Goal: Task Accomplishment & Management: Manage account settings

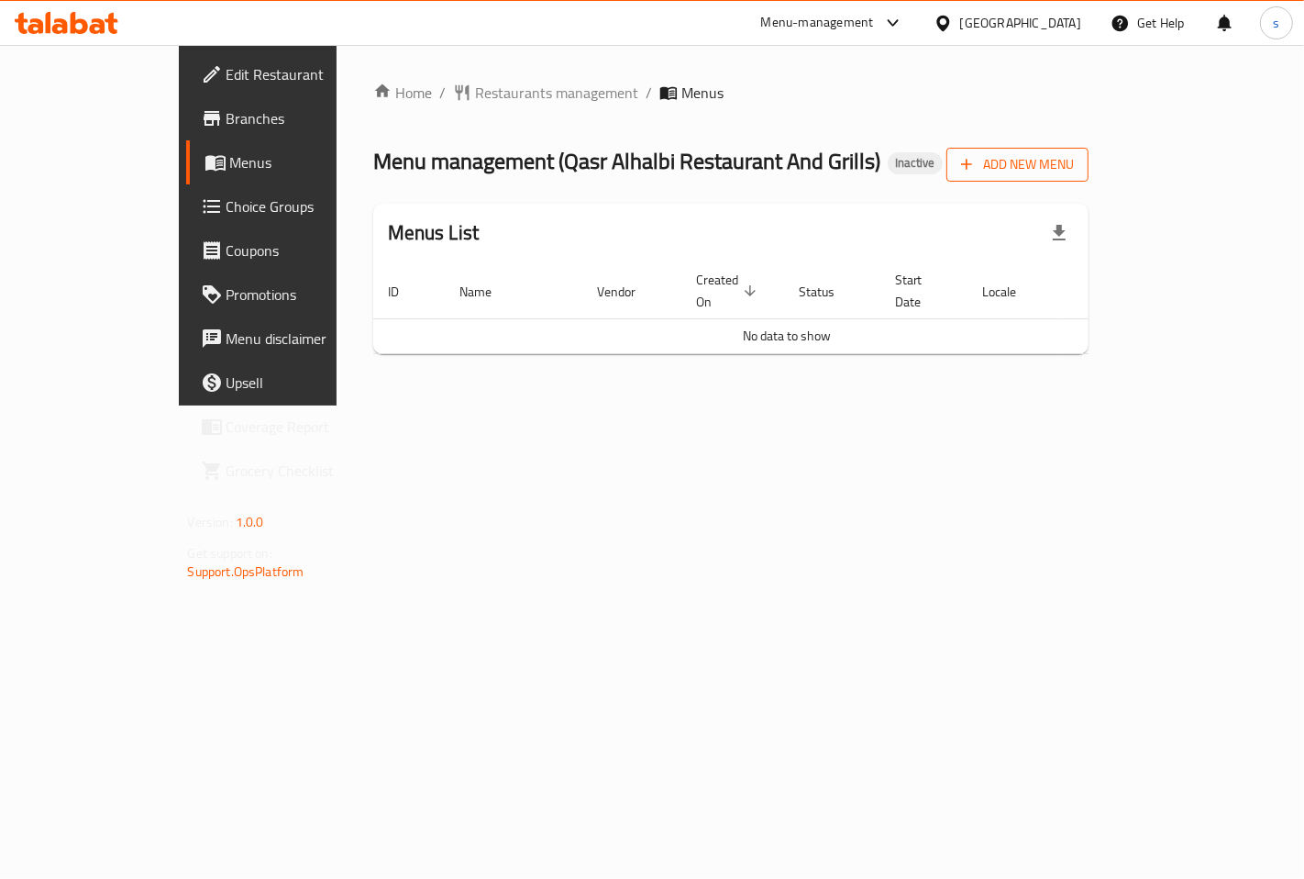
click at [1074, 167] on span "Add New Menu" at bounding box center [1017, 164] width 113 height 23
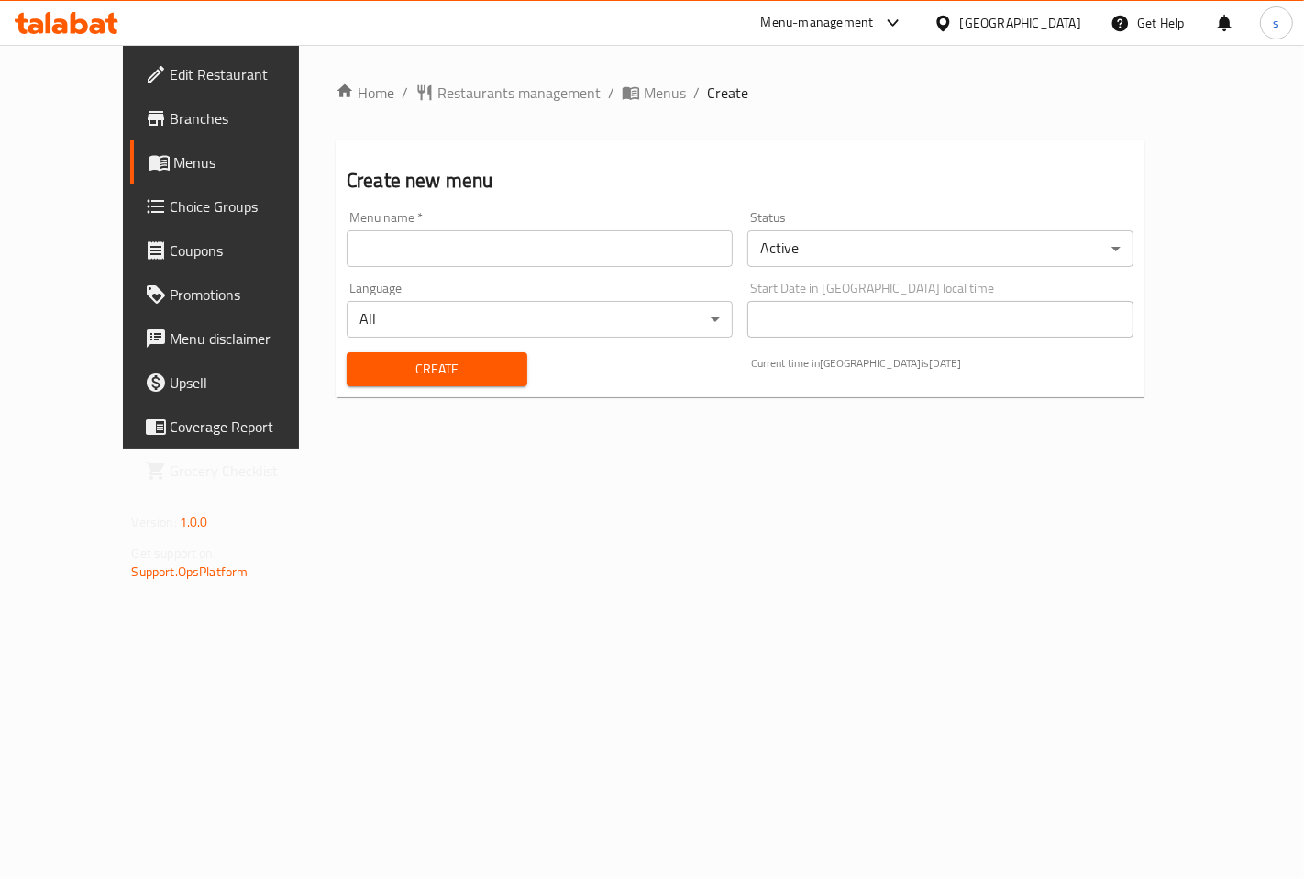
click at [423, 250] on input "text" at bounding box center [540, 248] width 386 height 37
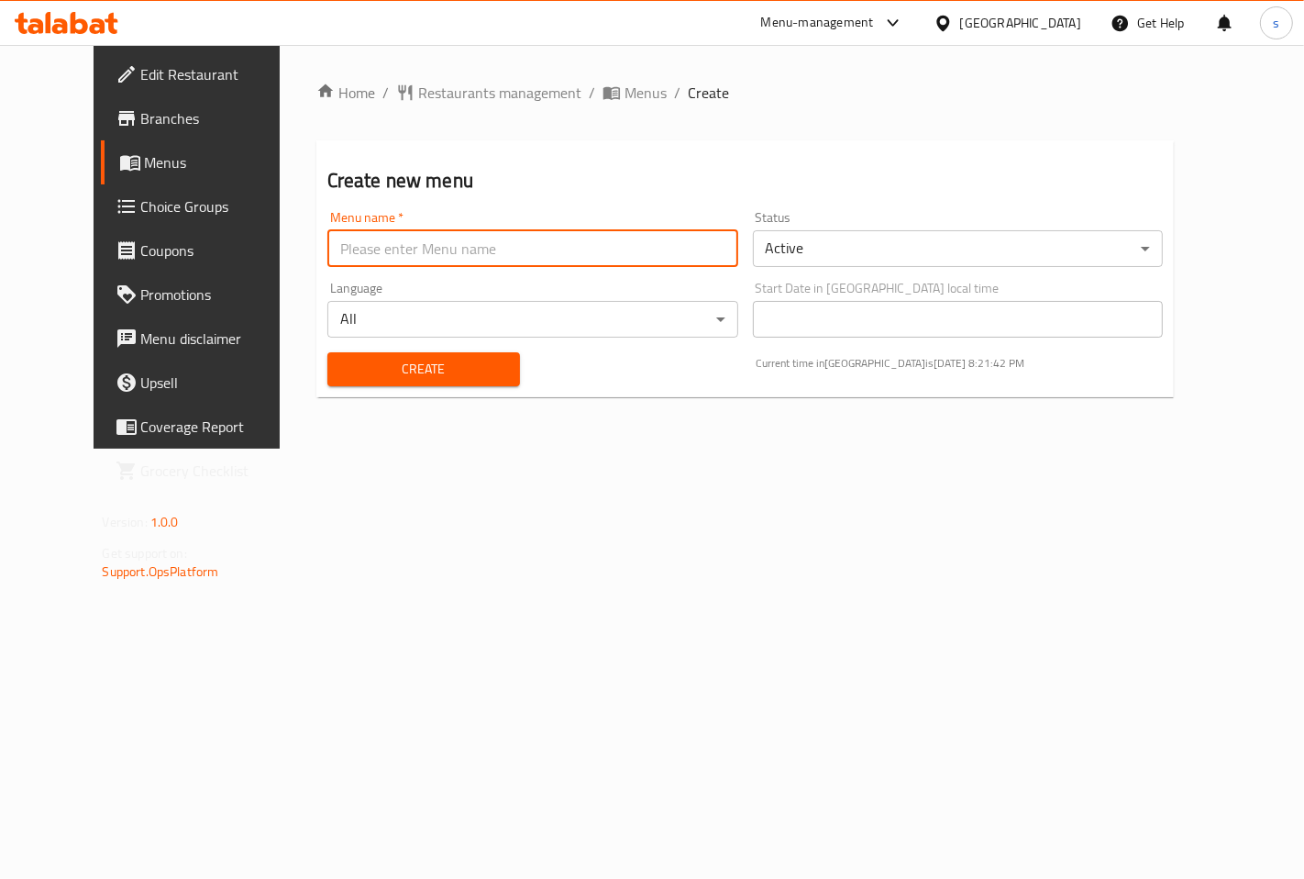
click at [425, 260] on input "text" at bounding box center [532, 248] width 411 height 37
type input "m"
type input "New Menu"
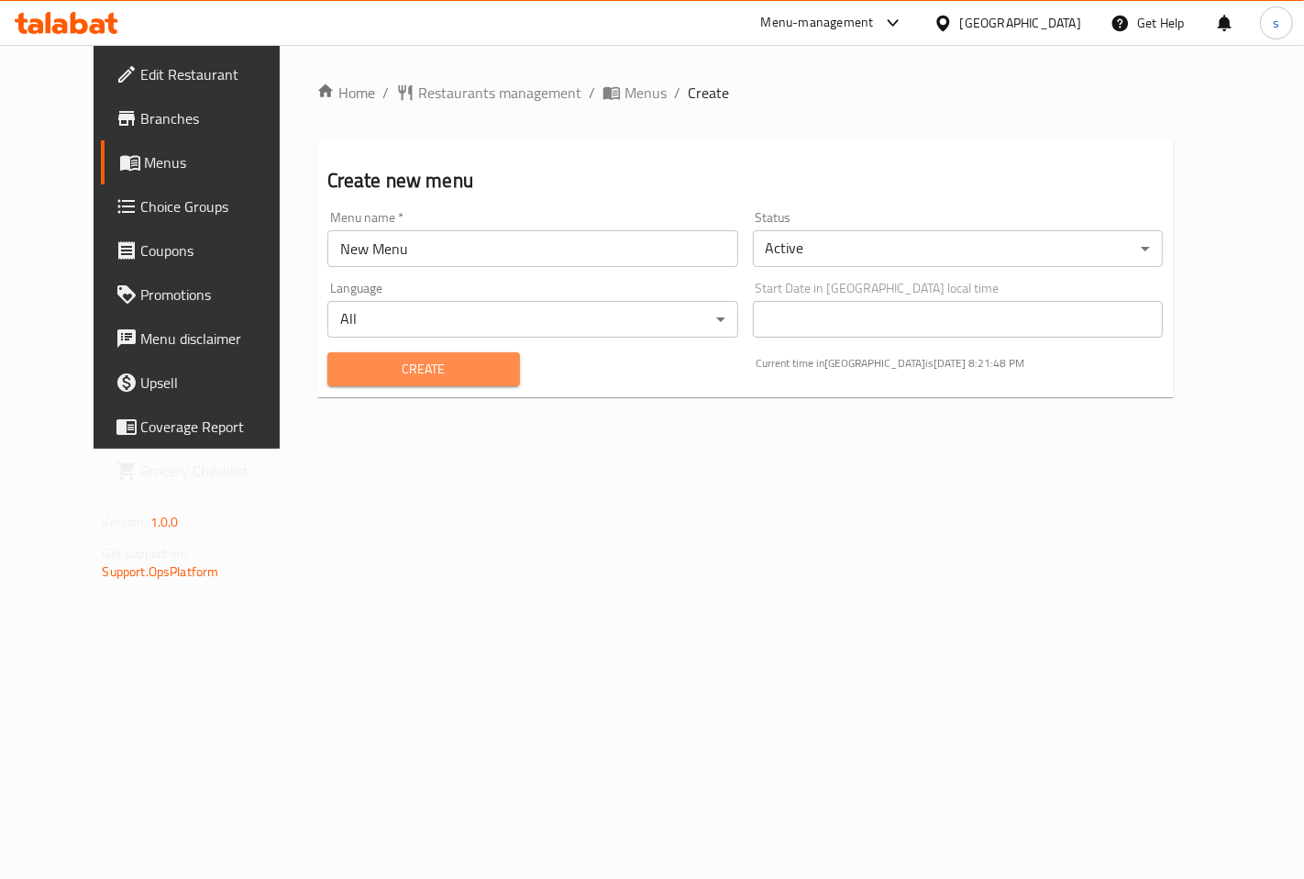
click at [411, 372] on span "Create" at bounding box center [423, 369] width 163 height 23
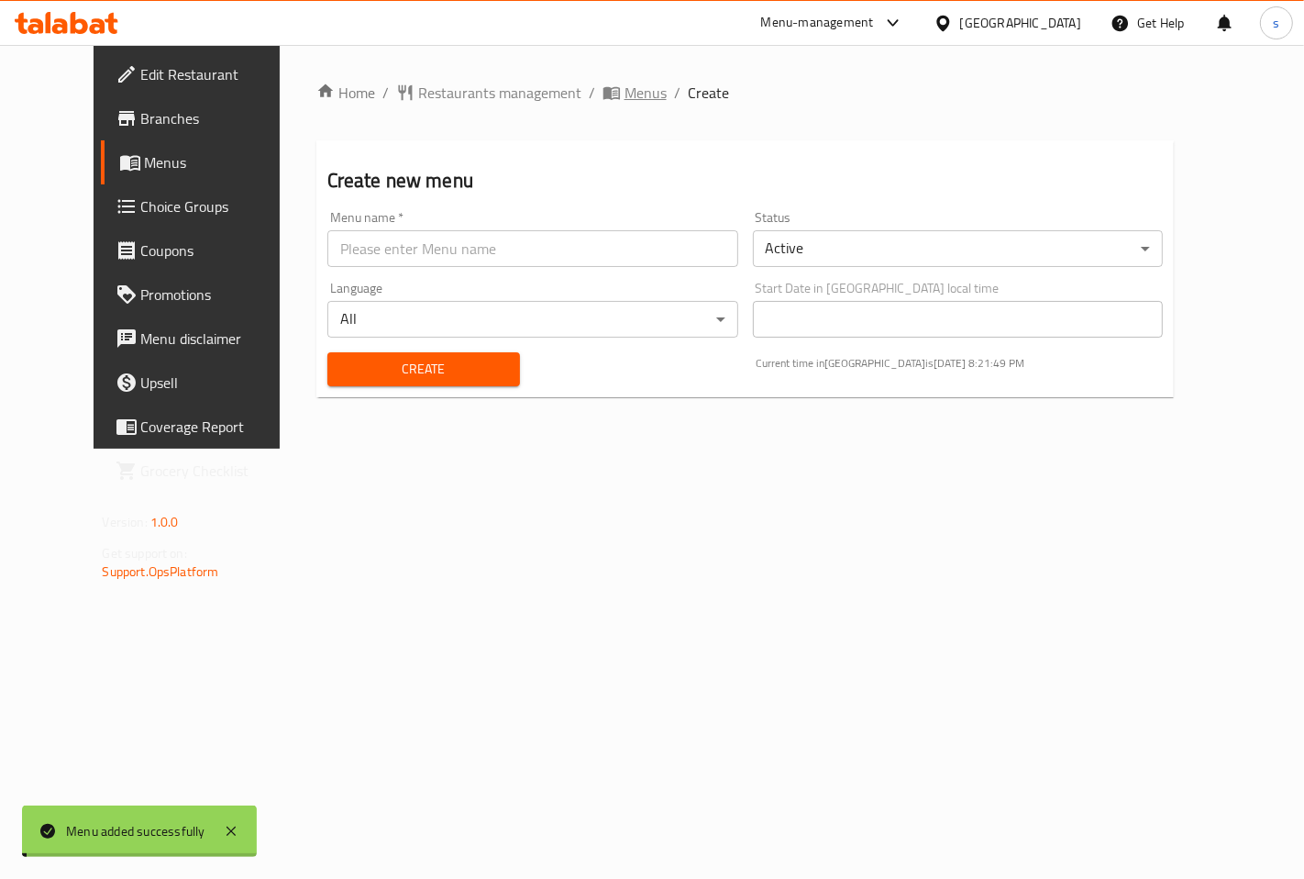
click at [625, 93] on span "Menus" at bounding box center [646, 93] width 42 height 22
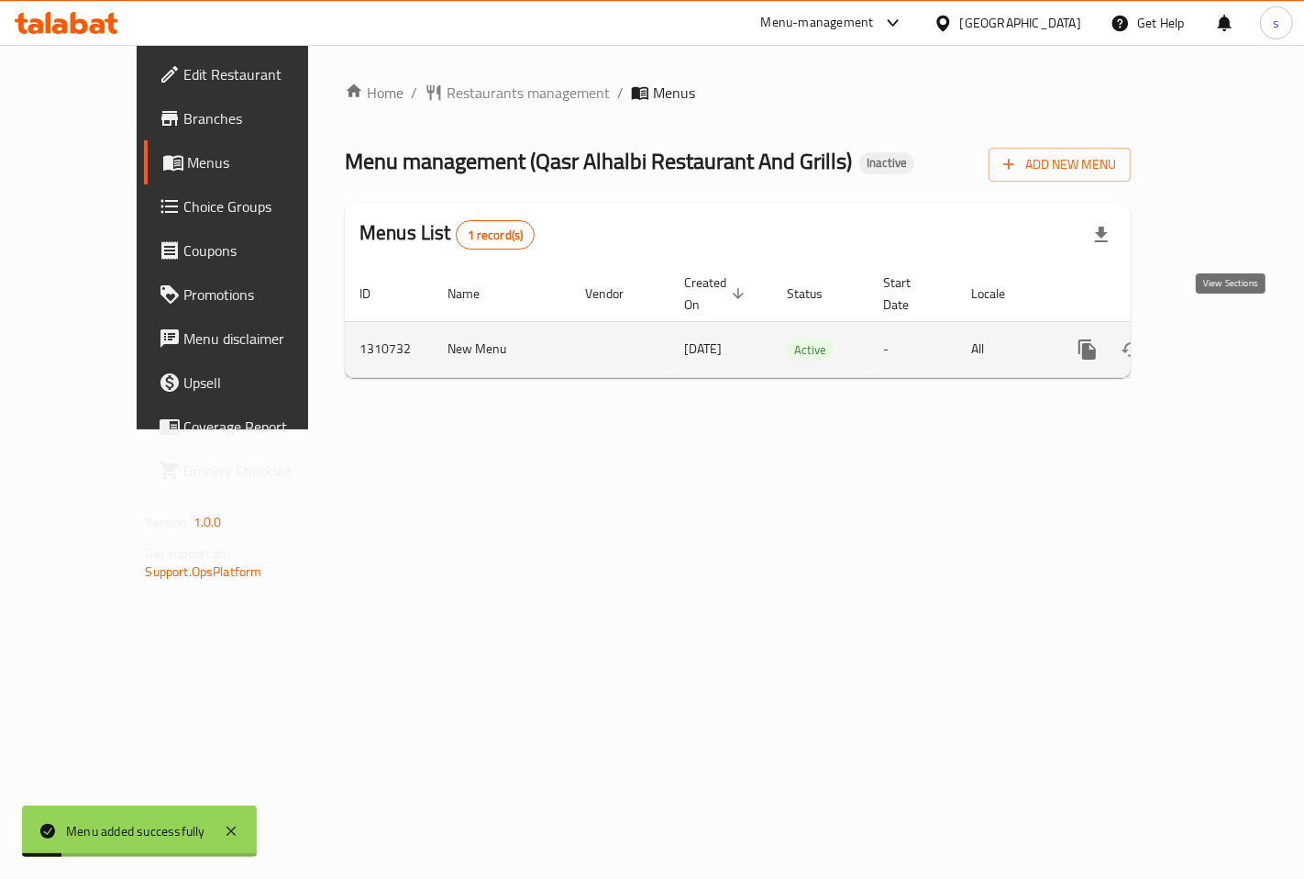
click at [1224, 338] on icon "enhanced table" at bounding box center [1220, 349] width 22 height 22
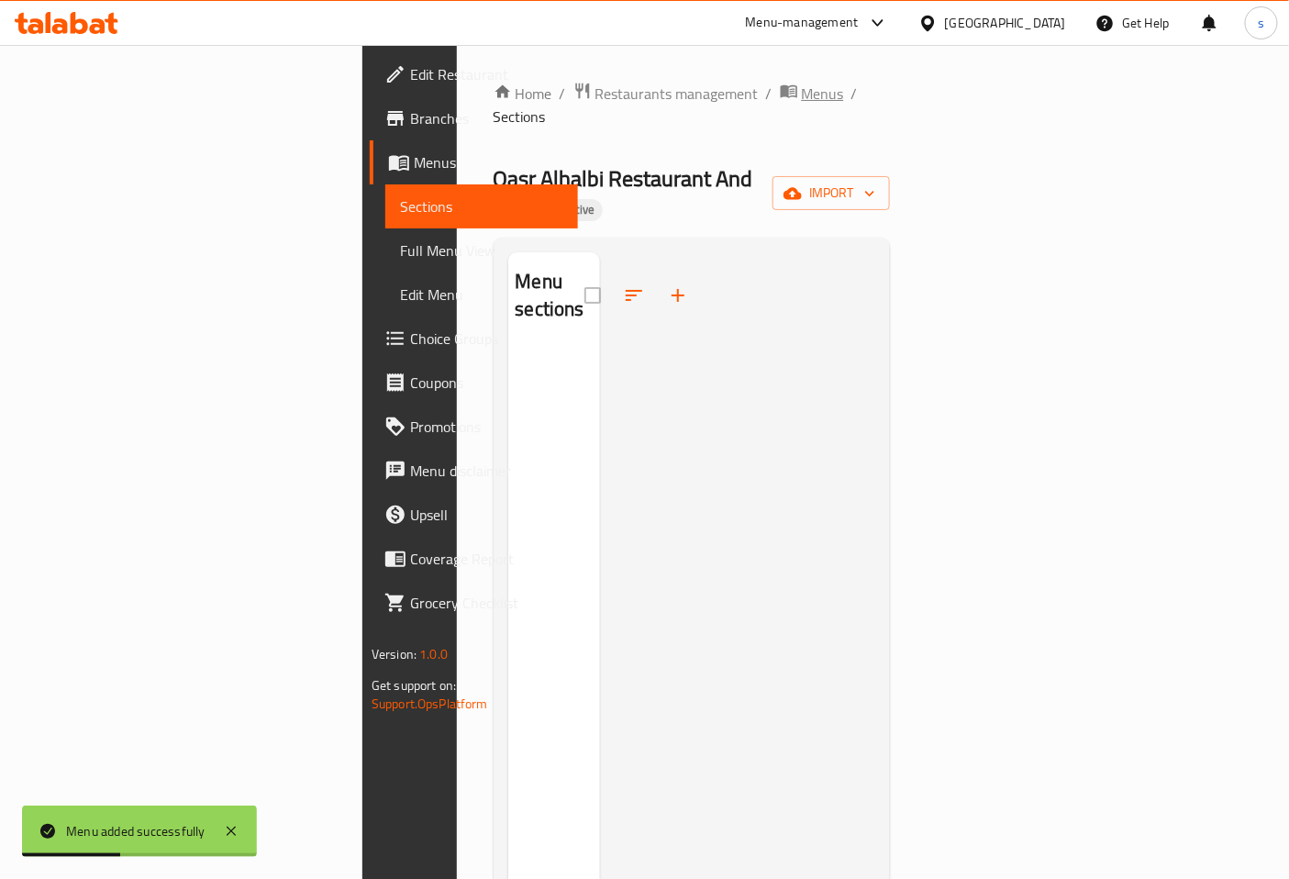
click at [802, 90] on span "Menus" at bounding box center [823, 94] width 42 height 22
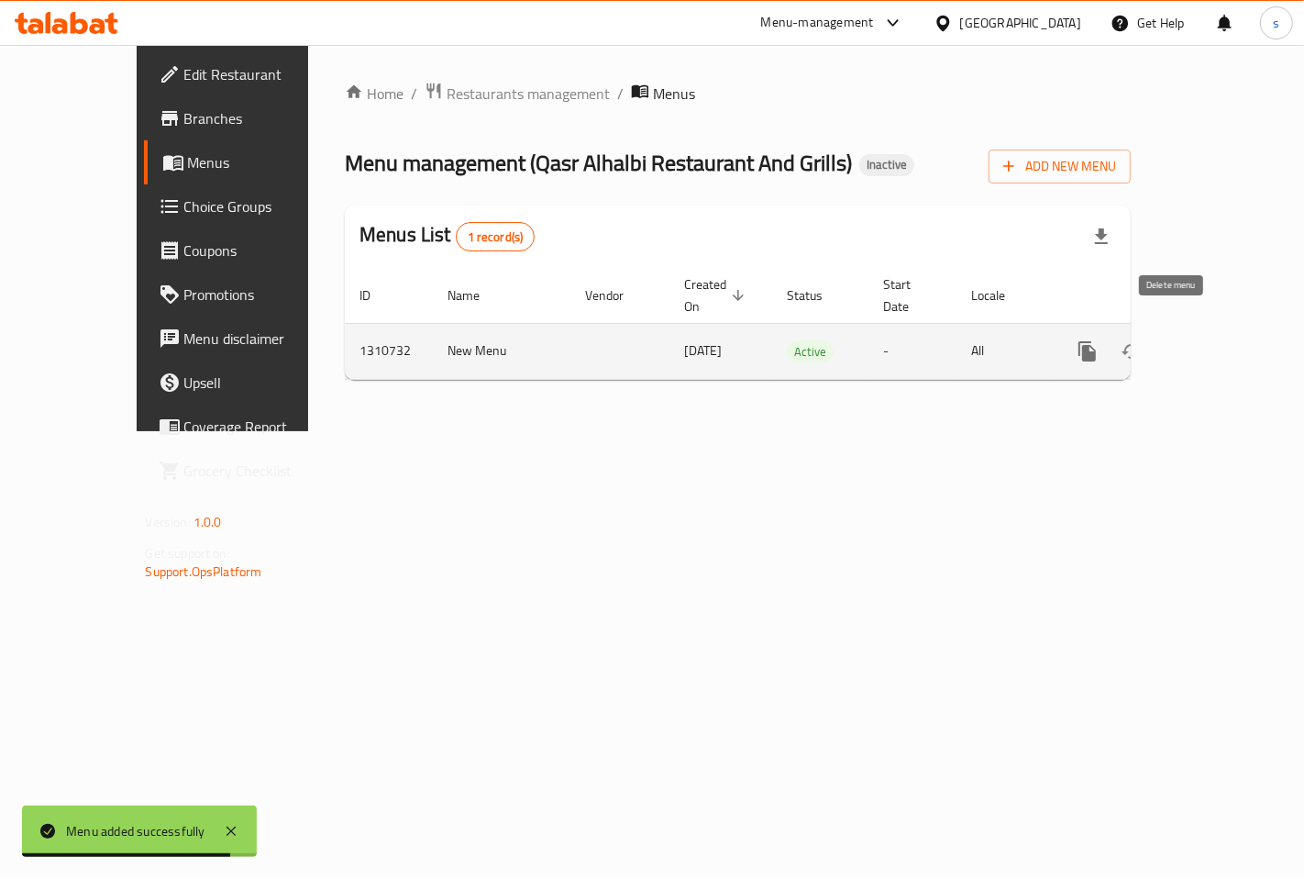
click at [1182, 343] on icon "enhanced table" at bounding box center [1176, 351] width 13 height 17
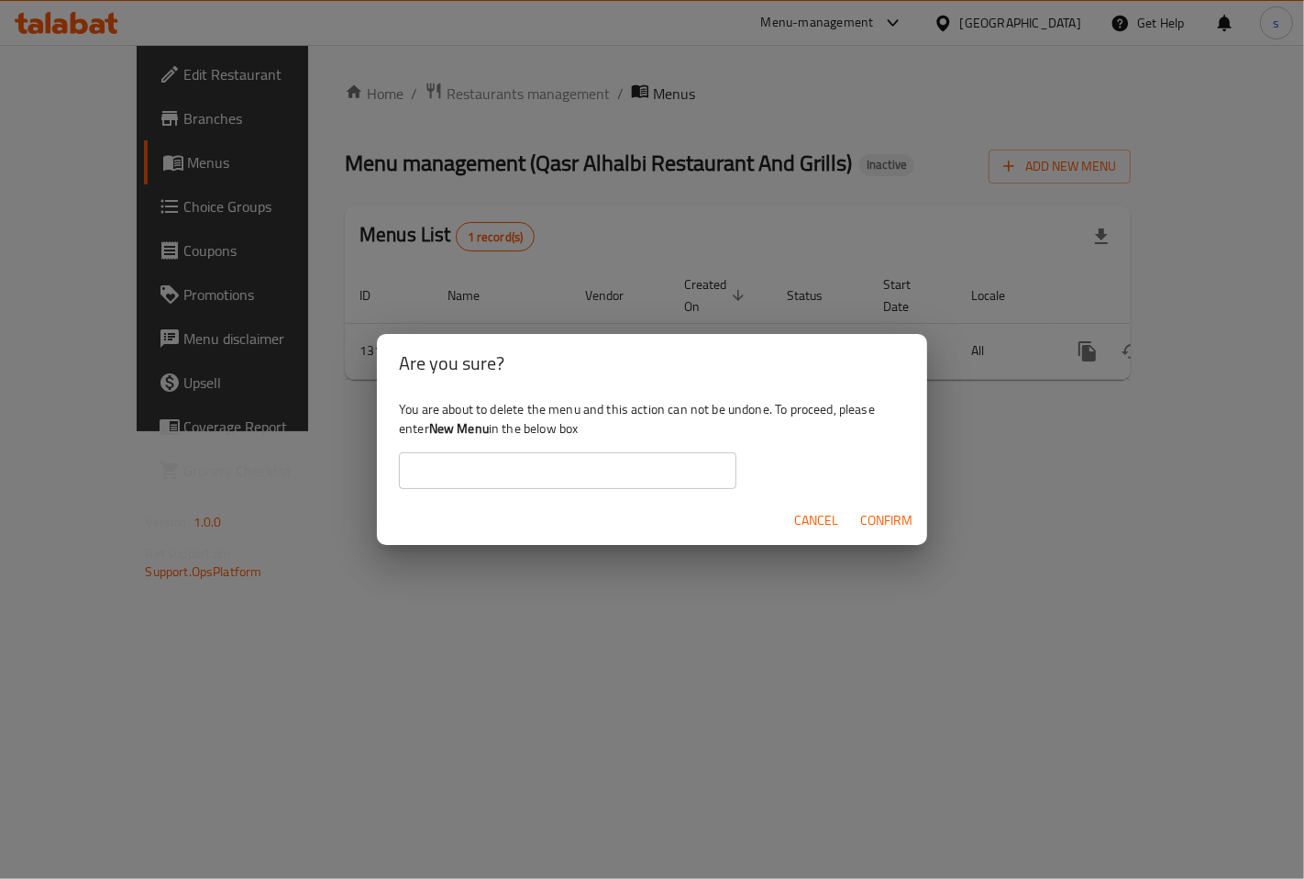
click at [482, 429] on b "New Menu" at bounding box center [459, 428] width 60 height 24
drag, startPoint x: 482, startPoint y: 429, endPoint x: 447, endPoint y: 427, distance: 34.9
click at [447, 427] on b "New Menu" at bounding box center [459, 428] width 60 height 24
copy b "New Menu"
click at [510, 468] on input "text" at bounding box center [568, 470] width 338 height 37
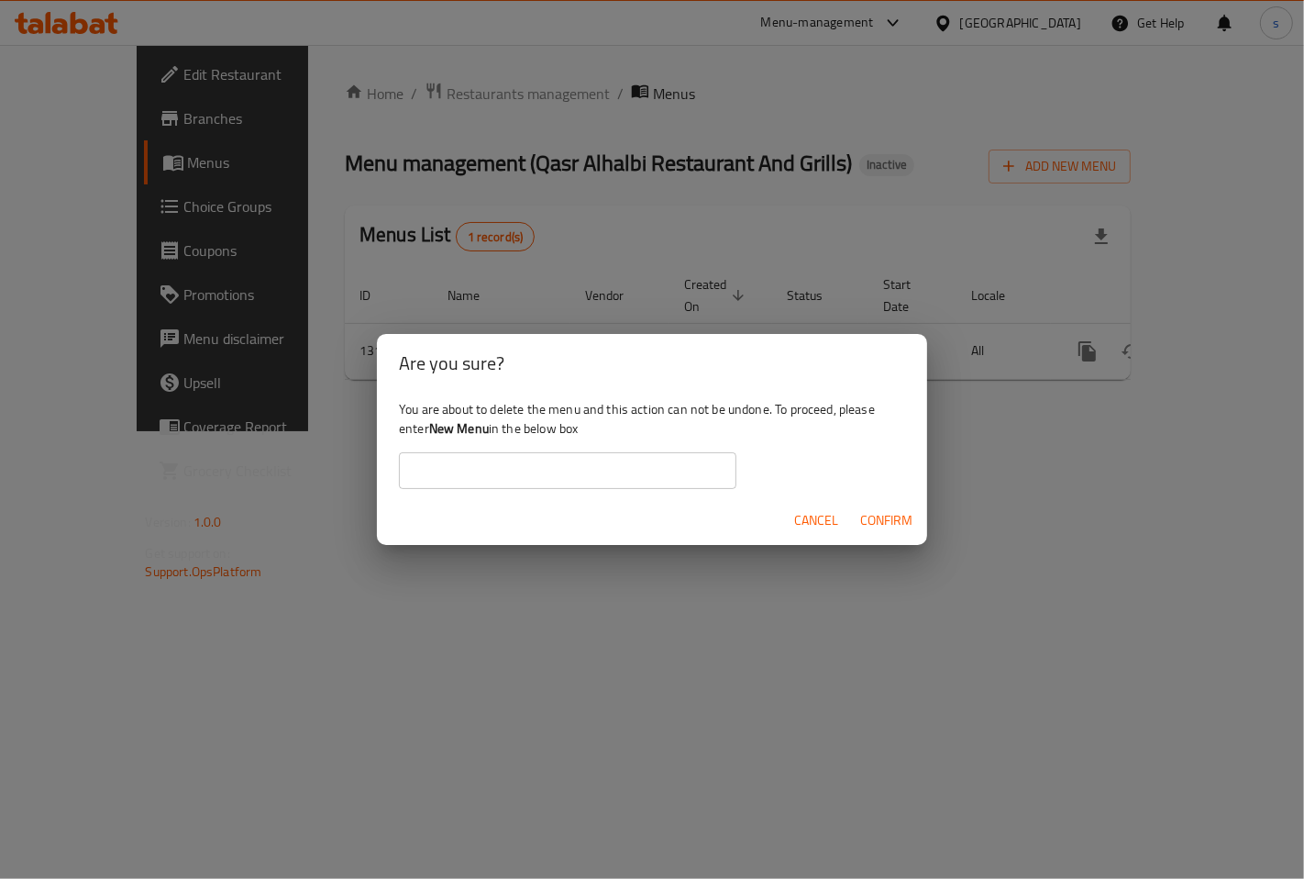
paste input "New Menu"
type input "New Menu"
click at [871, 516] on span "Confirm" at bounding box center [886, 520] width 52 height 23
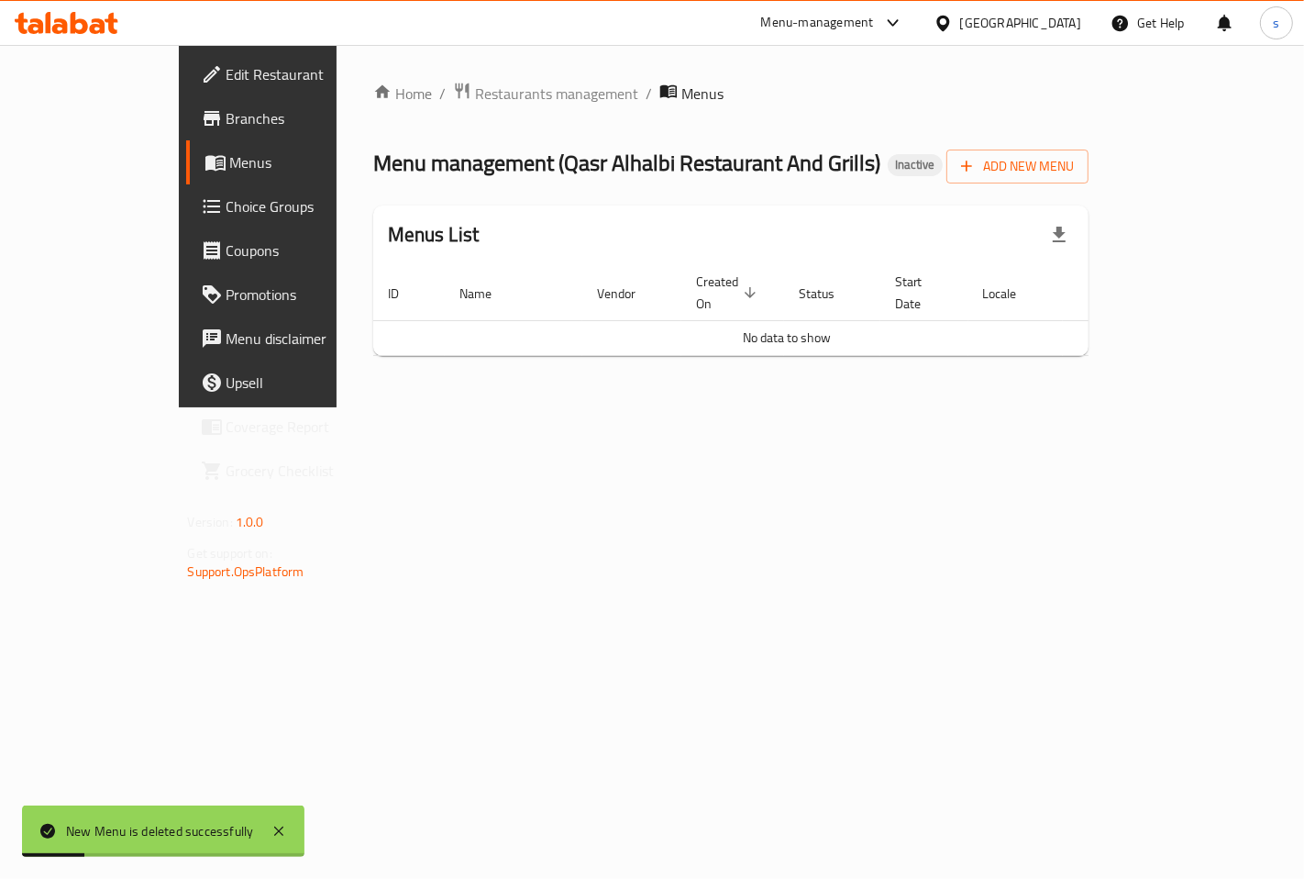
click at [230, 165] on span "Menus" at bounding box center [305, 162] width 151 height 22
click at [227, 107] on span "Branches" at bounding box center [304, 118] width 155 height 22
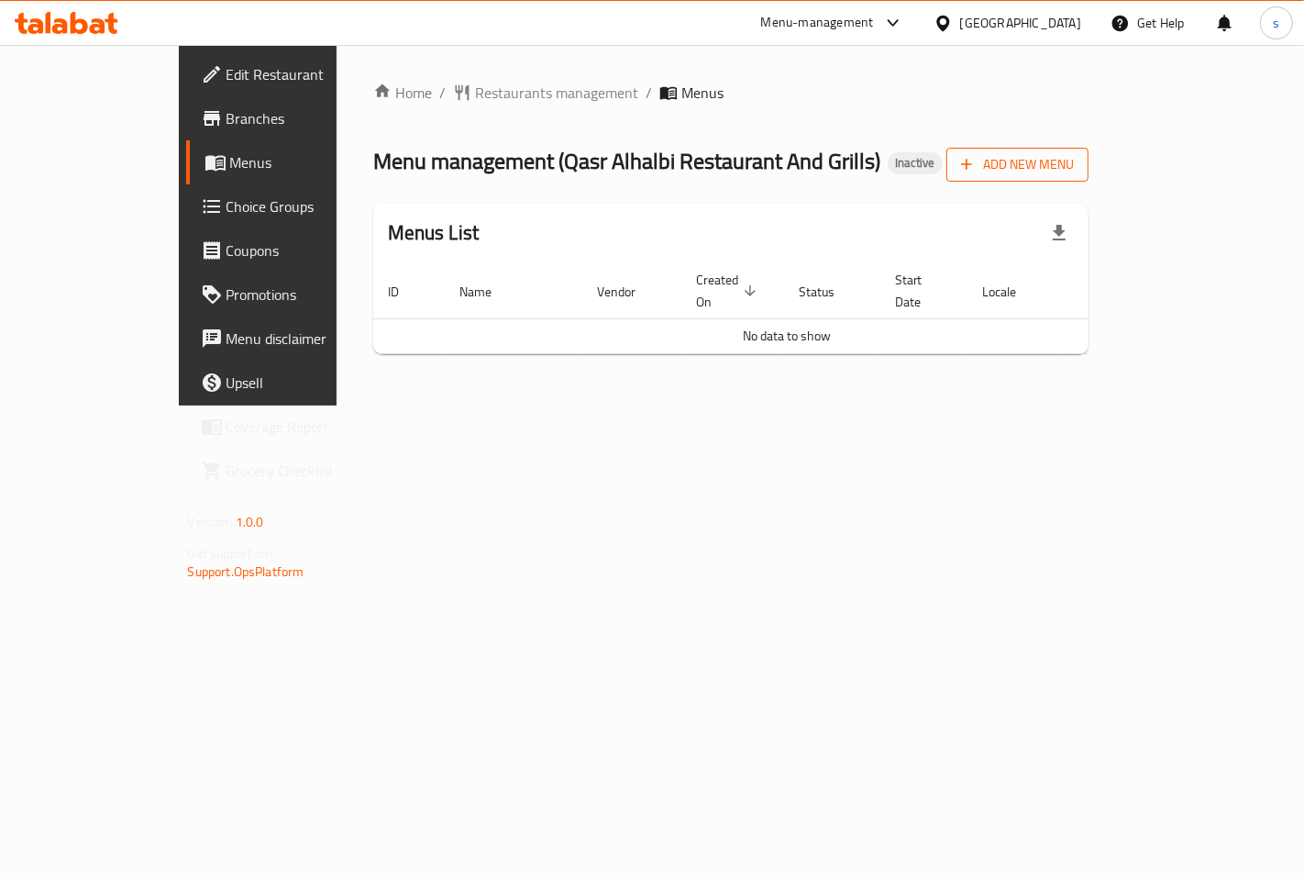
click at [1074, 167] on span "Add New Menu" at bounding box center [1017, 164] width 113 height 23
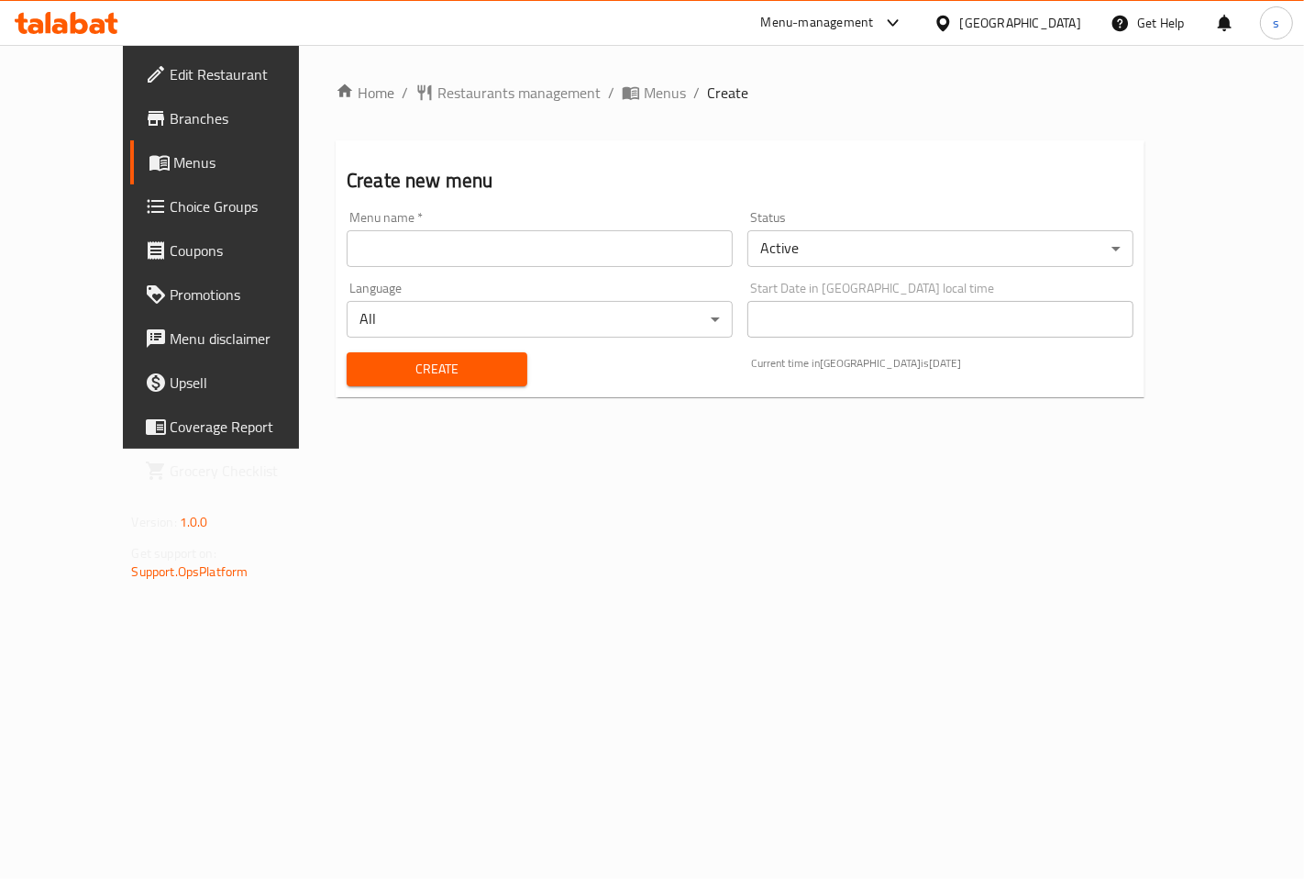
click at [474, 258] on input "text" at bounding box center [540, 248] width 386 height 37
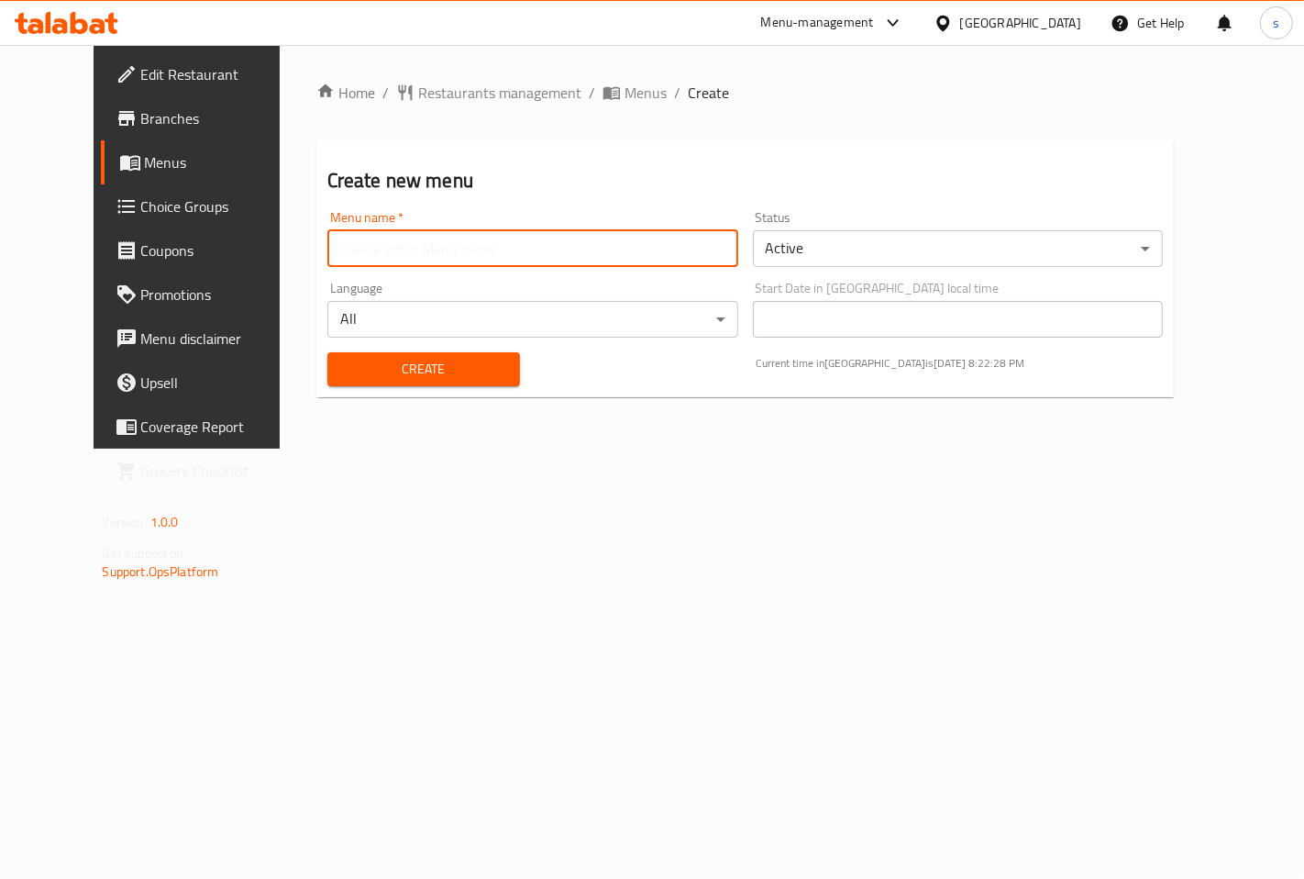
paste input "New Menu"
type input "New Menu"
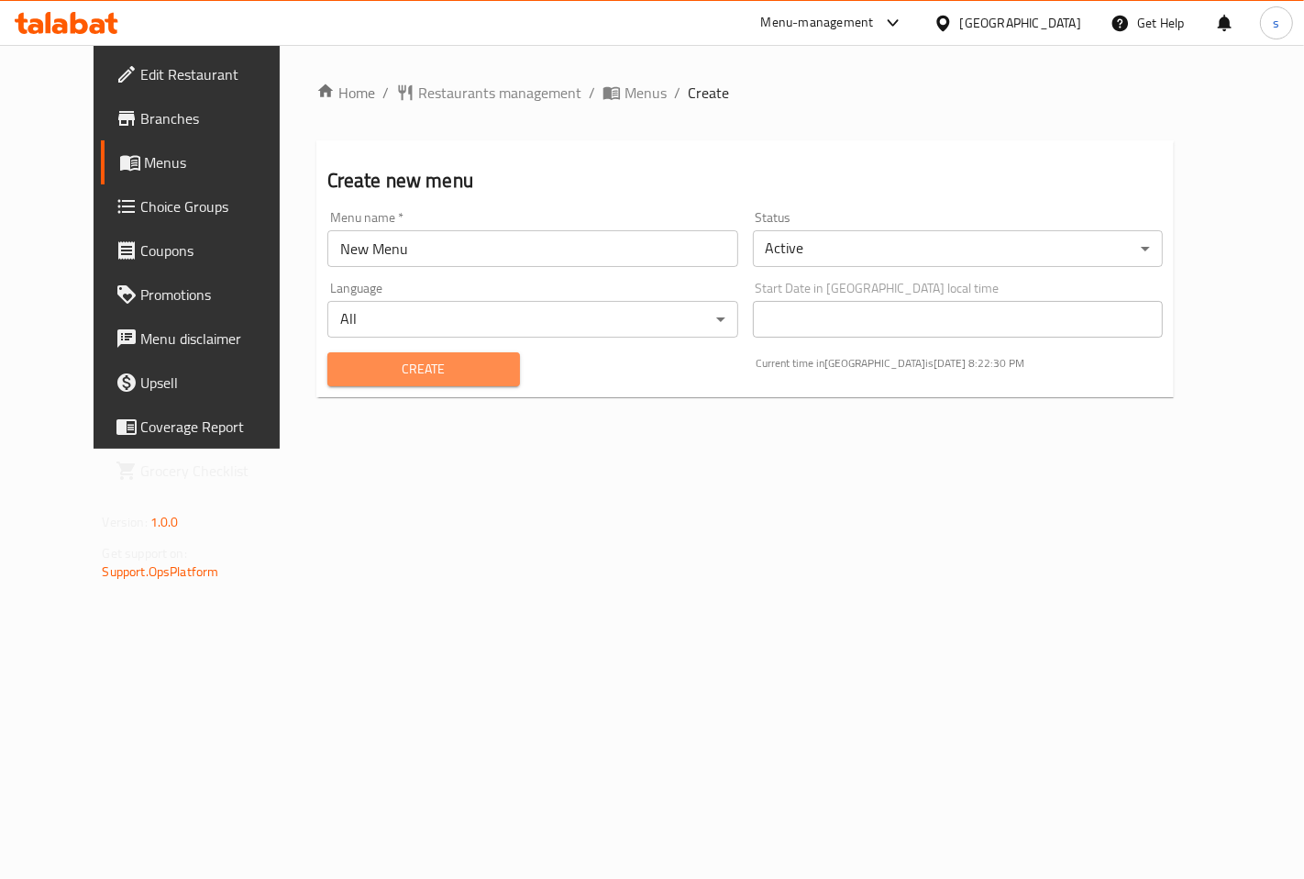
click at [413, 369] on span "Create" at bounding box center [423, 369] width 163 height 23
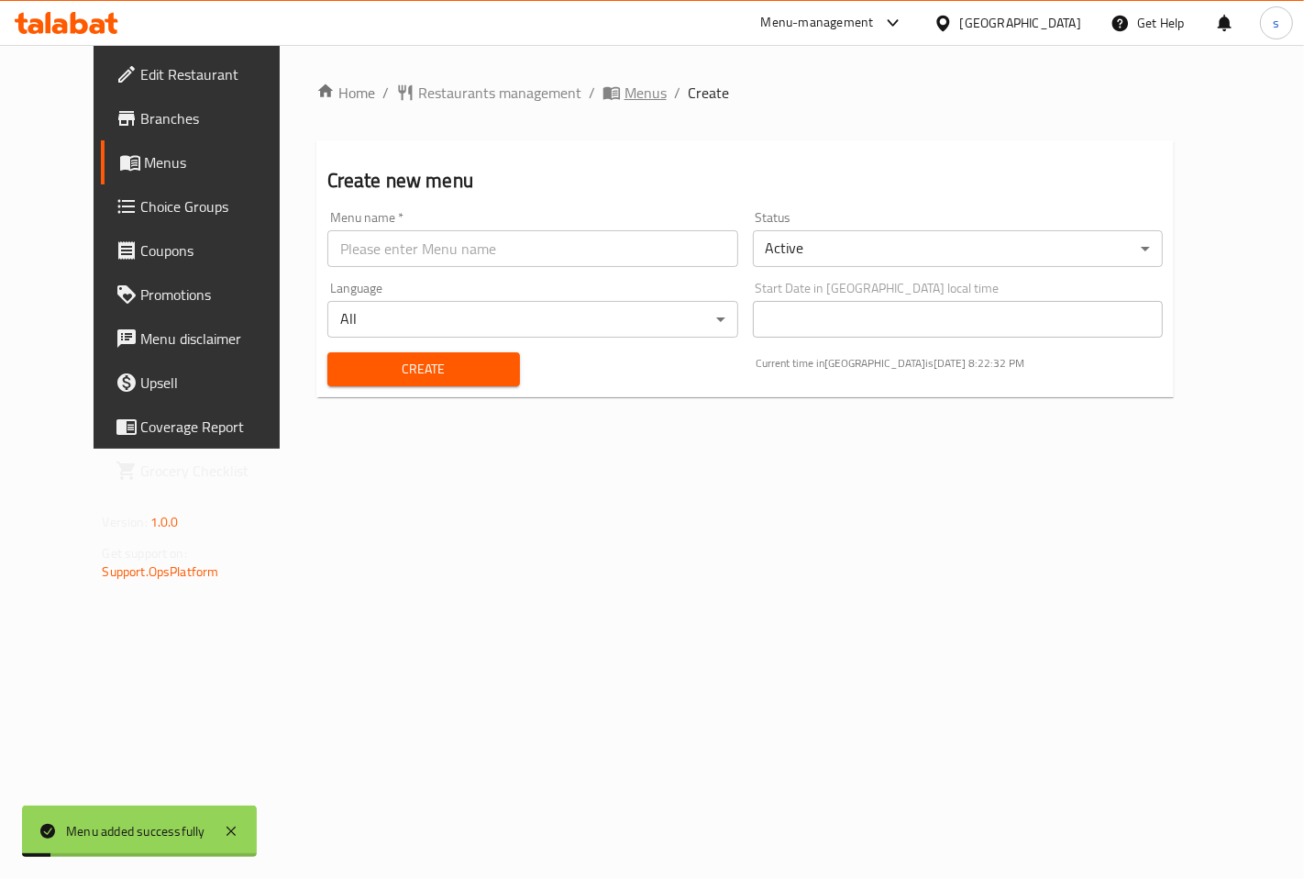
click at [625, 101] on span "Menus" at bounding box center [646, 93] width 42 height 22
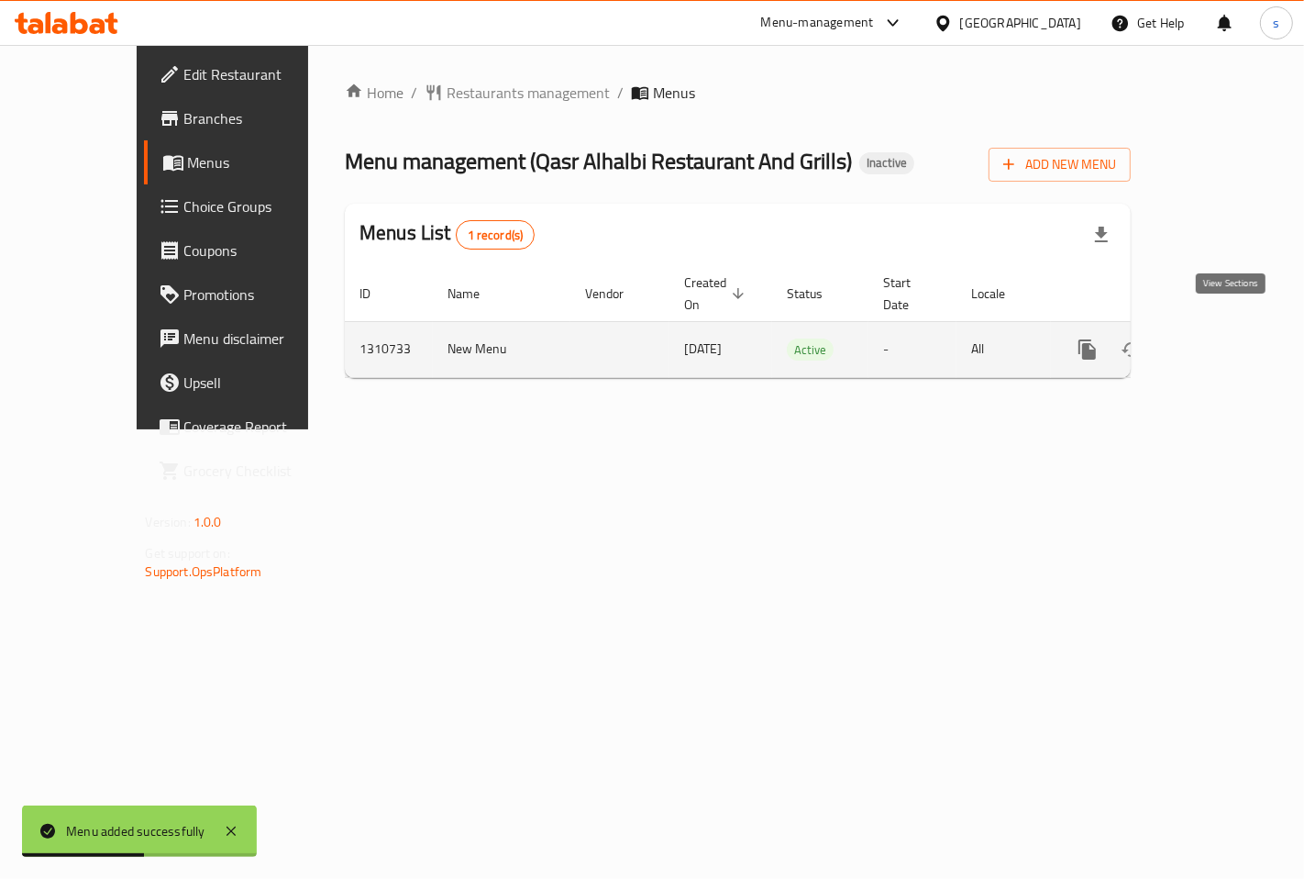
click at [1226, 341] on icon "enhanced table" at bounding box center [1220, 349] width 17 height 17
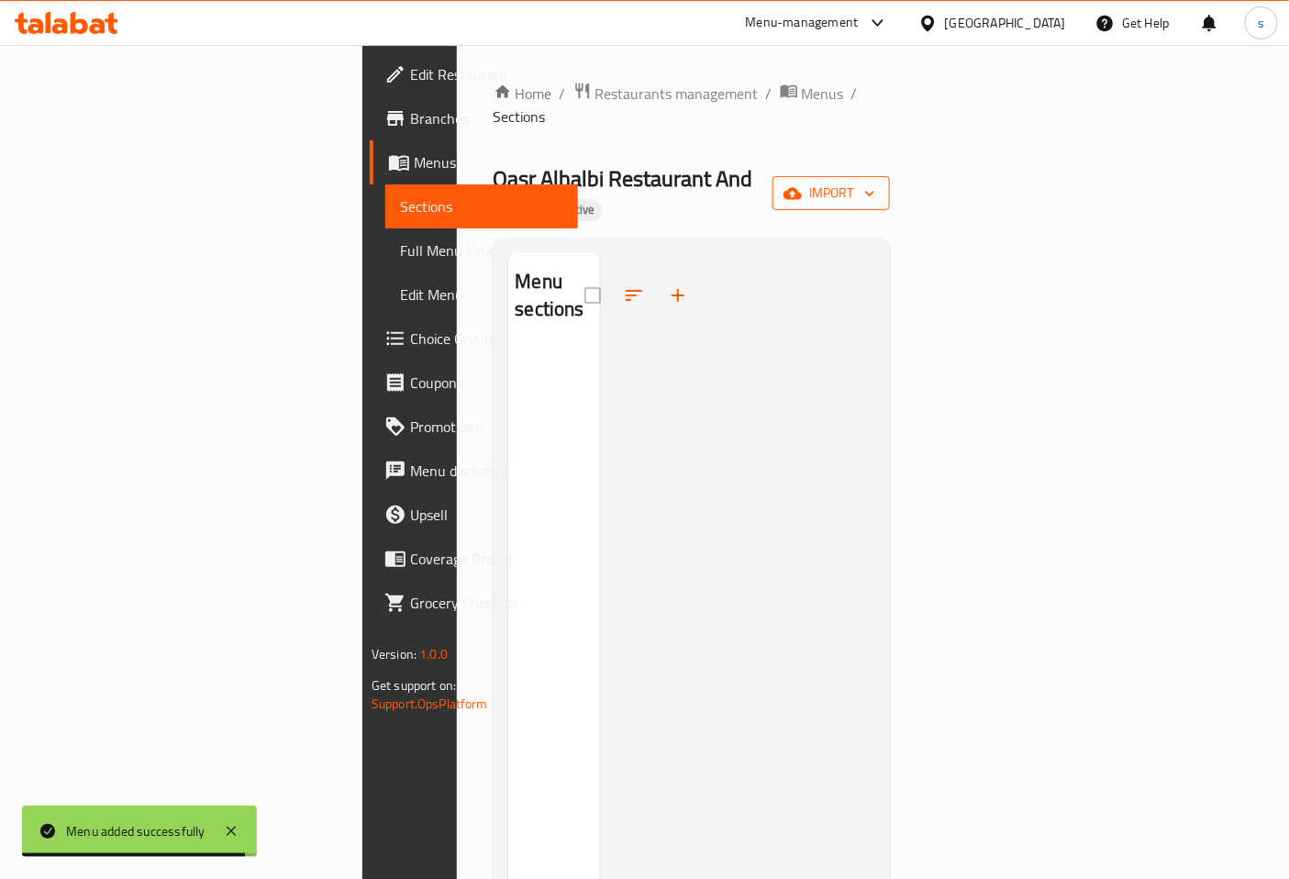
click at [875, 182] on span "import" at bounding box center [831, 193] width 88 height 23
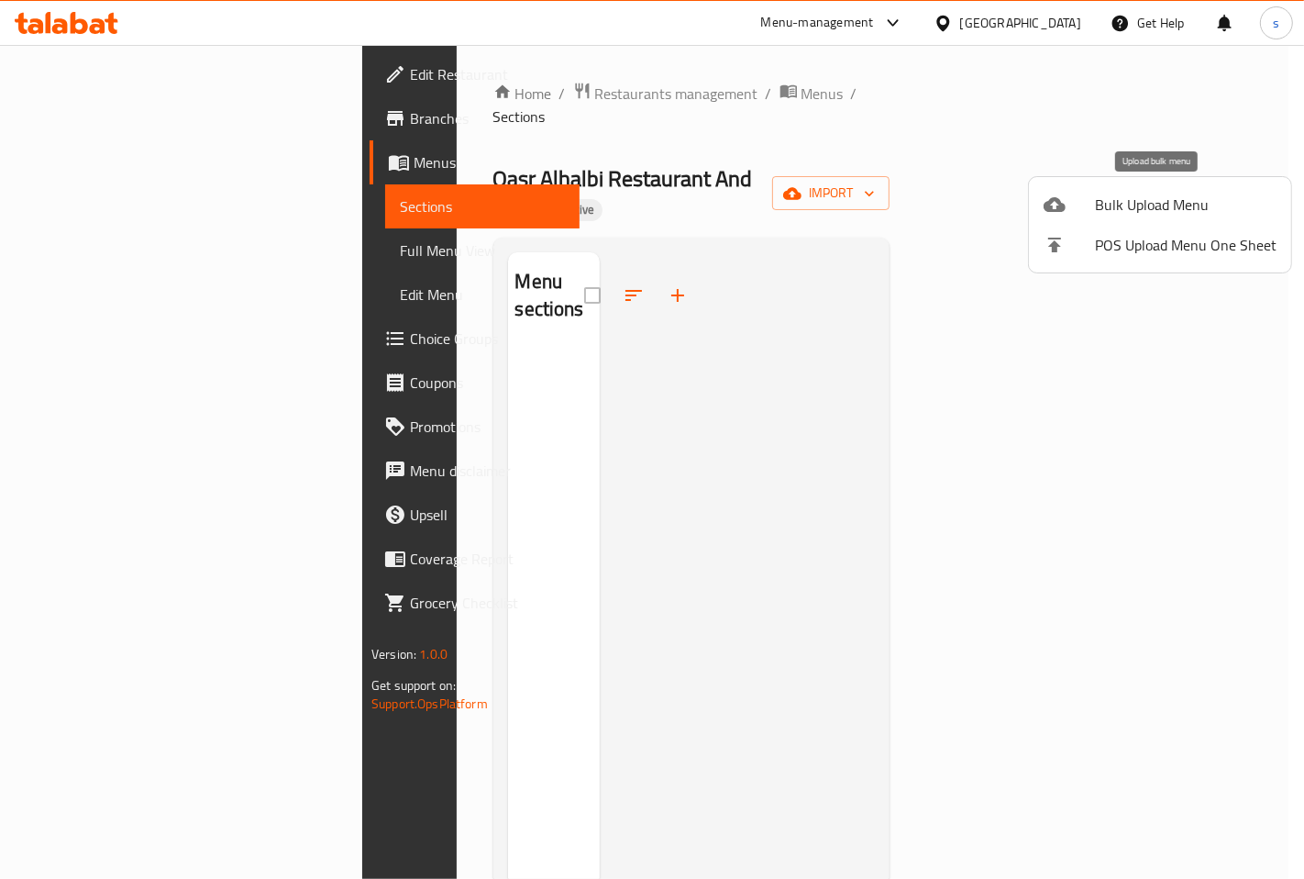
click at [1110, 204] on span "Bulk Upload Menu" at bounding box center [1186, 205] width 182 height 22
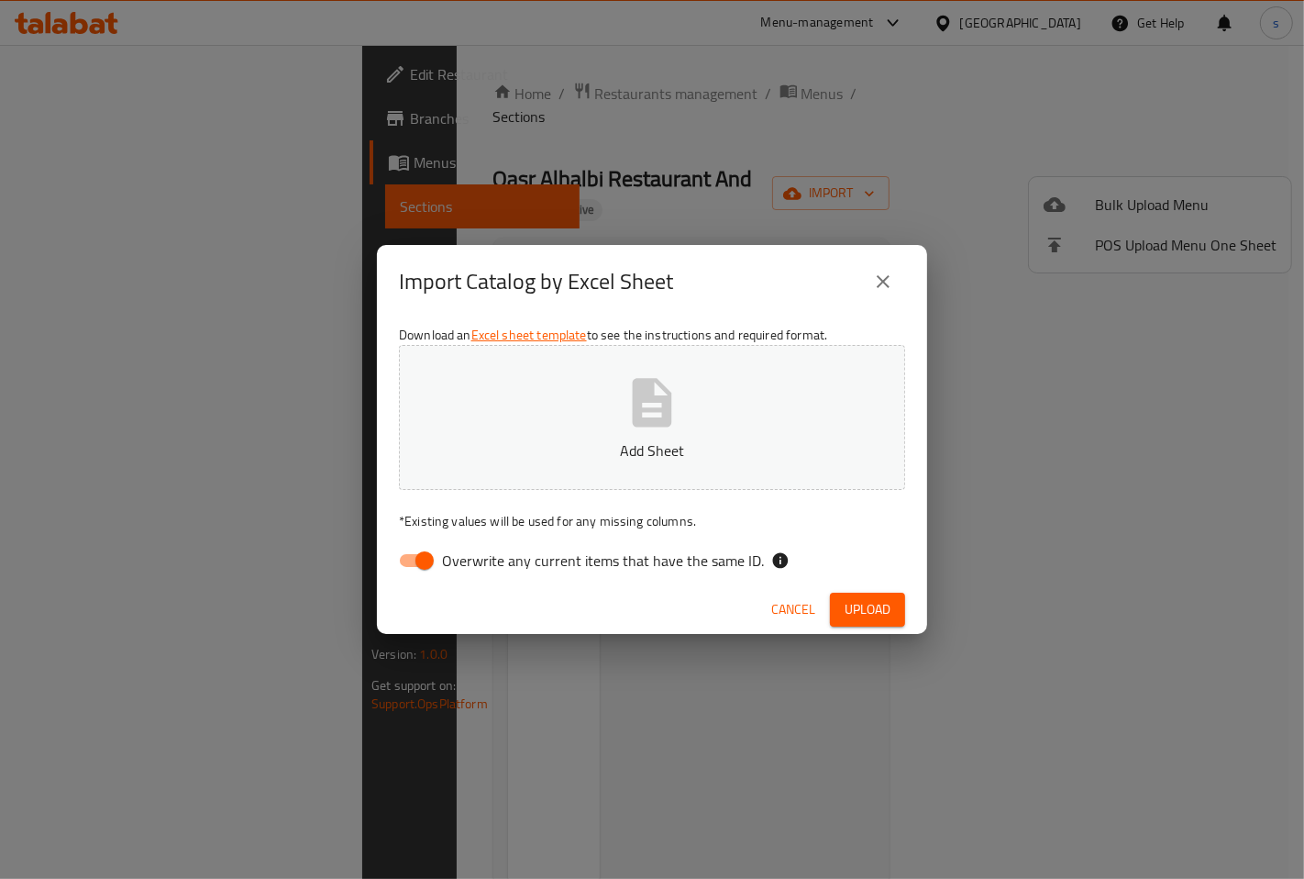
click at [584, 410] on button "Add Sheet" at bounding box center [652, 417] width 506 height 145
click at [436, 564] on input "Overwrite any current items that have the same ID." at bounding box center [424, 560] width 105 height 35
checkbox input "false"
click at [882, 618] on span "Upload" at bounding box center [868, 609] width 46 height 23
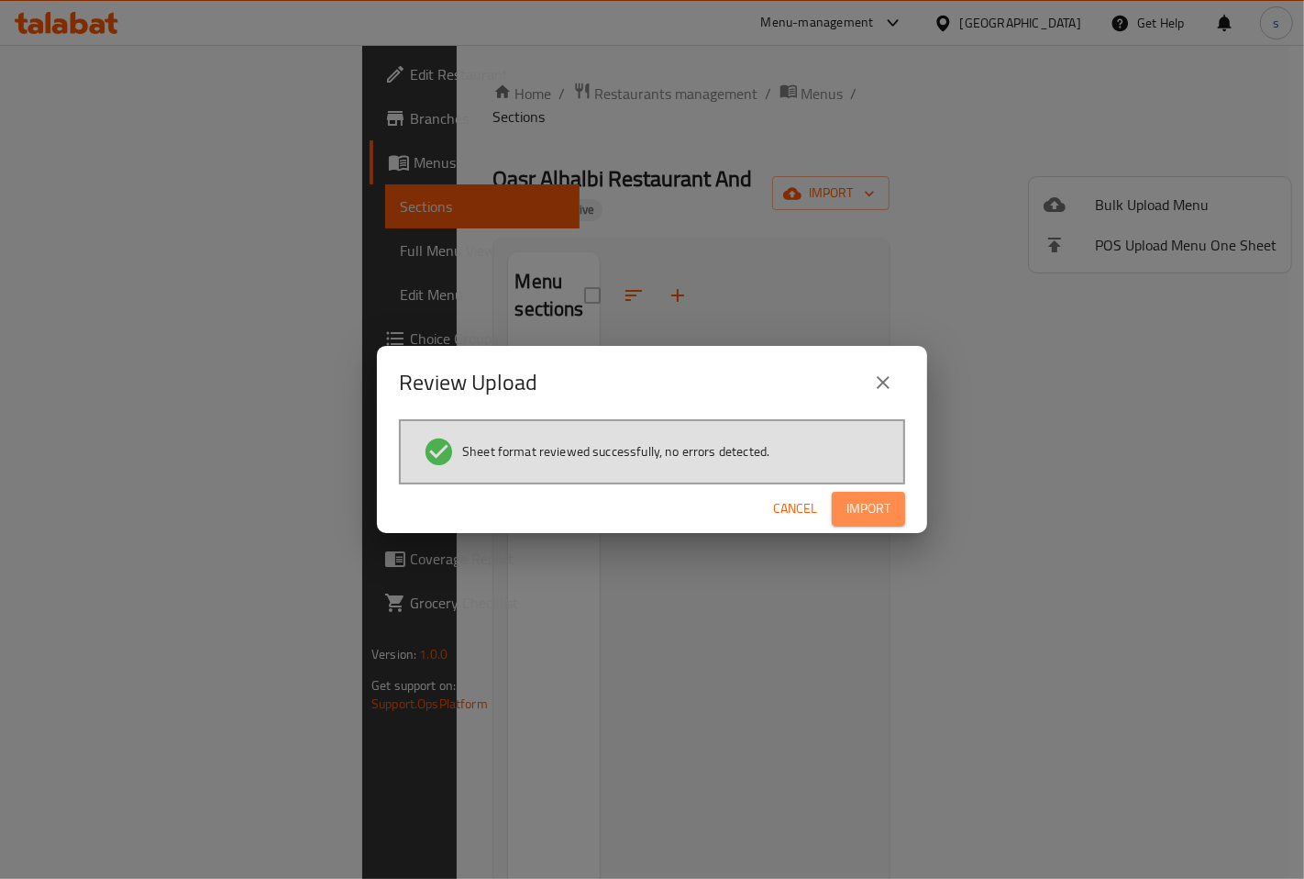
click at [869, 512] on span "Import" at bounding box center [869, 508] width 44 height 23
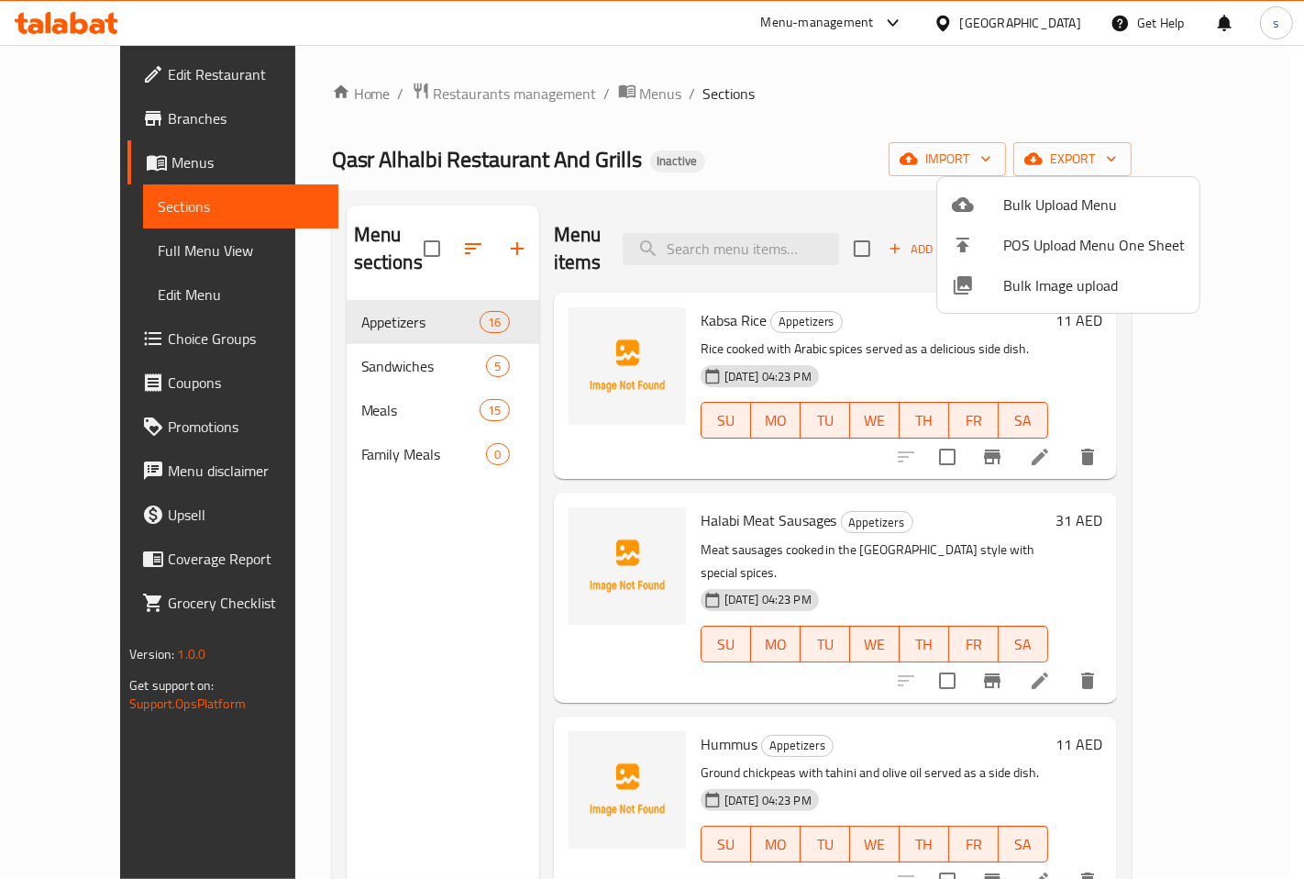
click at [90, 252] on div at bounding box center [652, 439] width 1304 height 879
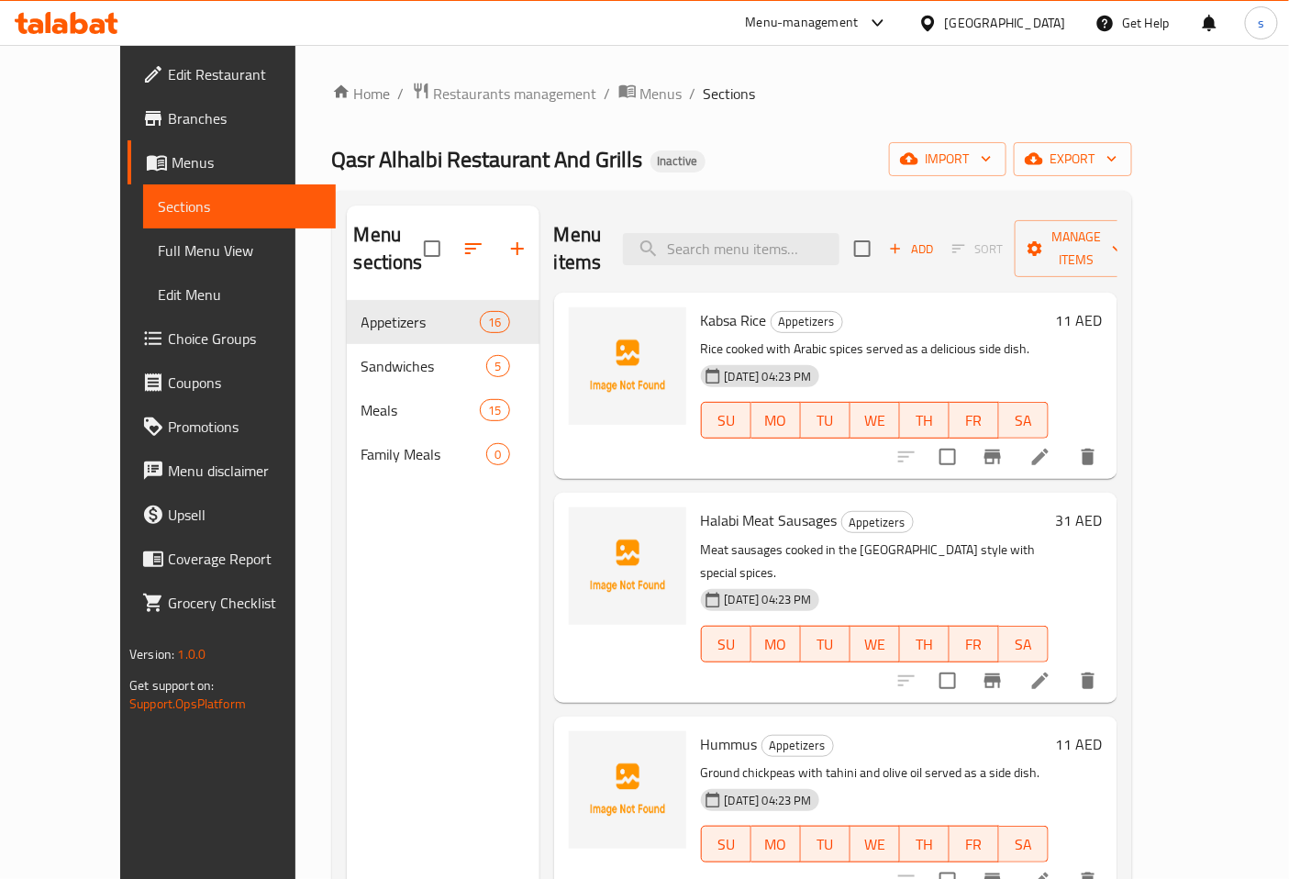
click at [158, 252] on span "Full Menu View" at bounding box center [239, 250] width 163 height 22
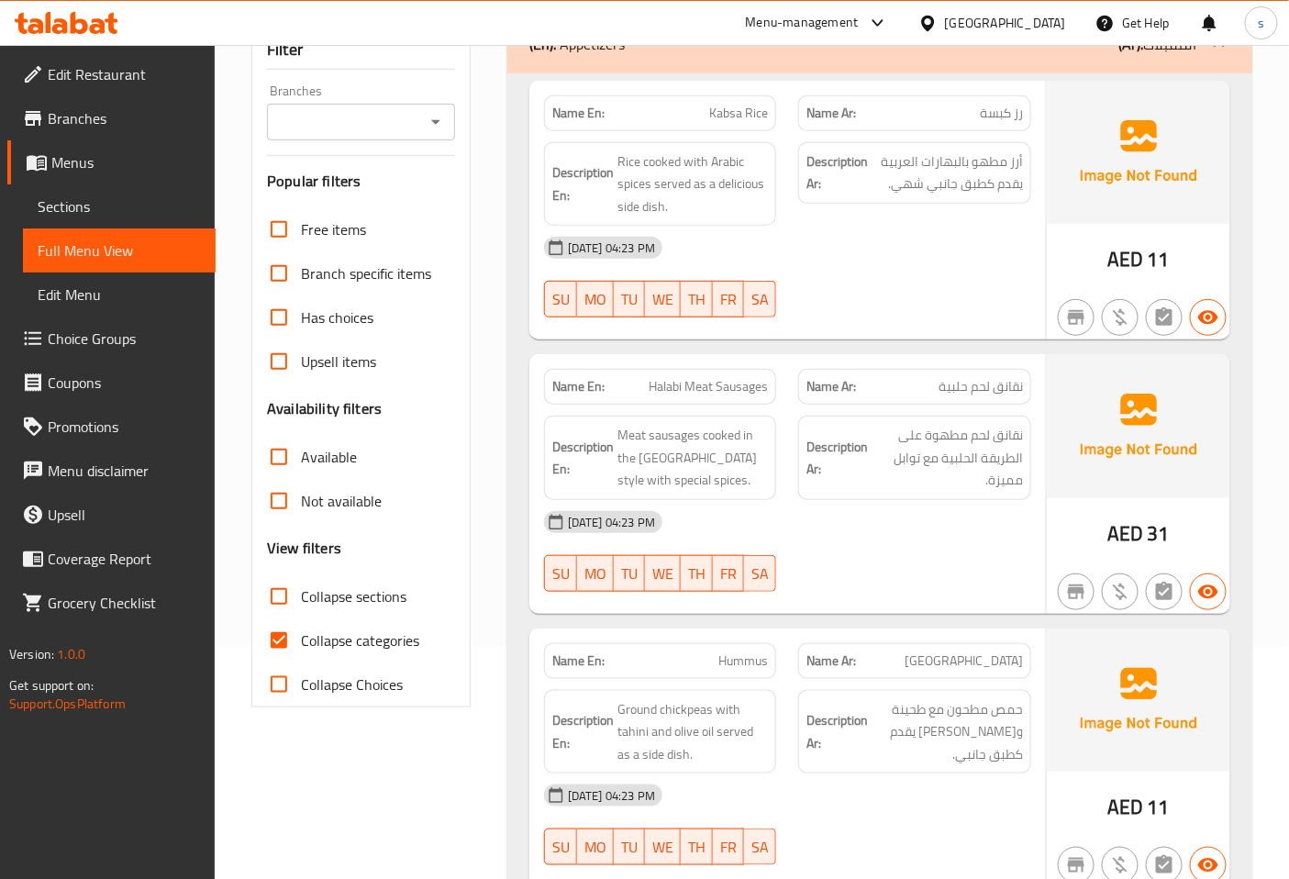
scroll to position [509, 0]
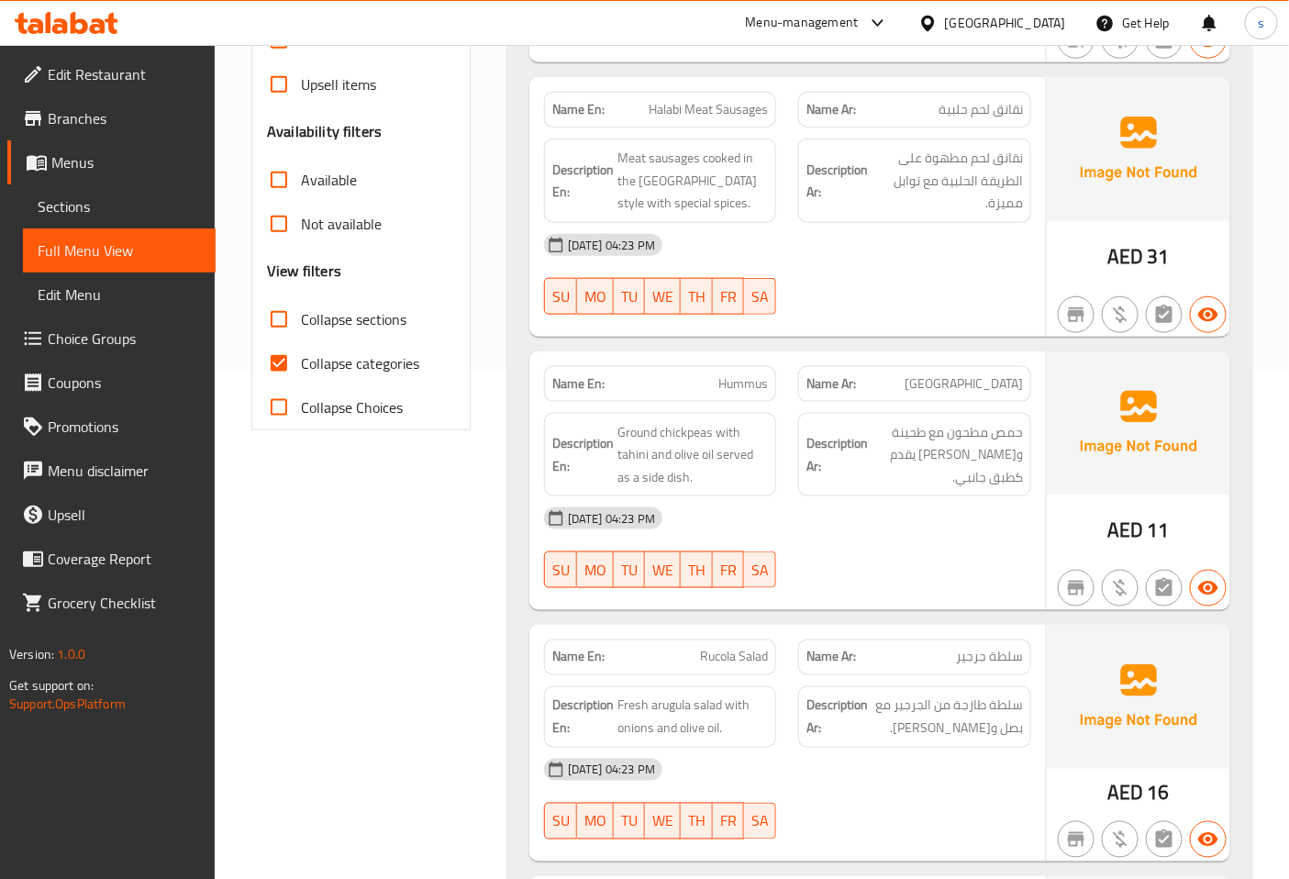
click at [268, 361] on input "Collapse categories" at bounding box center [279, 363] width 44 height 44
checkbox input "false"
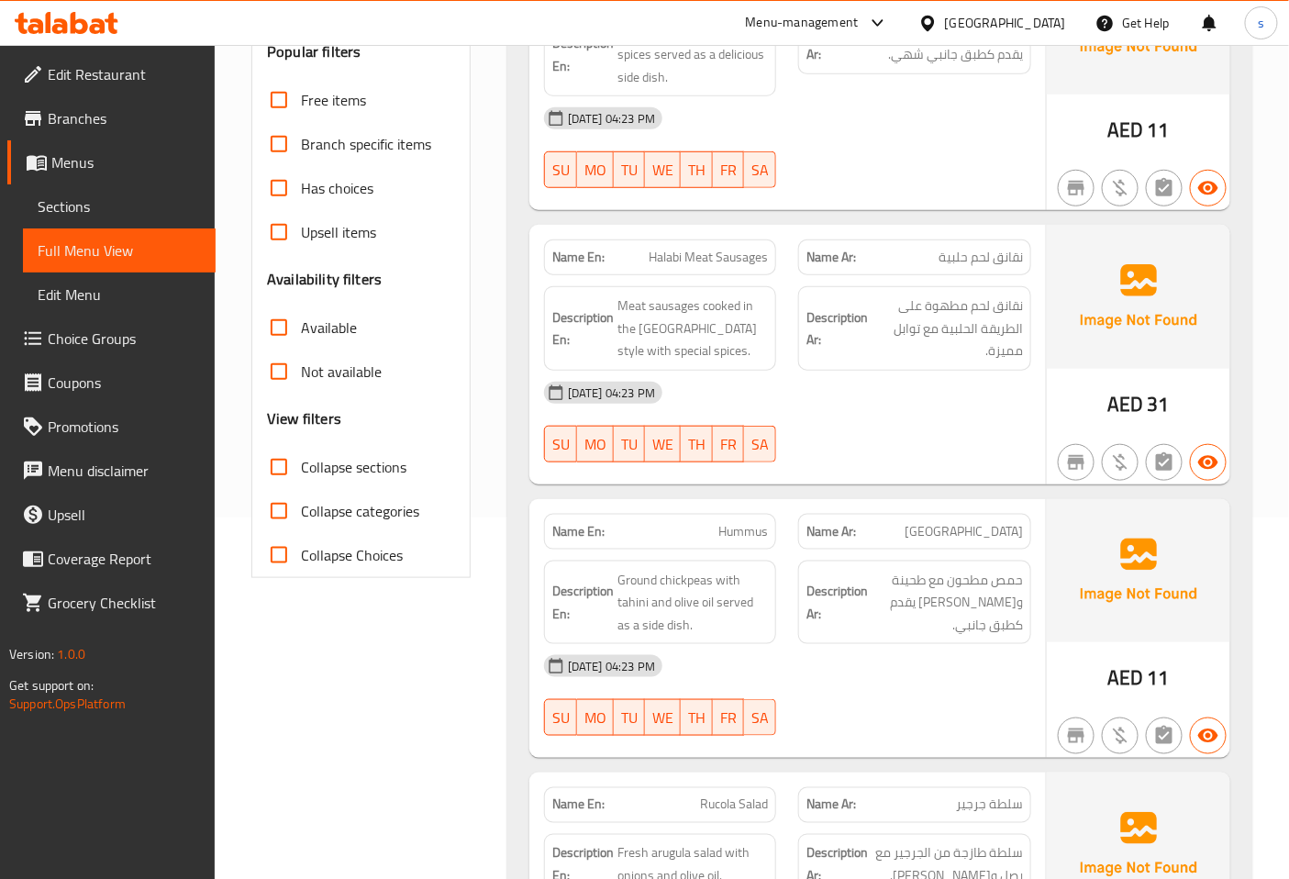
scroll to position [102, 0]
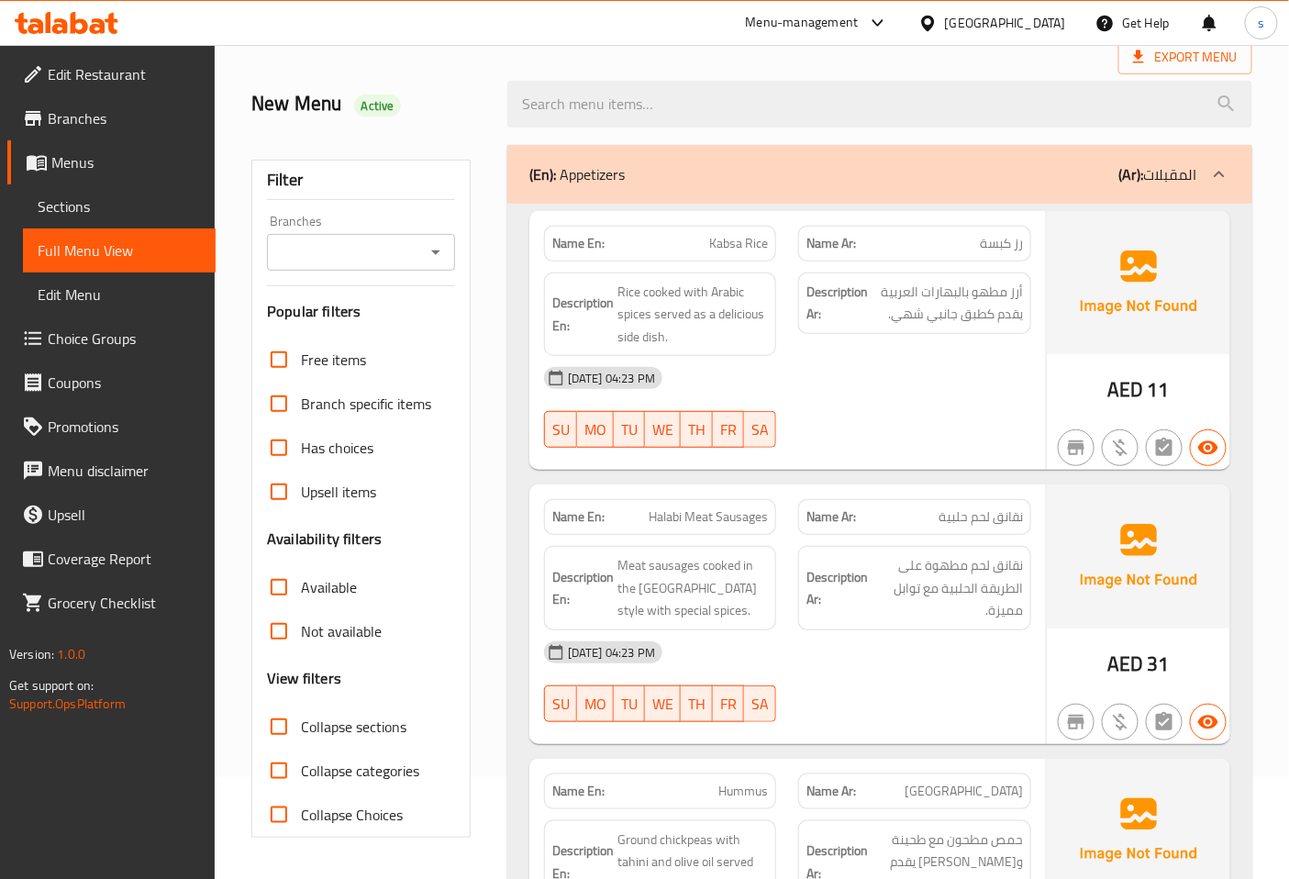
click at [980, 237] on span "رز كبسة" at bounding box center [1001, 243] width 43 height 19
copy span "رز كبسة"
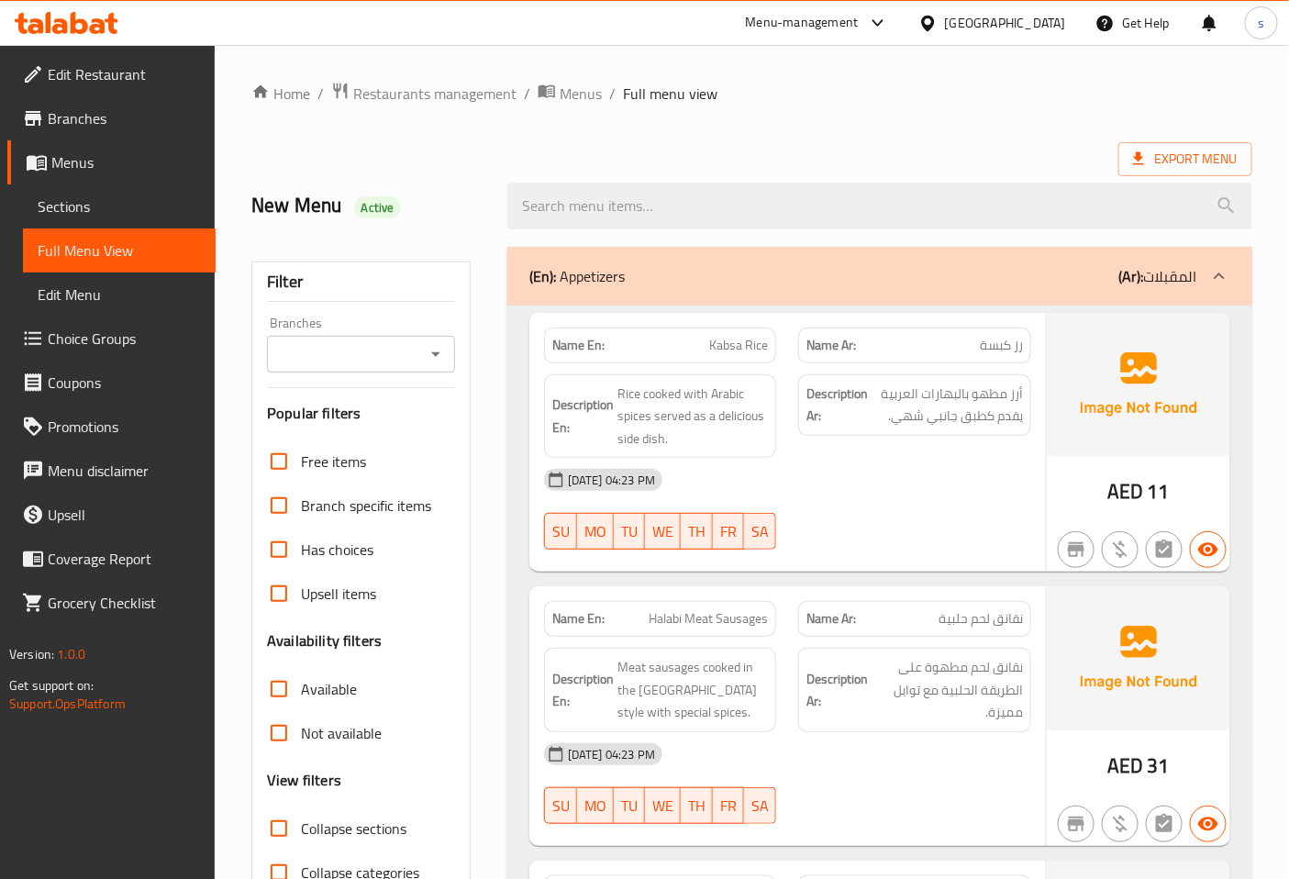
click at [681, 158] on div "Export Menu" at bounding box center [751, 159] width 1001 height 34
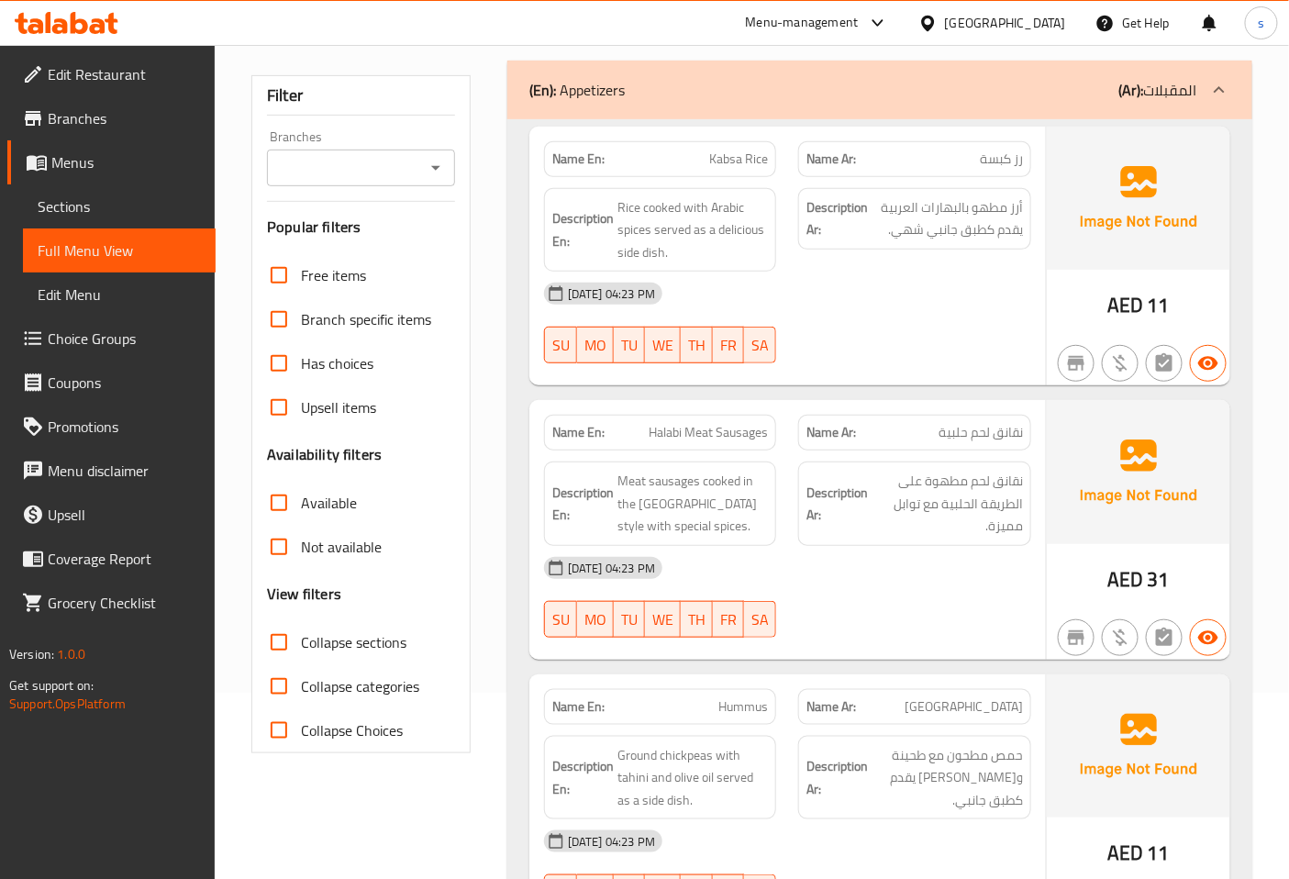
scroll to position [204, 0]
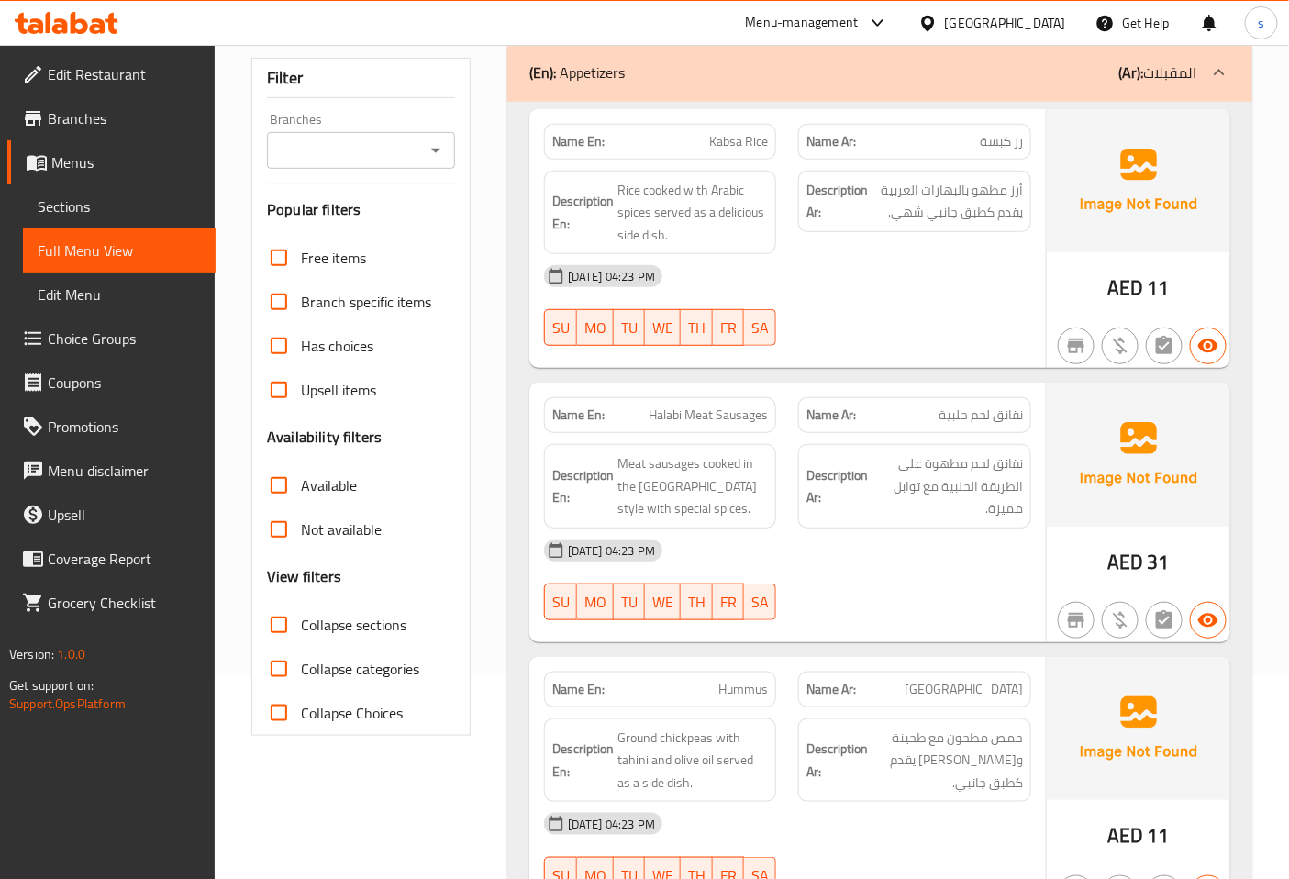
click at [957, 414] on span "نقانق لحم حلبية" at bounding box center [980, 414] width 84 height 19
copy span "حلبية"
click at [917, 407] on p "Name Ar: نقانق لحم حلبية" at bounding box center [914, 414] width 216 height 19
drag, startPoint x: 923, startPoint y: 408, endPoint x: 1023, endPoint y: 418, distance: 100.5
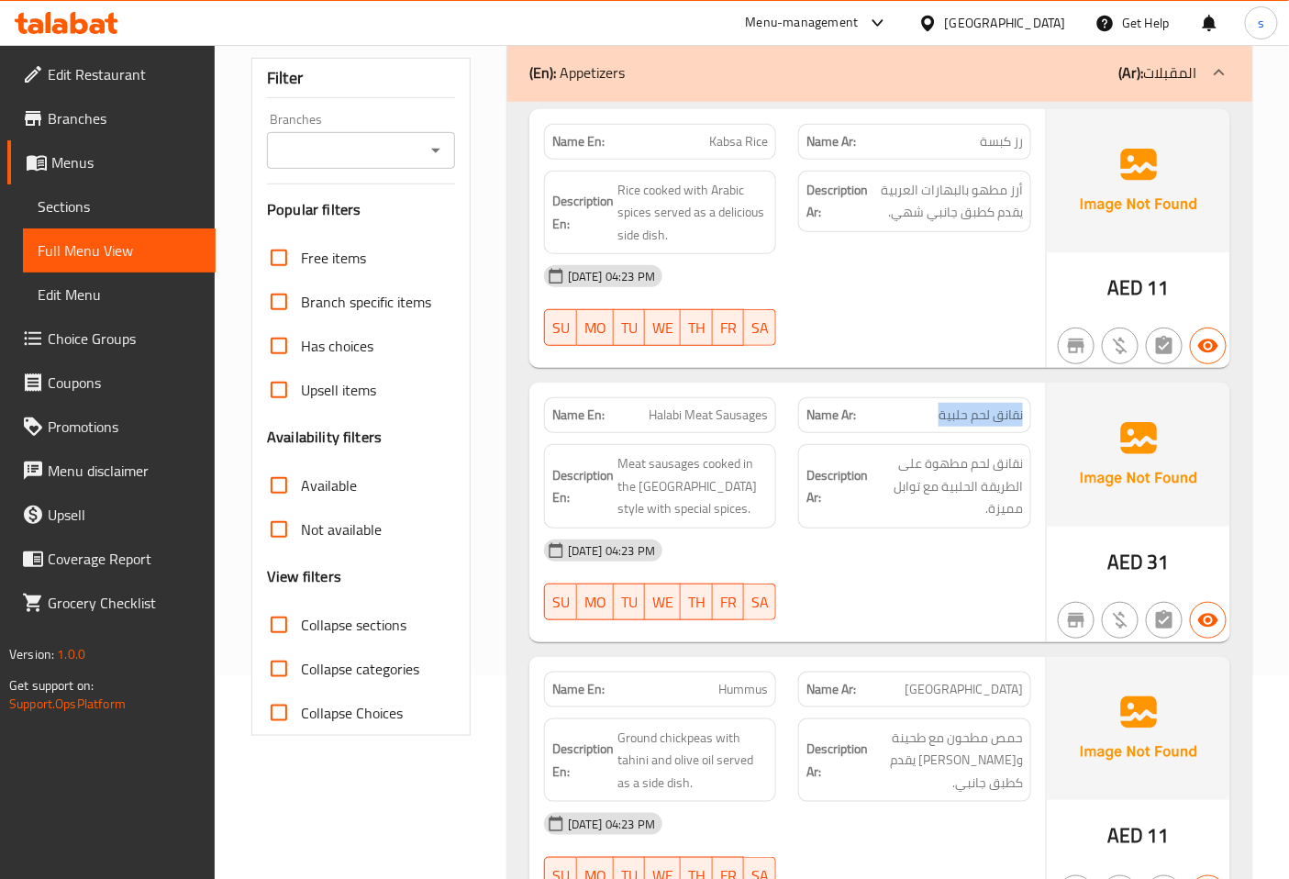
click at [1023, 418] on div "Name Ar: نقانق لحم حلبية" at bounding box center [914, 415] width 233 height 36
copy span "نقانق لحم حلبية"
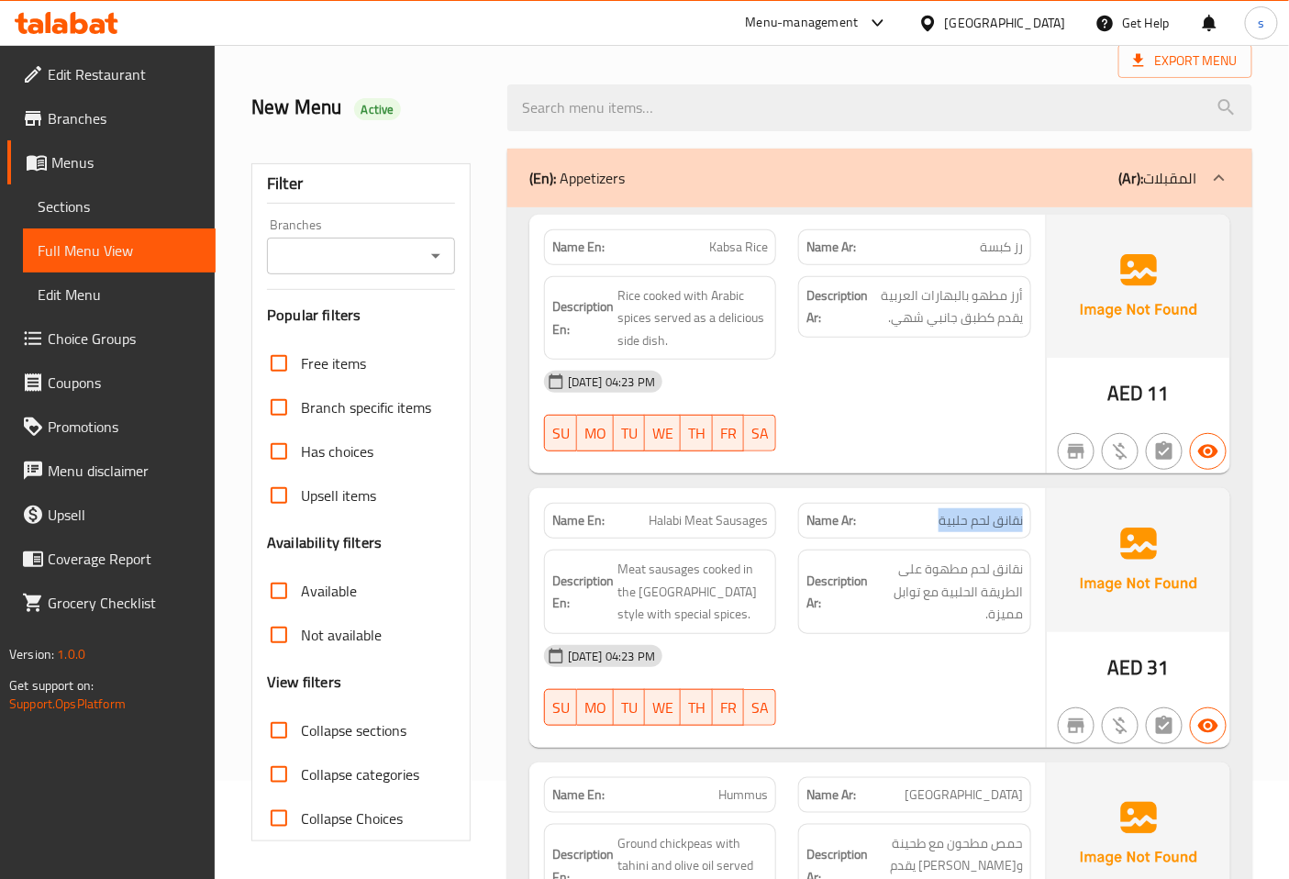
scroll to position [0, 0]
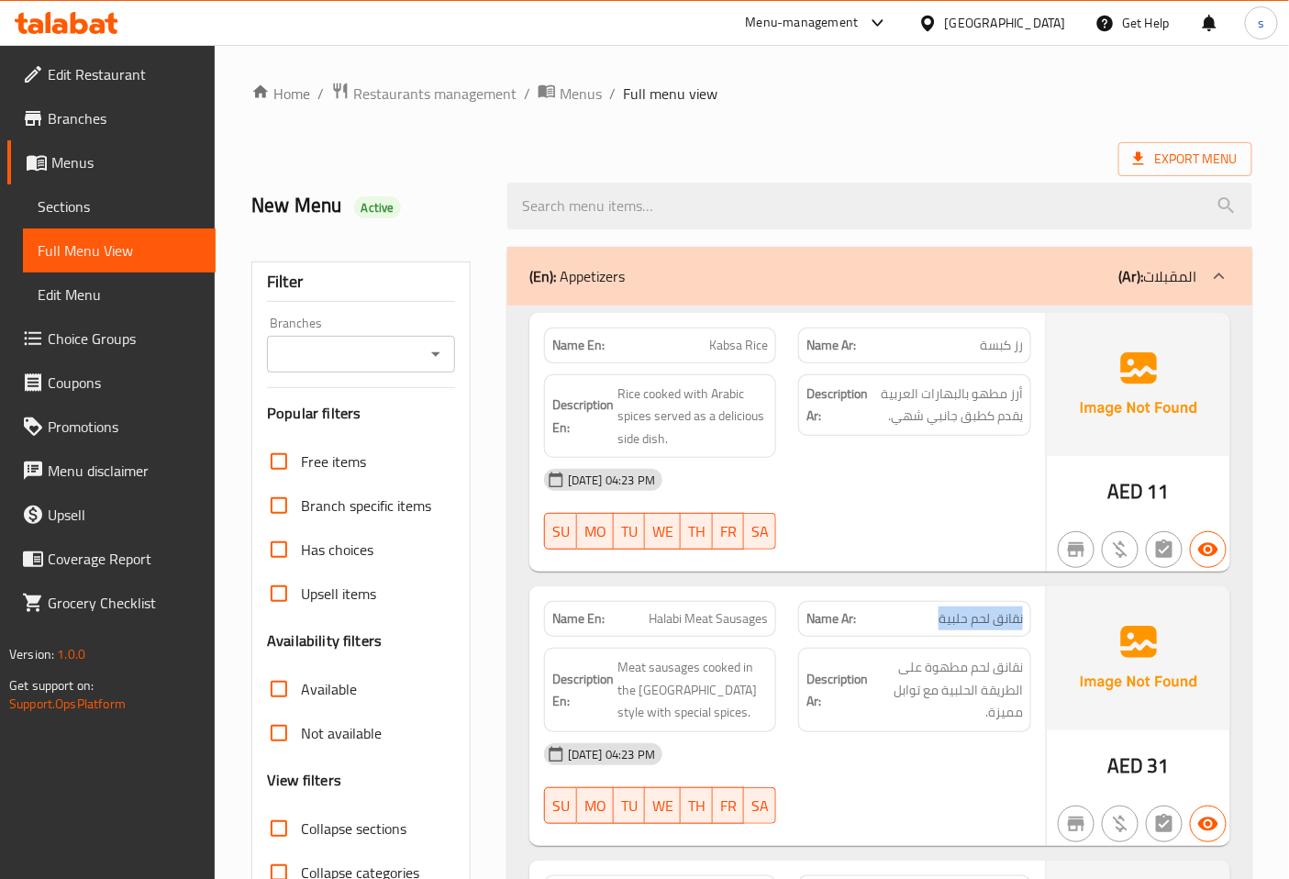
click at [945, 613] on span "نقانق لحم حلبية" at bounding box center [980, 618] width 84 height 19
click at [924, 618] on p "Name Ar: نقانق لحم حلبية" at bounding box center [914, 618] width 216 height 19
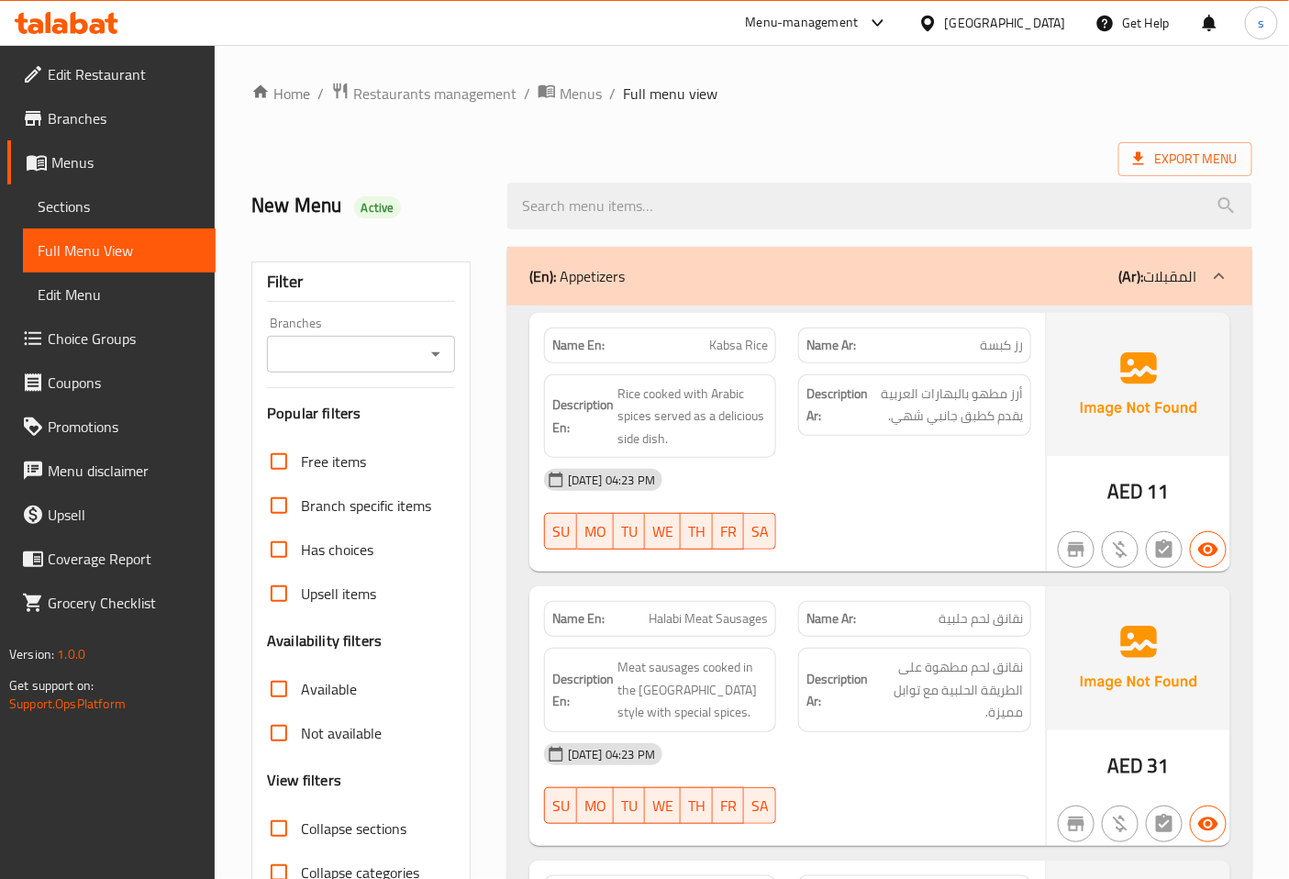
click at [640, 617] on p "Name En: Halabi Meat Sausages" at bounding box center [660, 618] width 216 height 19
copy span "Halabi Meat Sausages"
click at [954, 617] on span "نقانق لحم حلبية" at bounding box center [980, 618] width 84 height 19
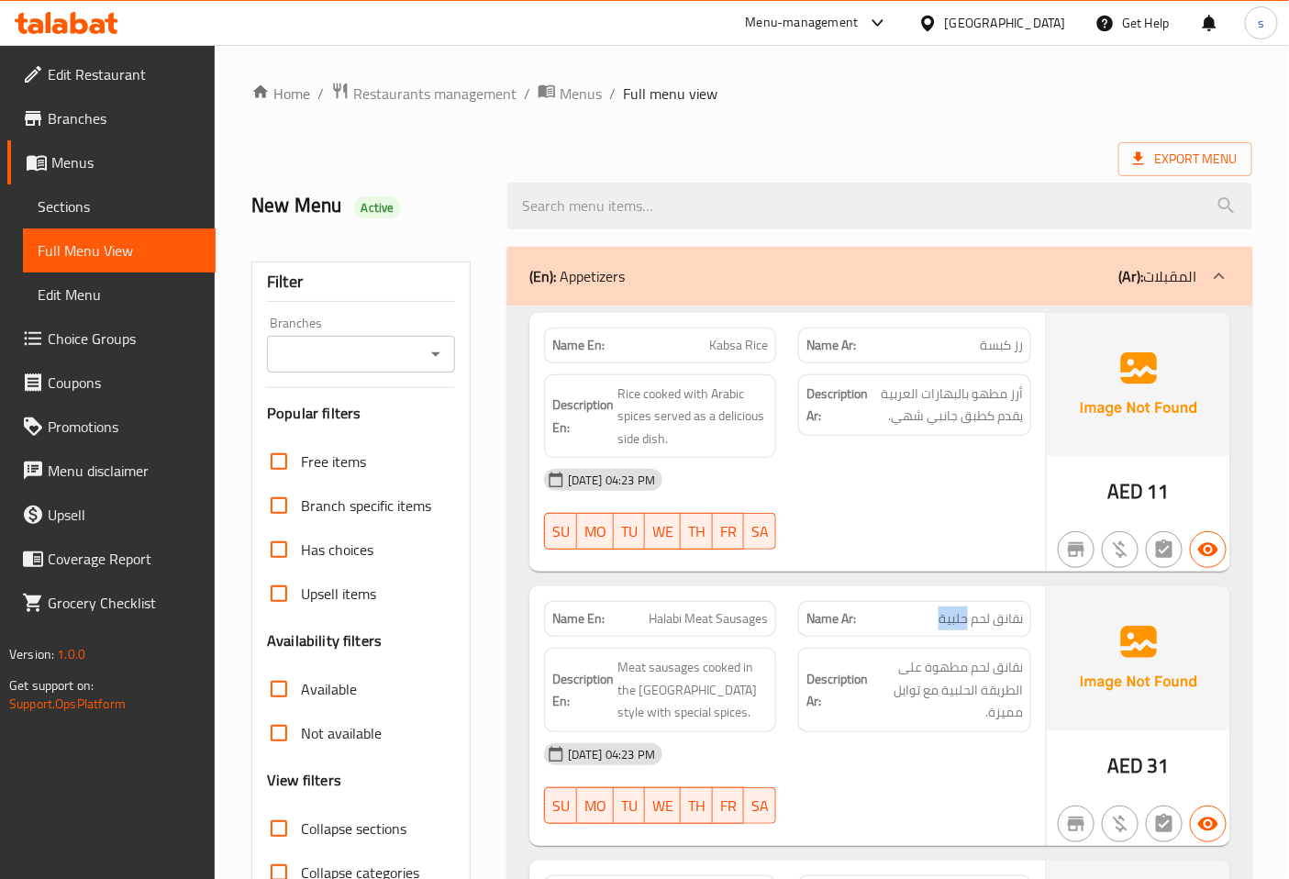
click at [954, 617] on span "نقانق لحم حلبية" at bounding box center [980, 618] width 84 height 19
copy span "حلبية"
click at [822, 147] on div "Export Menu" at bounding box center [751, 159] width 1001 height 34
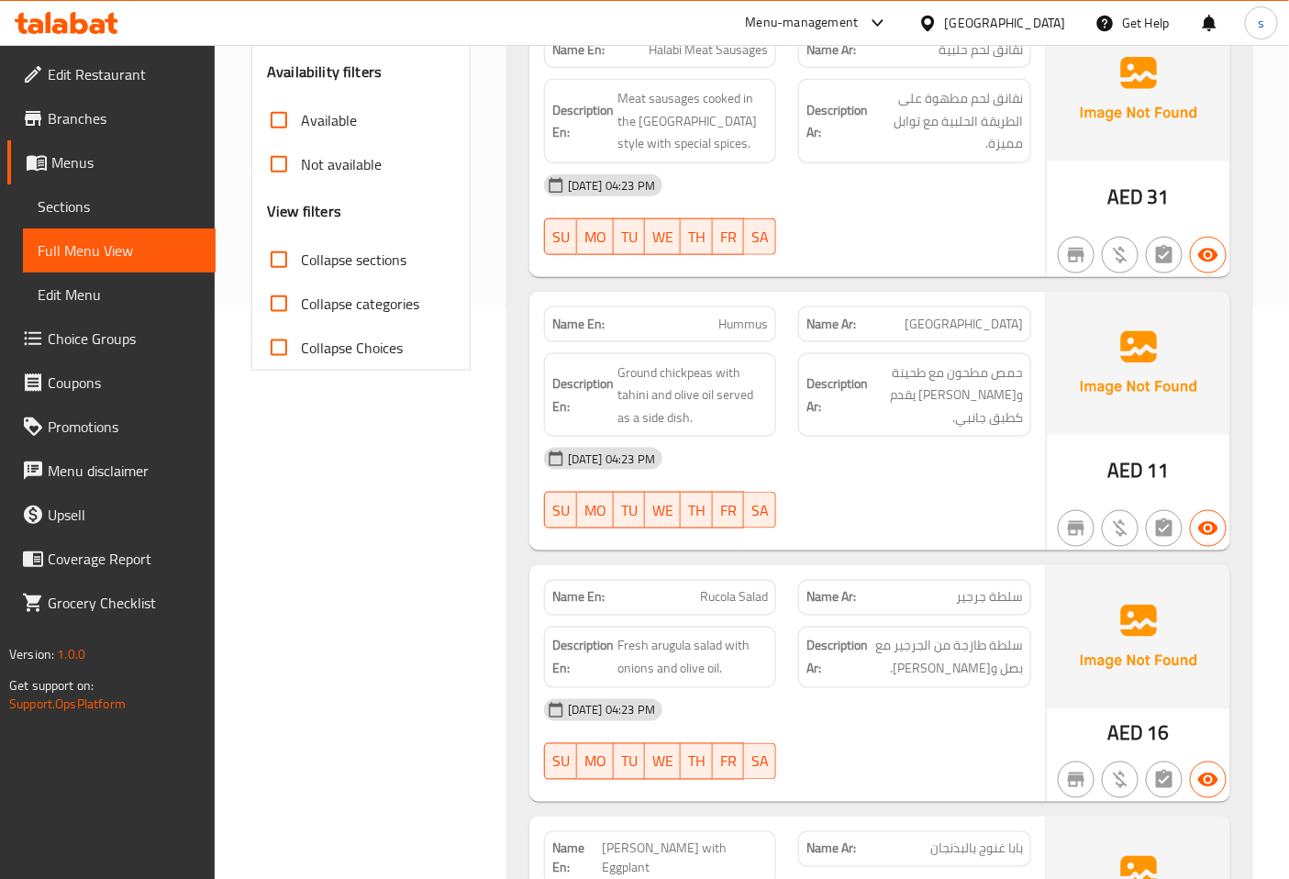
scroll to position [611, 0]
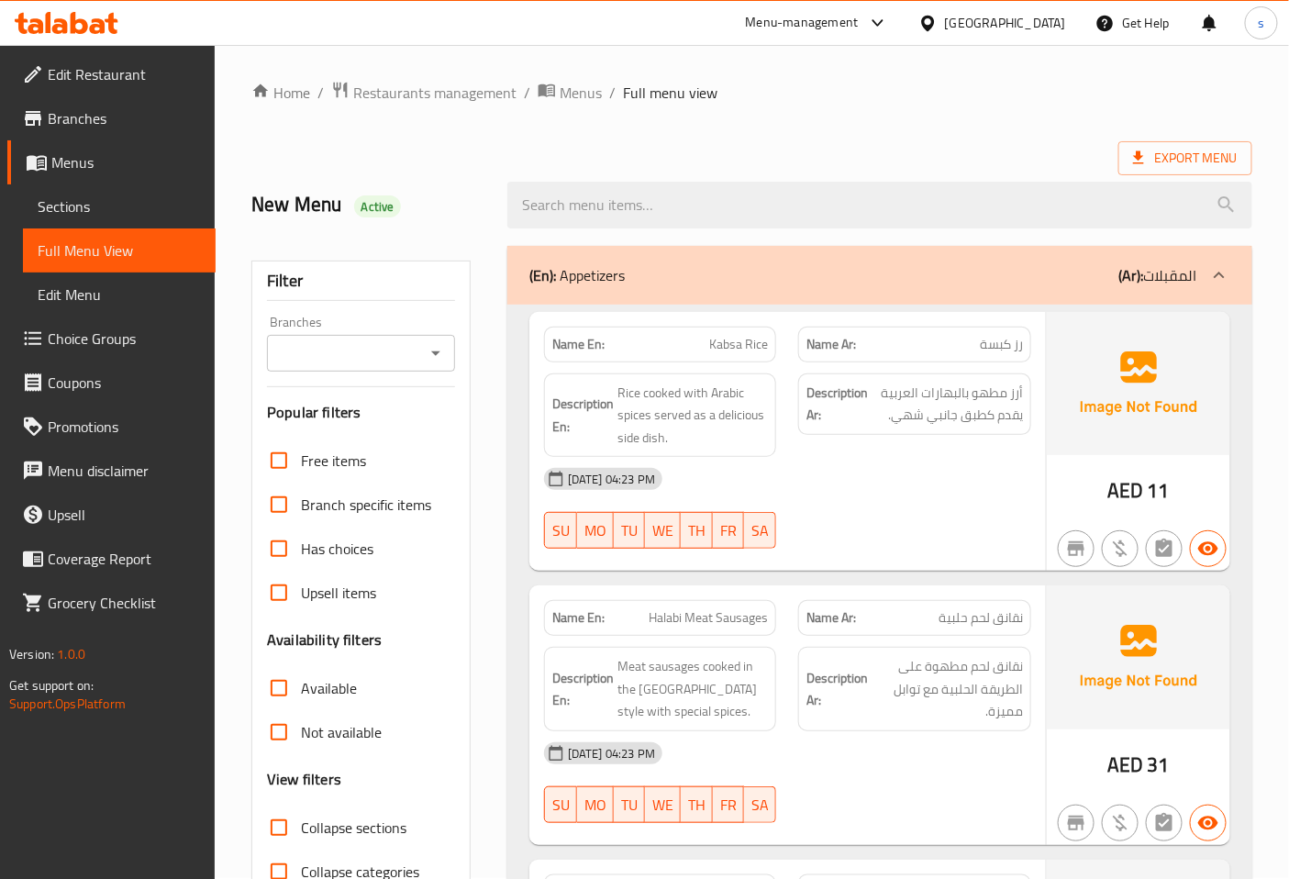
scroll to position [0, 0]
click at [976, 98] on ol "Home / Restaurants management / Menus / Full menu view" at bounding box center [751, 94] width 1001 height 24
click at [915, 611] on p "Name Ar: نقانق لحم حلبية" at bounding box center [914, 618] width 216 height 19
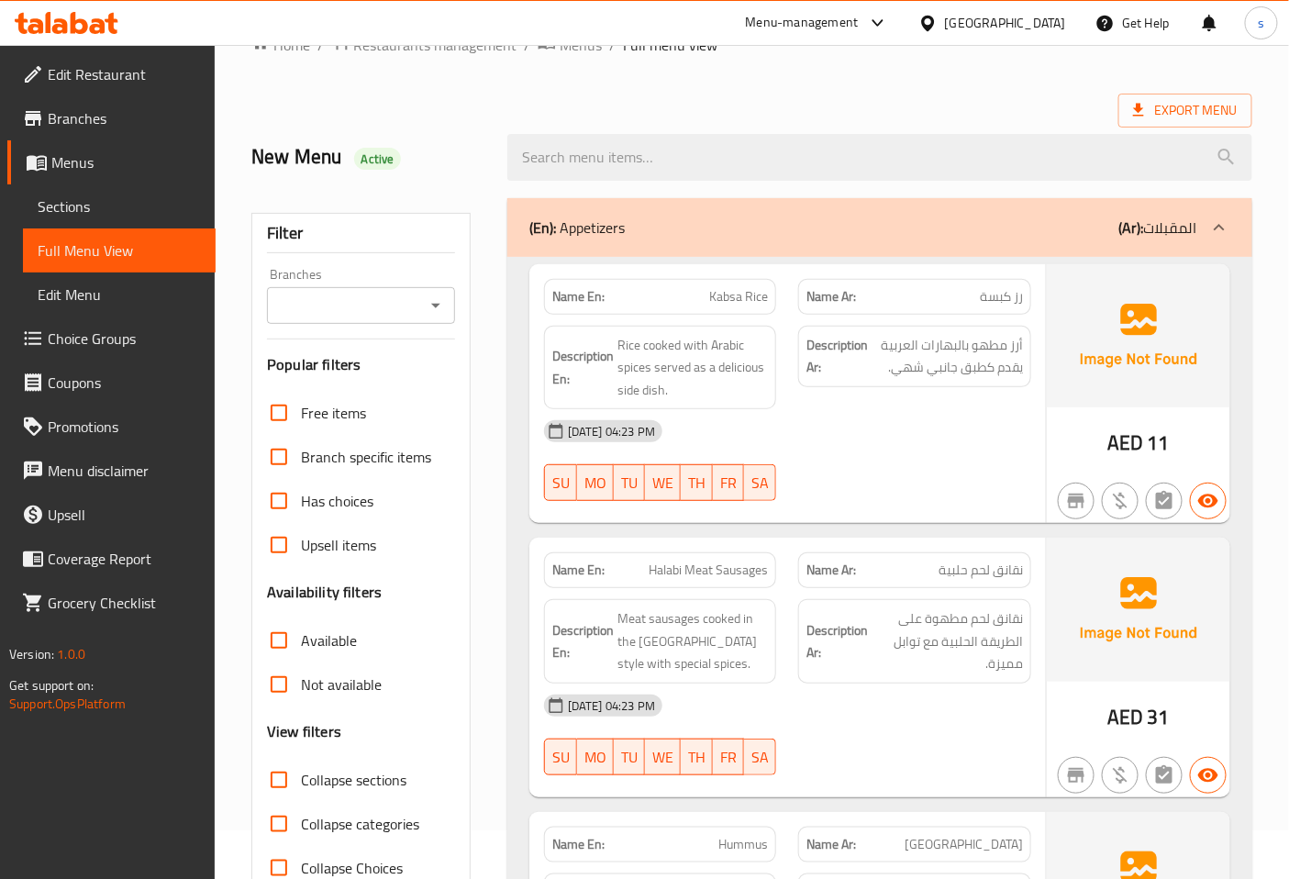
scroll to position [102, 0]
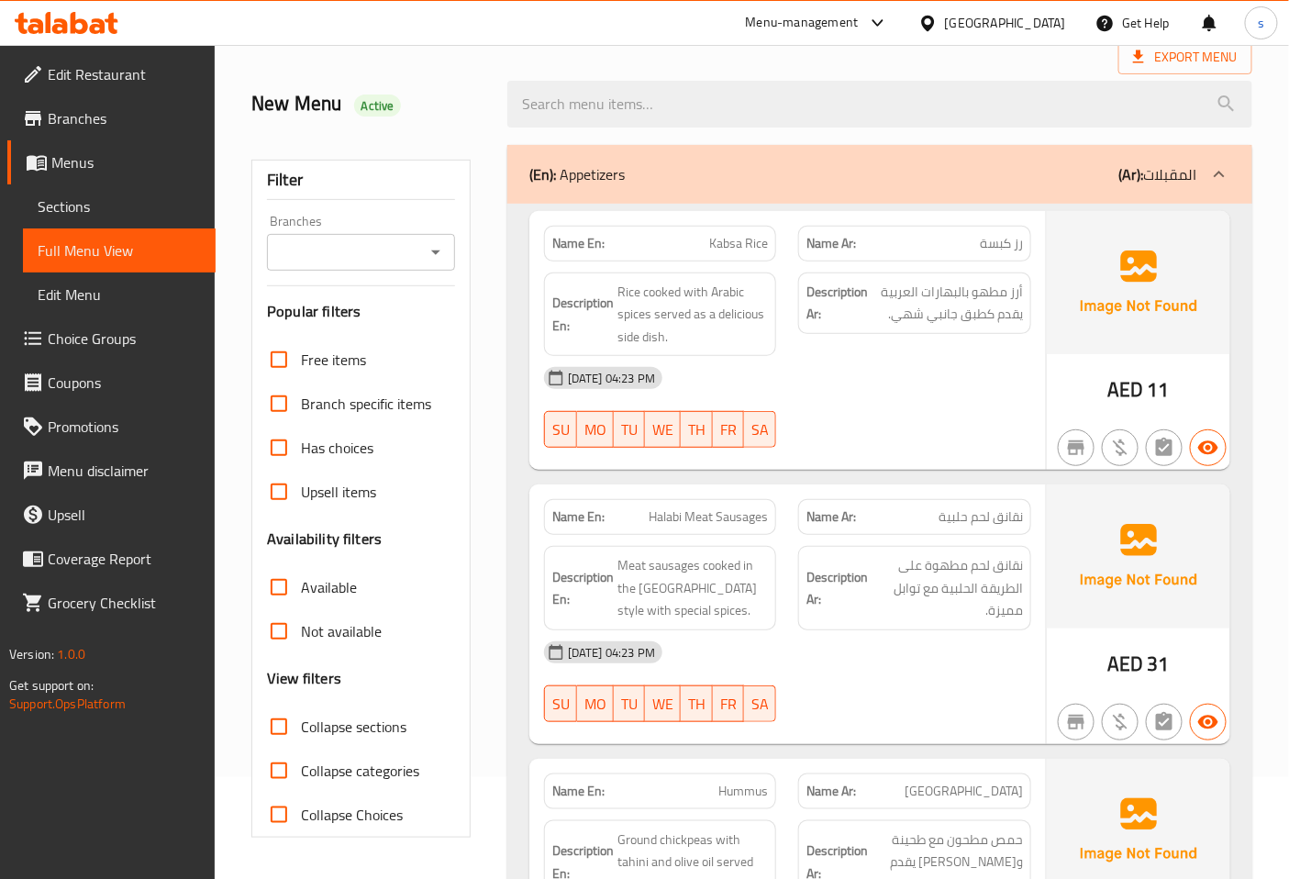
click at [945, 516] on span "نقانق لحم حلبية" at bounding box center [980, 516] width 84 height 19
copy span "حلبية"
click at [688, 519] on span "Halabi Meat Sausages" at bounding box center [708, 516] width 119 height 19
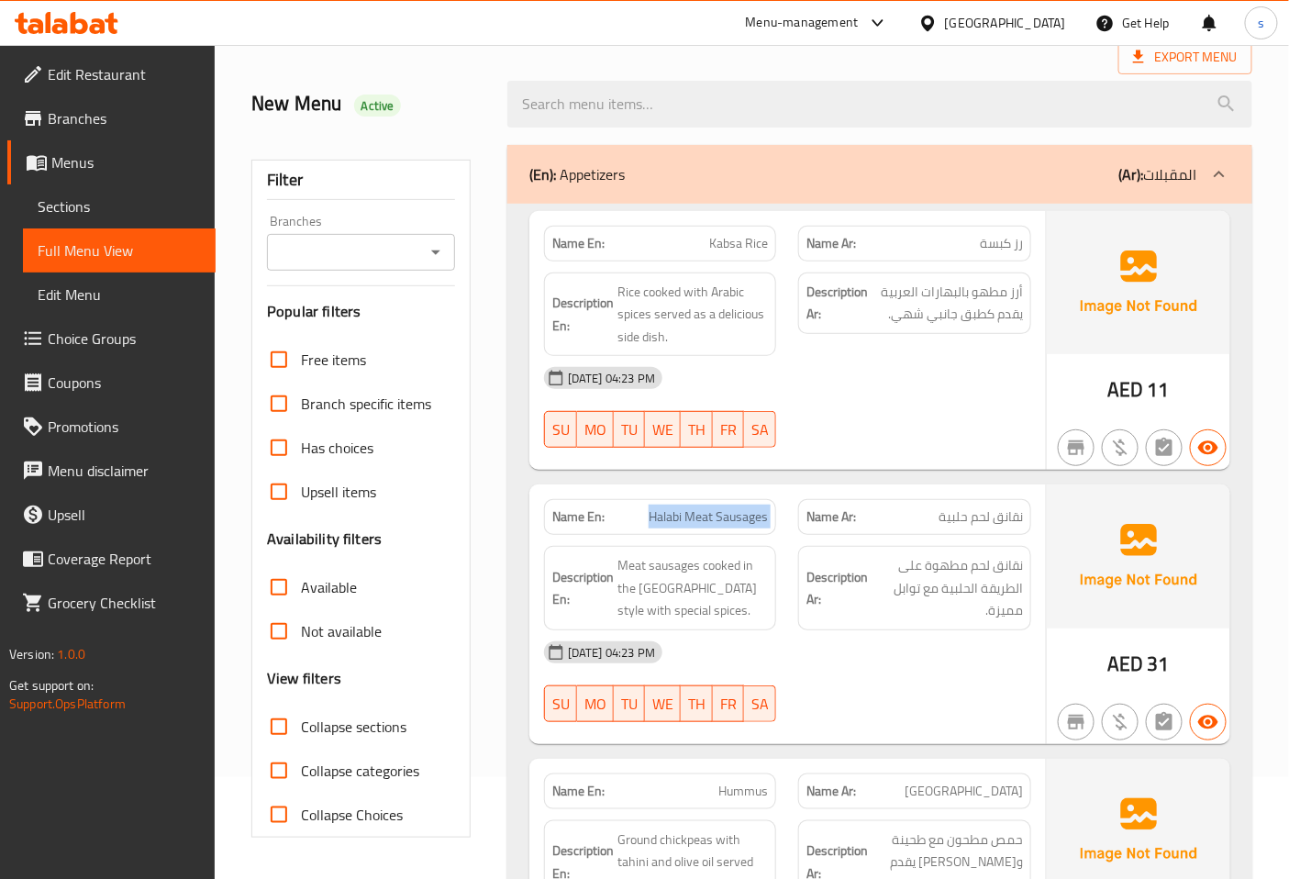
click at [688, 519] on span "Halabi Meat Sausages" at bounding box center [708, 516] width 119 height 19
click at [711, 515] on span "Halabi Meat Sausages" at bounding box center [708, 516] width 119 height 19
click at [671, 519] on span "Halabi Meat Sausages" at bounding box center [708, 516] width 119 height 19
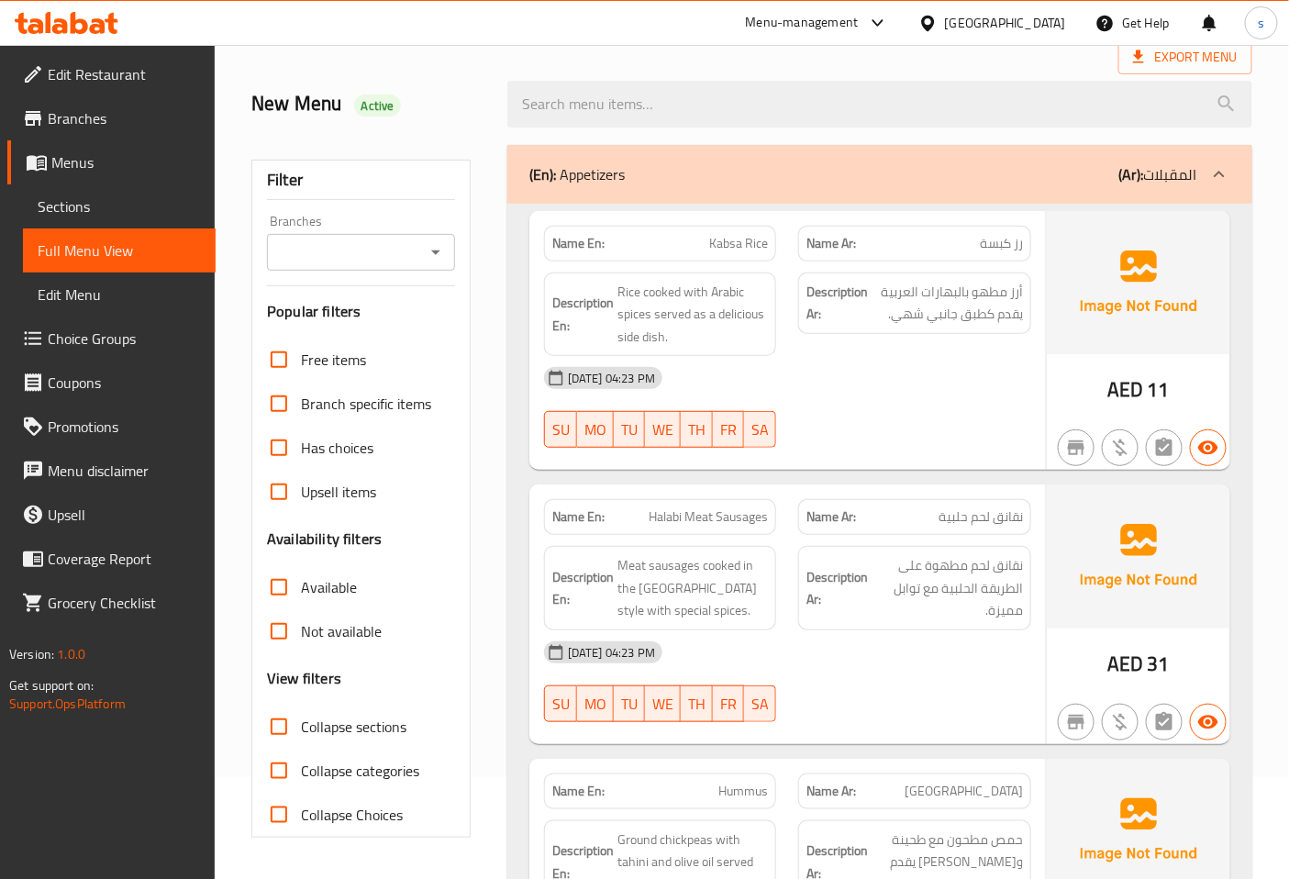
click at [671, 519] on span "Halabi Meat Sausages" at bounding box center [708, 516] width 119 height 19
click at [676, 520] on span "Halabi Meat Sausages" at bounding box center [708, 516] width 119 height 19
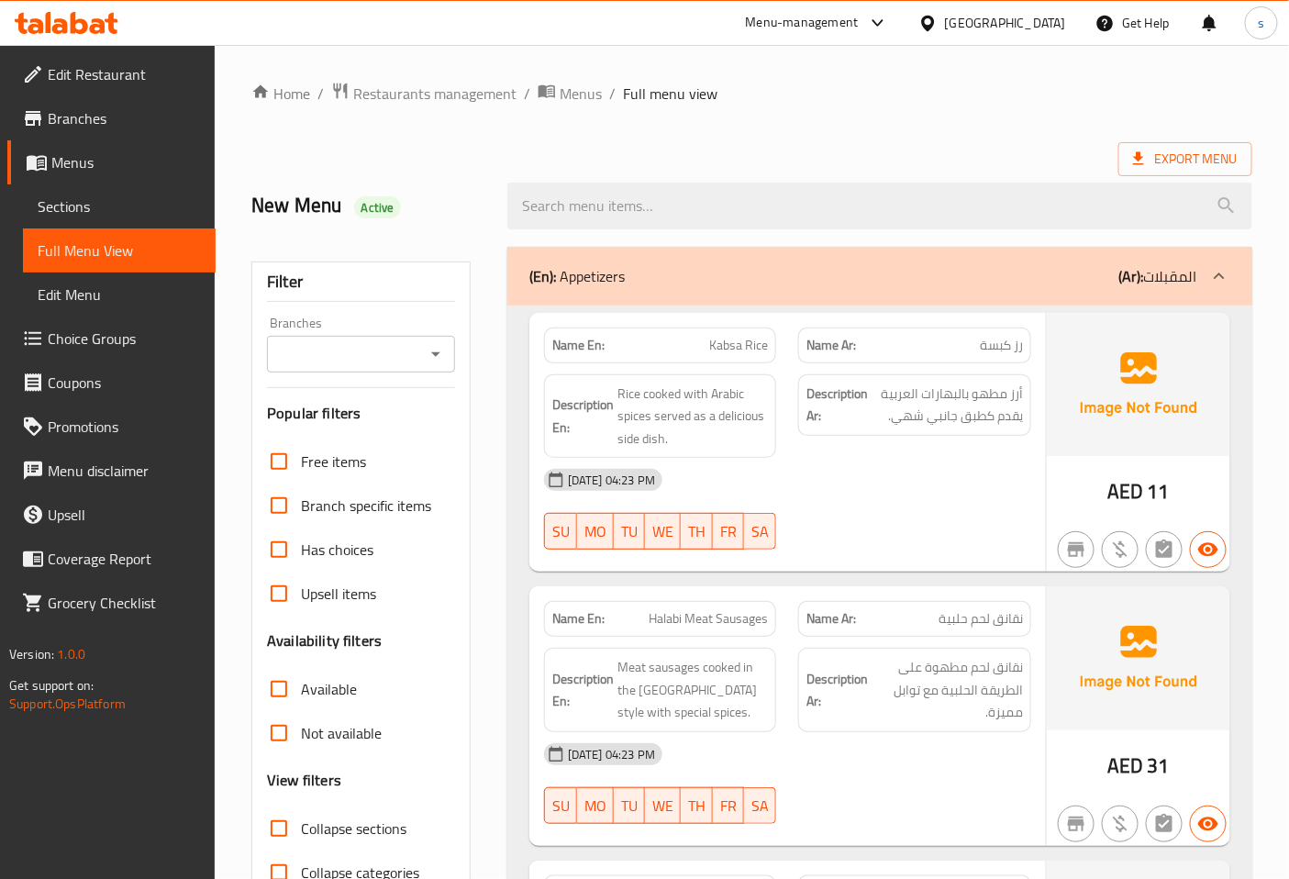
click at [940, 621] on span "نقانق لحم حلبية" at bounding box center [980, 618] width 84 height 19
copy span "نقانق لحم حلبية"
click at [83, 211] on span "Sections" at bounding box center [119, 206] width 163 height 22
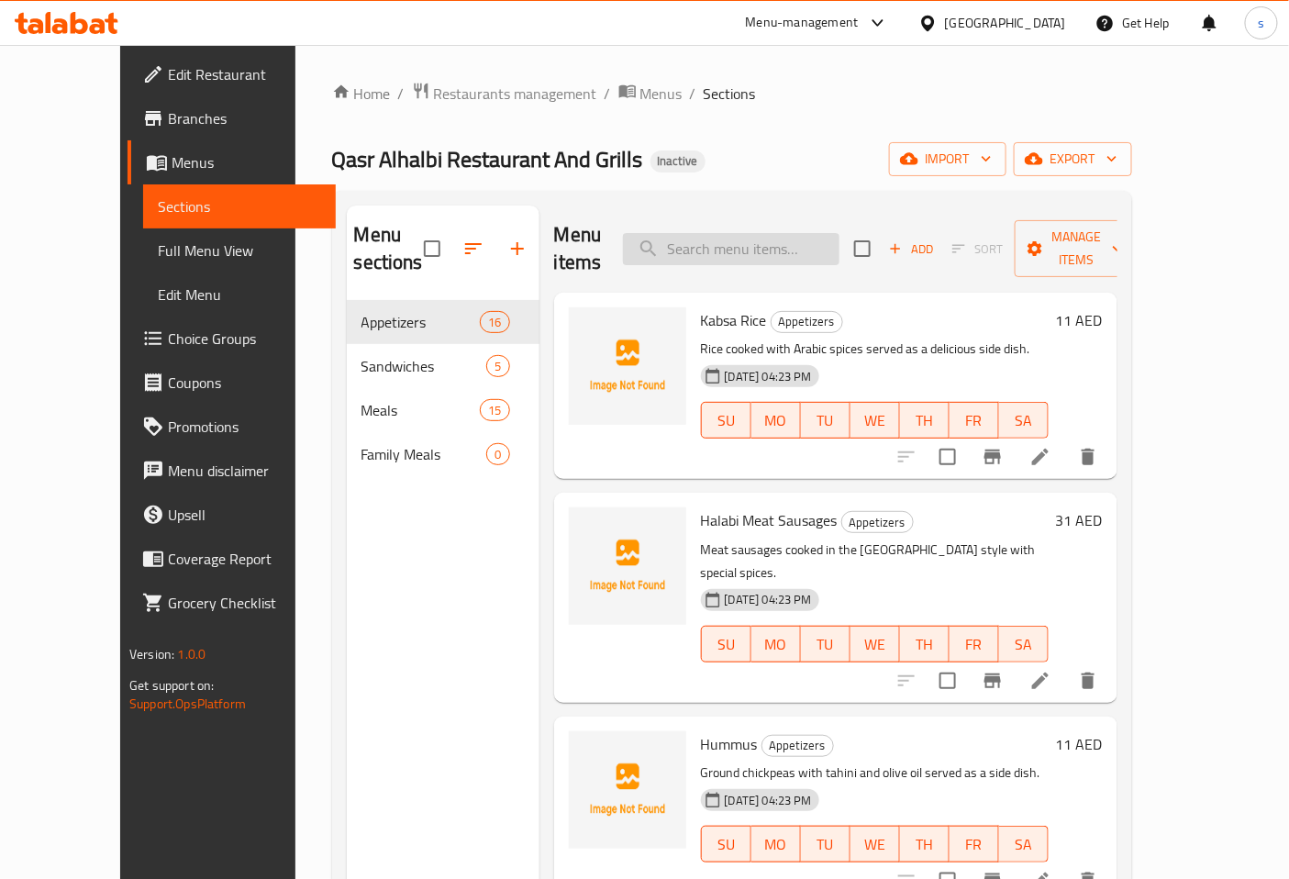
click at [776, 248] on input "search" at bounding box center [731, 249] width 216 height 32
paste input "رز كبسة"
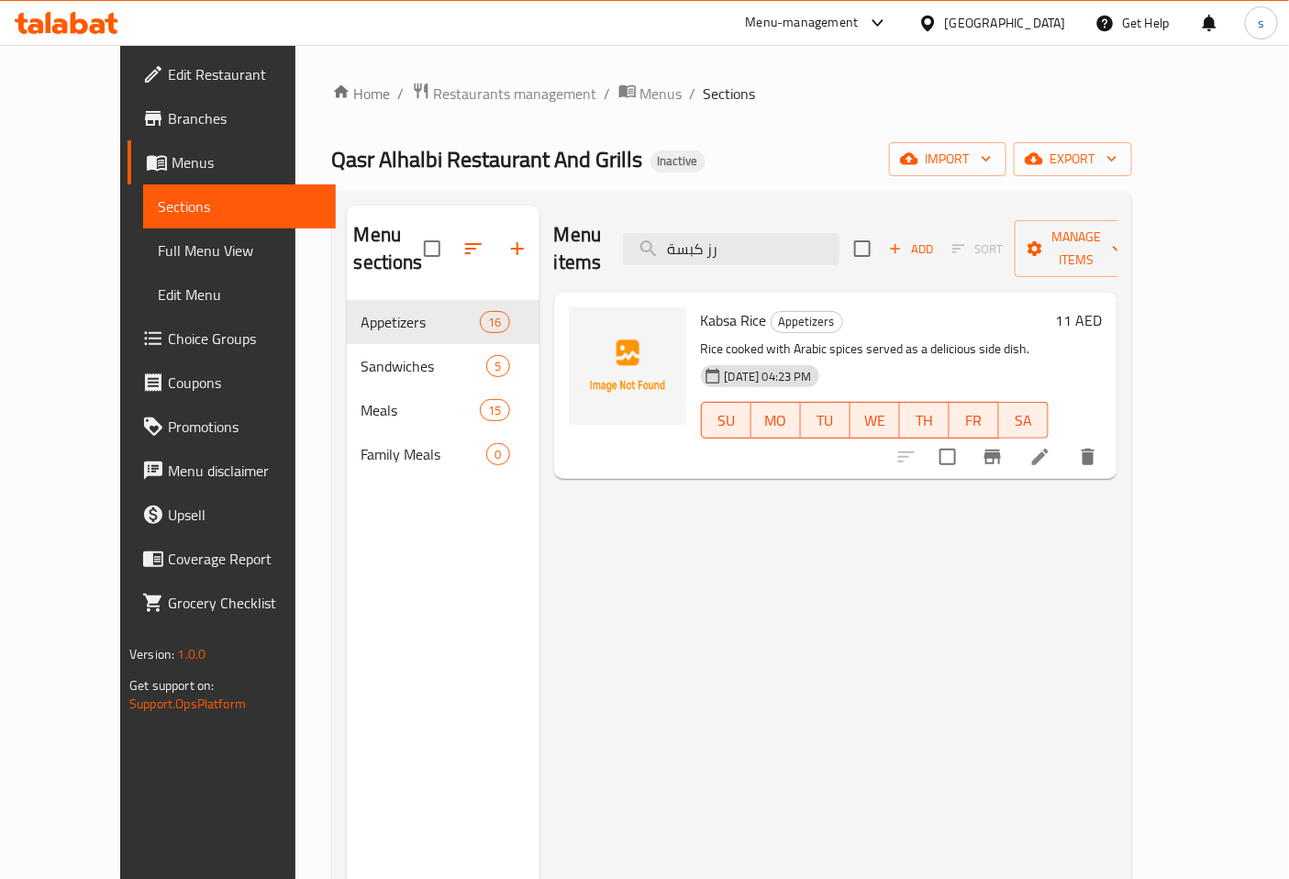
type input "رز كبسة"
click at [168, 117] on span "Branches" at bounding box center [244, 118] width 153 height 22
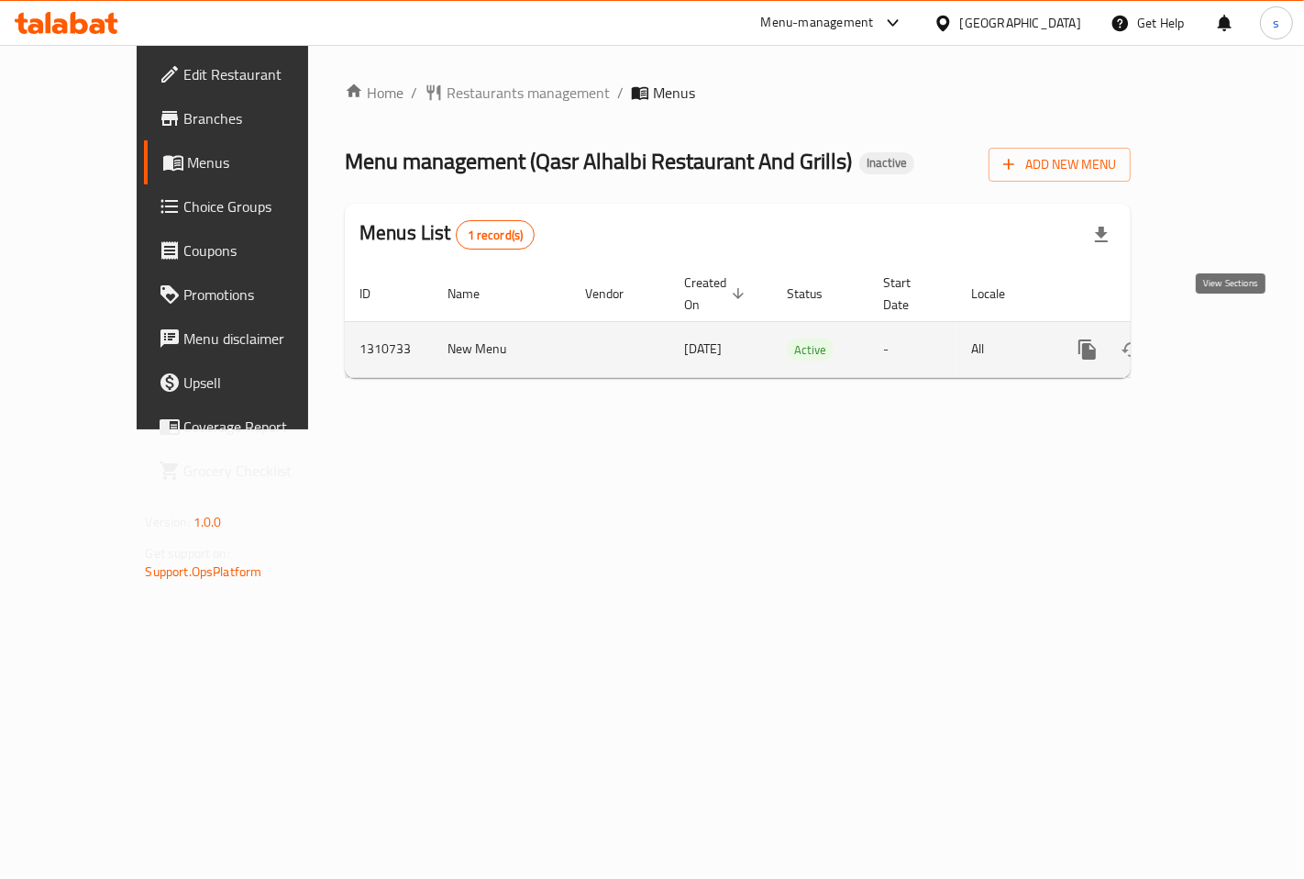
click at [1222, 338] on icon "enhanced table" at bounding box center [1220, 349] width 22 height 22
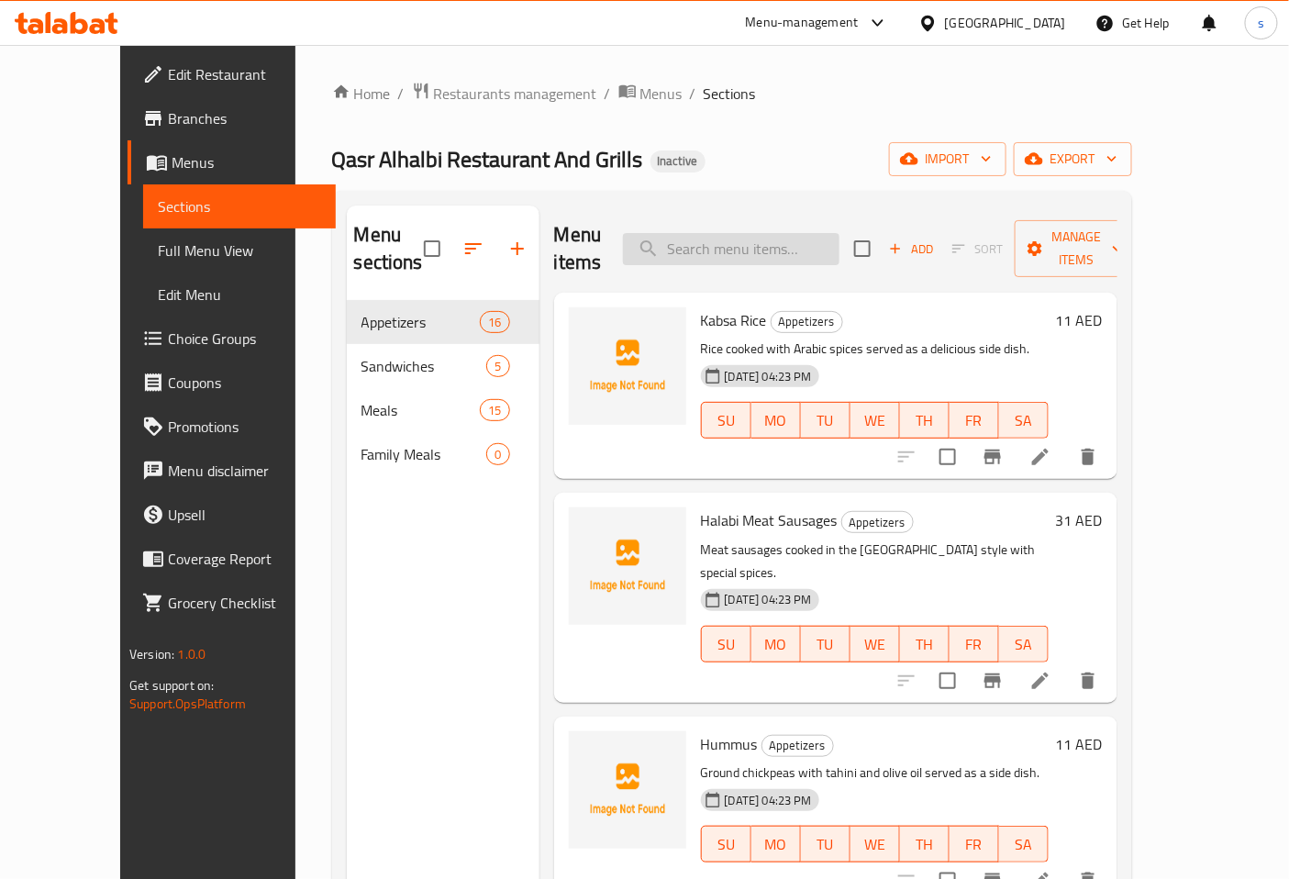
click at [775, 241] on input "search" at bounding box center [731, 249] width 216 height 32
paste input "نقانق لحم حلبية"
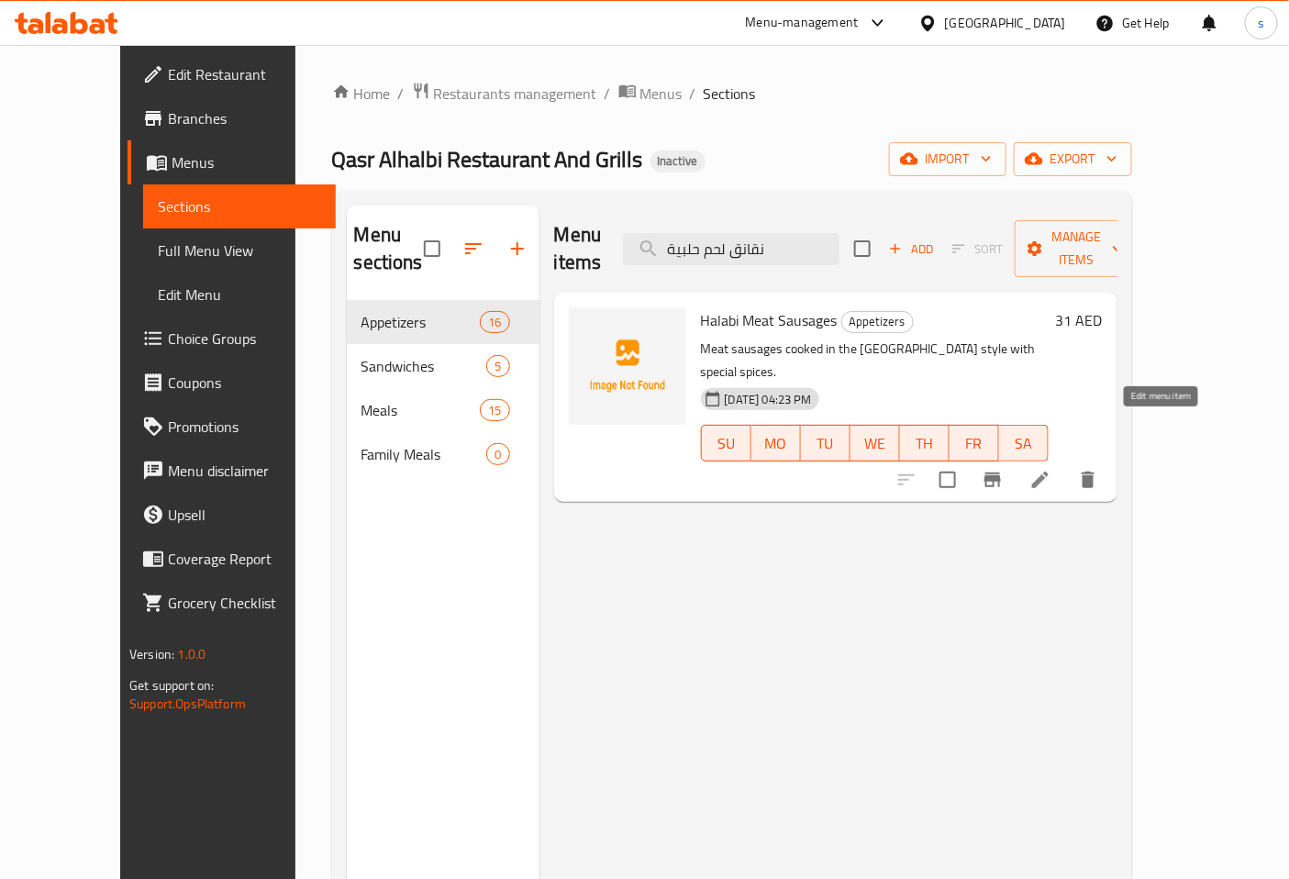
type input "نقانق لحم حلبية"
click at [1049, 472] on icon at bounding box center [1040, 480] width 17 height 17
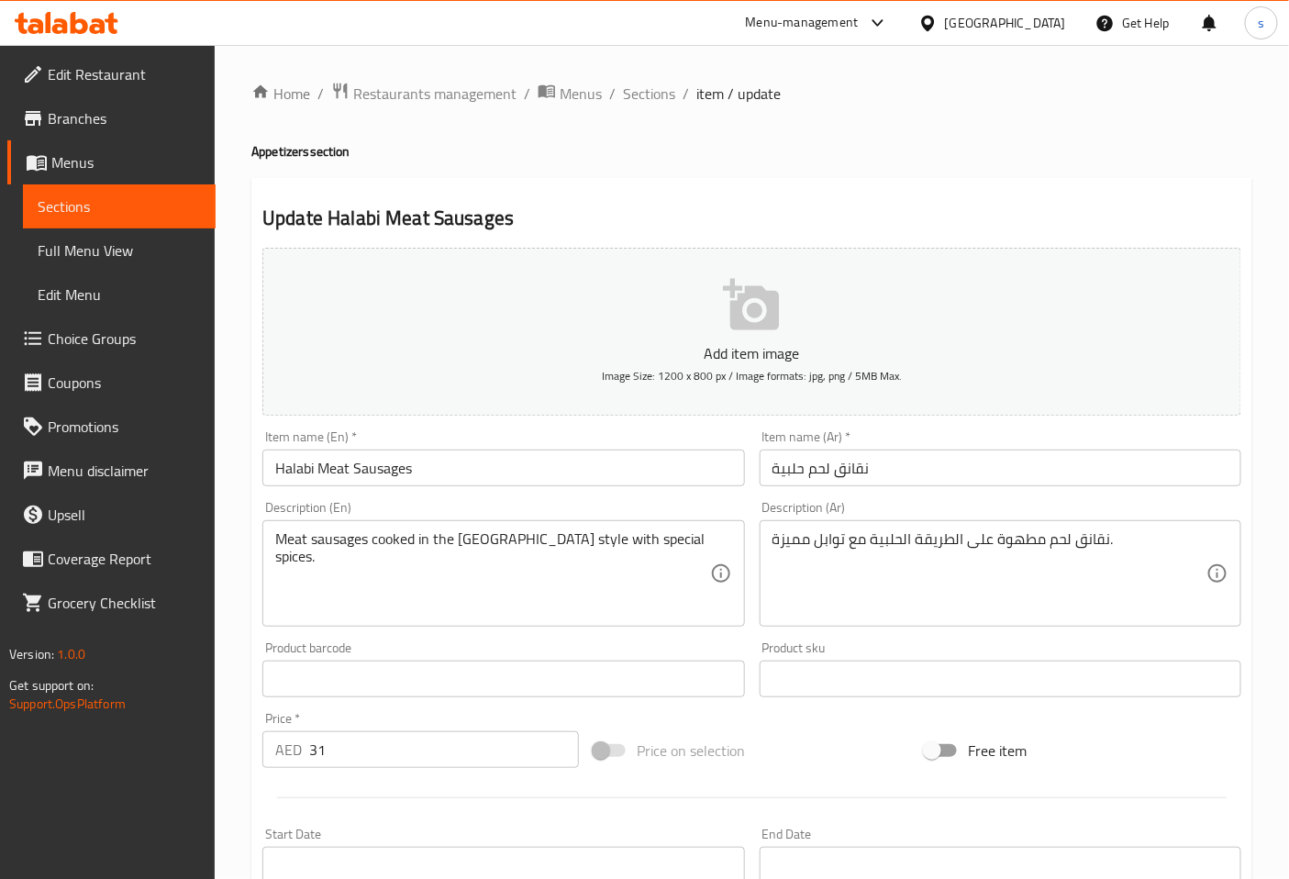
click at [481, 468] on input "Halabi Meat Sausages" at bounding box center [503, 467] width 482 height 37
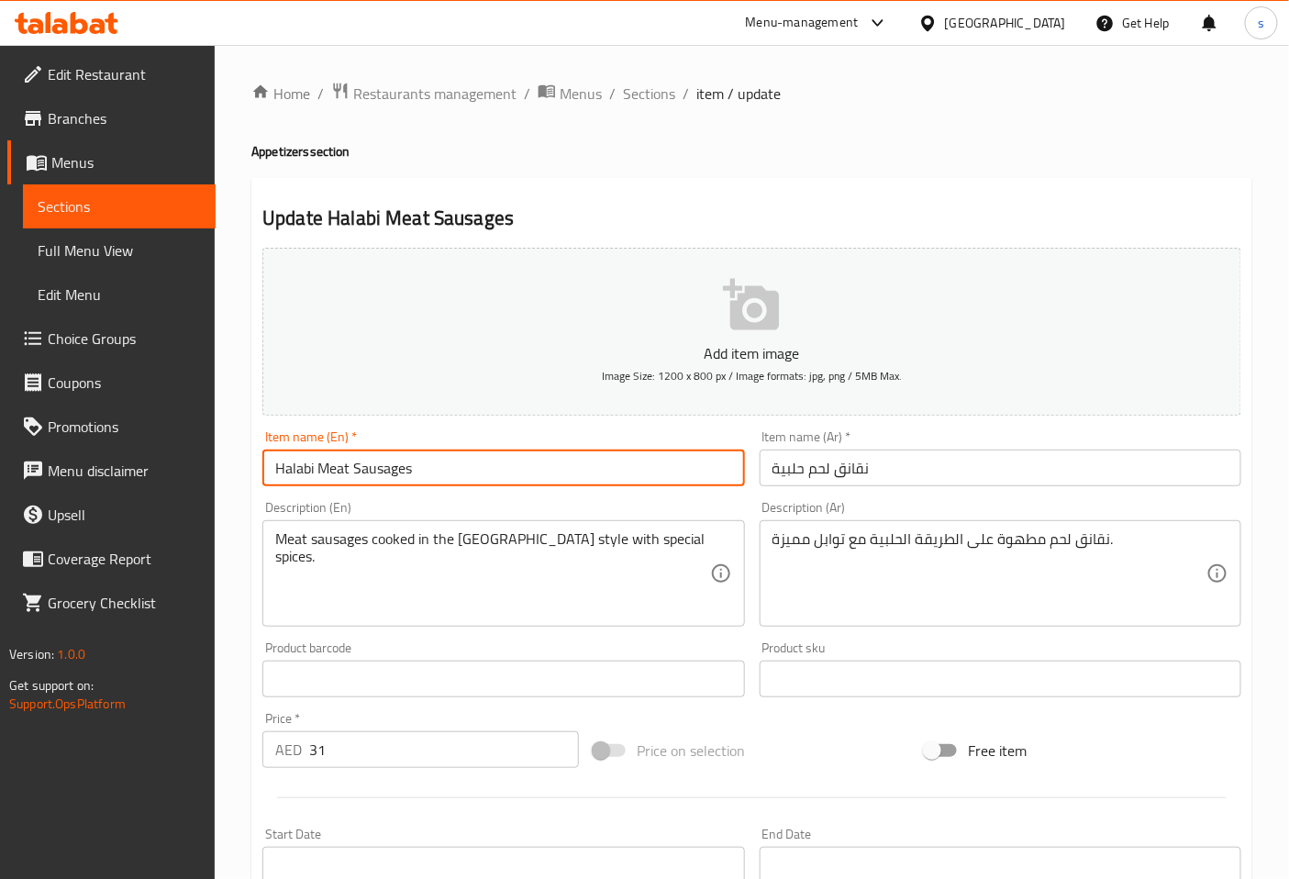
click at [481, 468] on input "Halabi Meat Sausages" at bounding box center [503, 467] width 482 height 37
click at [494, 479] on input "Halabi Meat Sausages" at bounding box center [503, 467] width 482 height 37
paste input "ya"
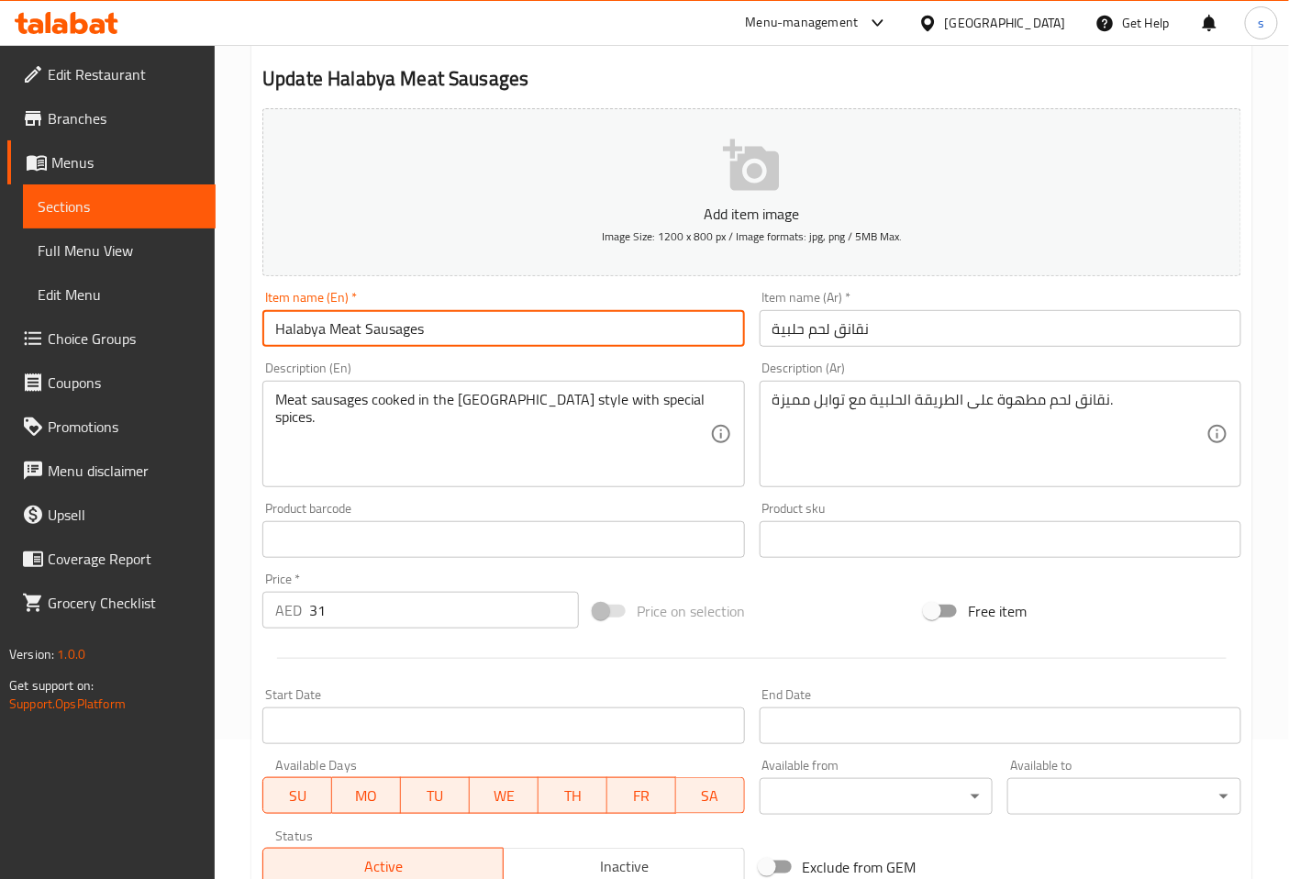
scroll to position [414, 0]
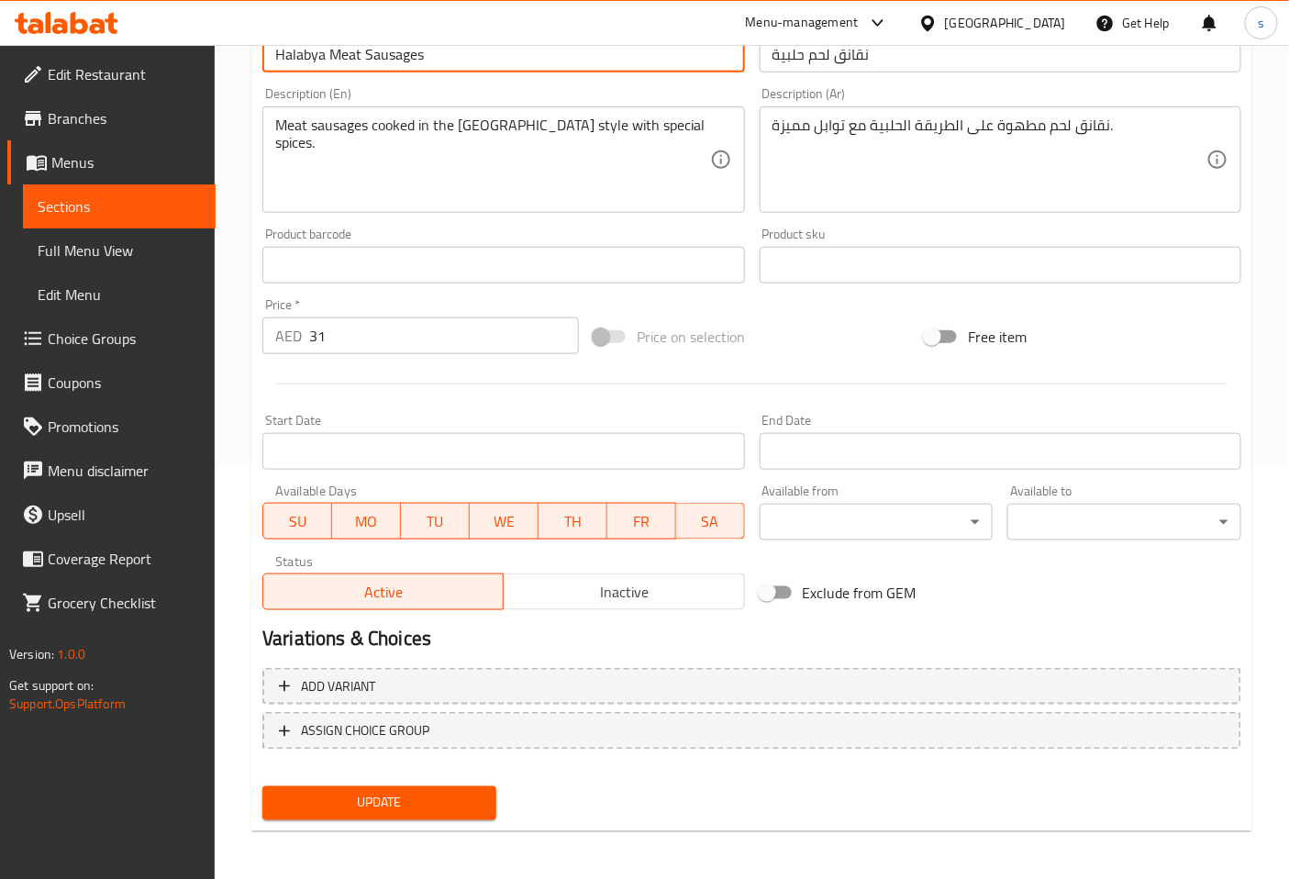
type input "Halabya Meat Sausages"
click at [411, 786] on button "Update" at bounding box center [379, 803] width 234 height 34
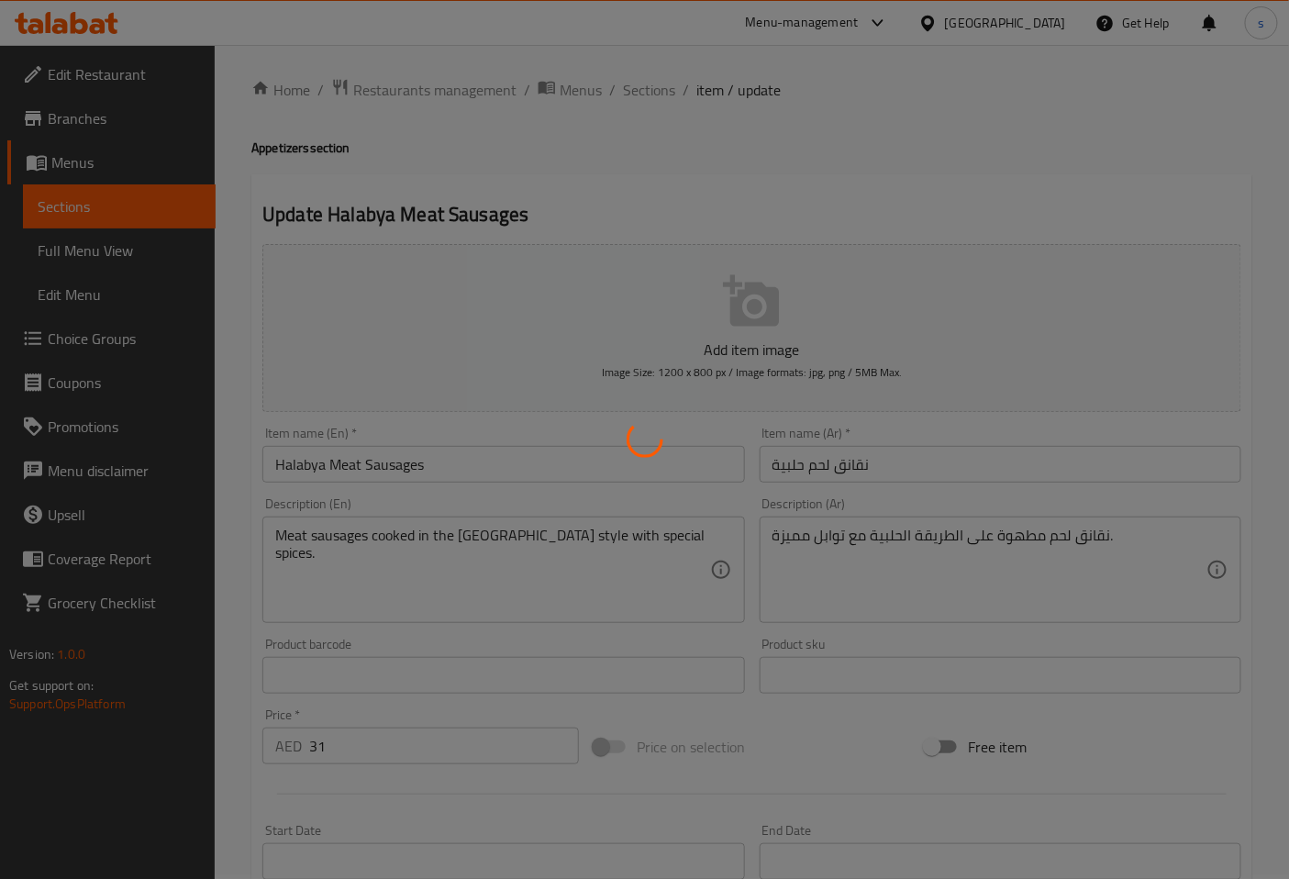
scroll to position [0, 0]
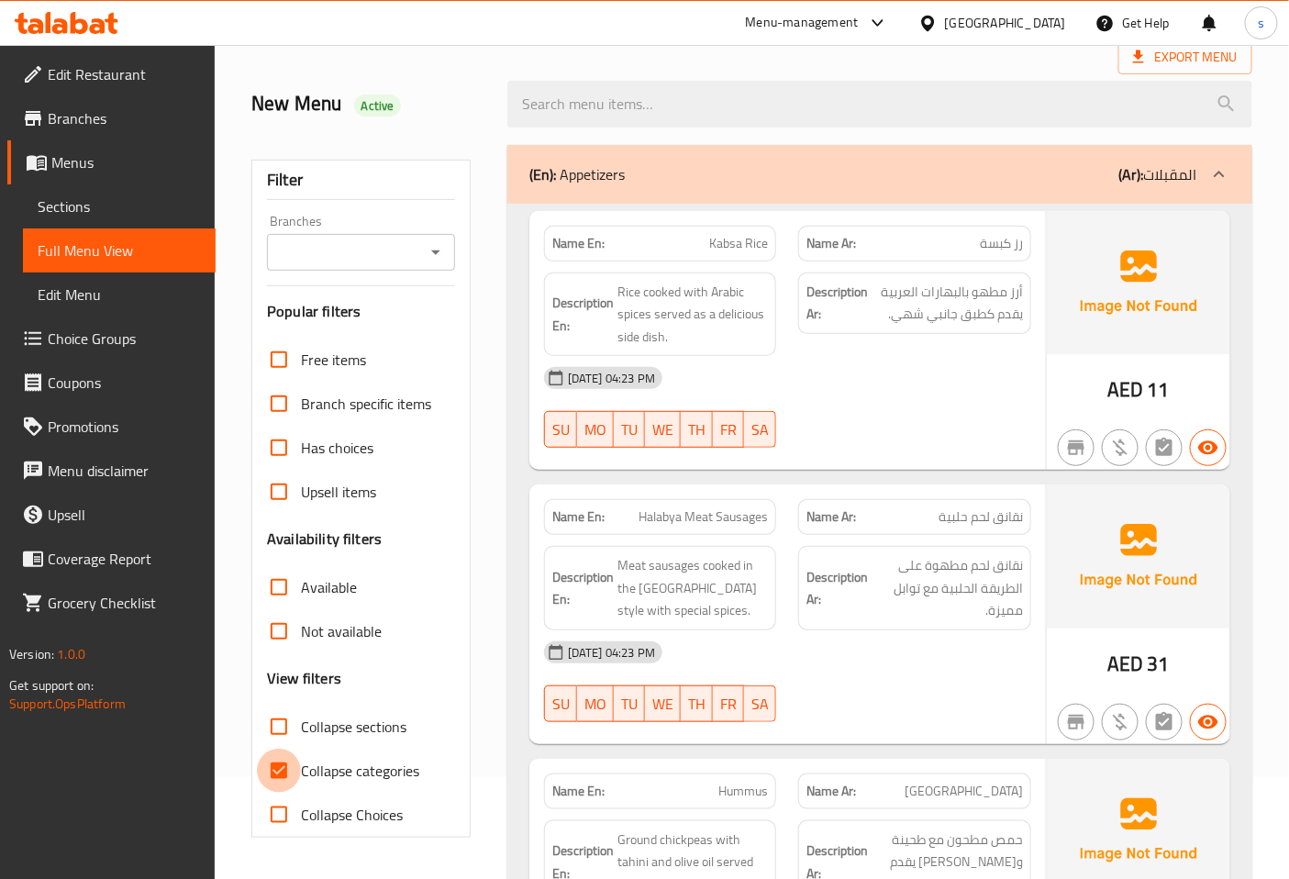
click at [275, 771] on input "Collapse categories" at bounding box center [279, 771] width 44 height 44
checkbox input "false"
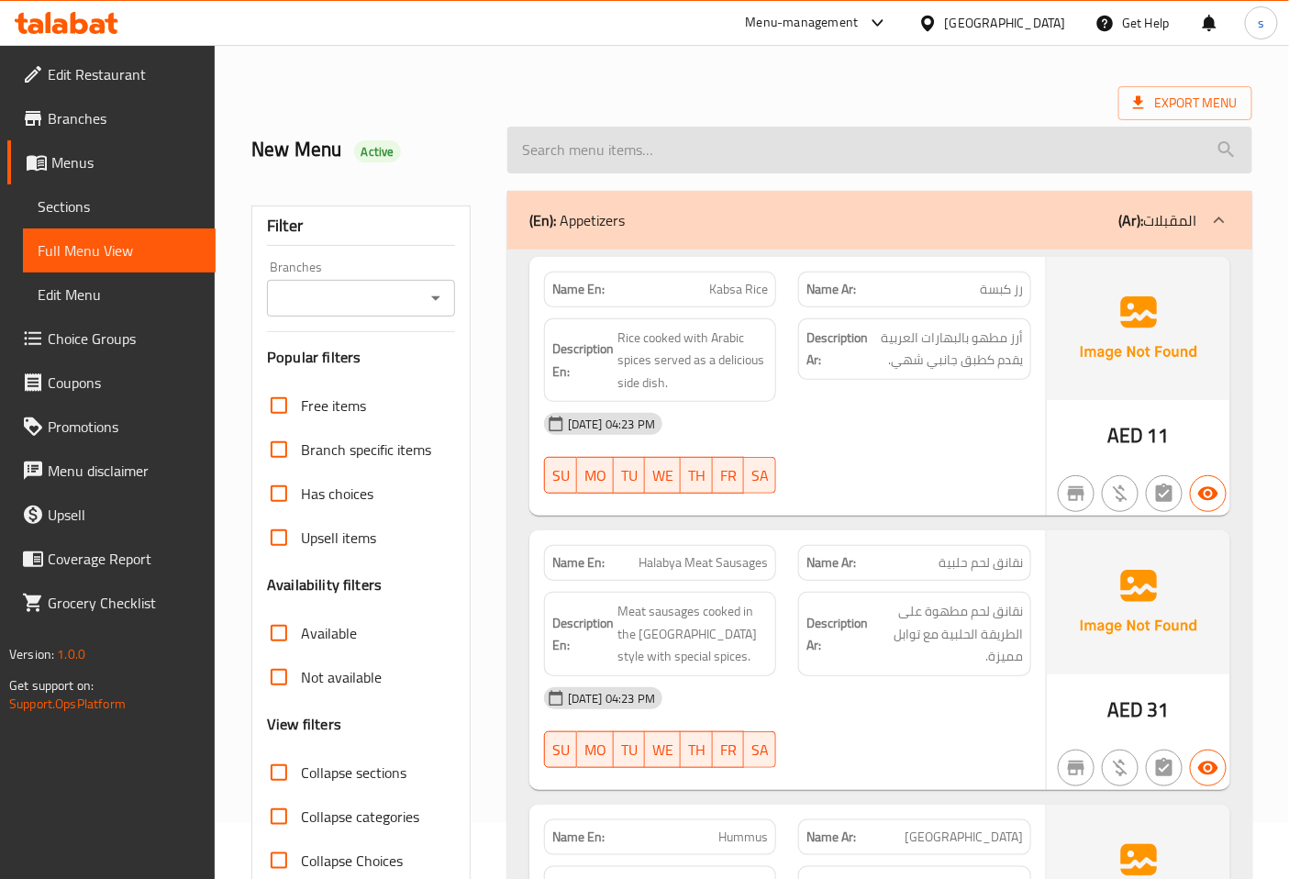
scroll to position [0, 0]
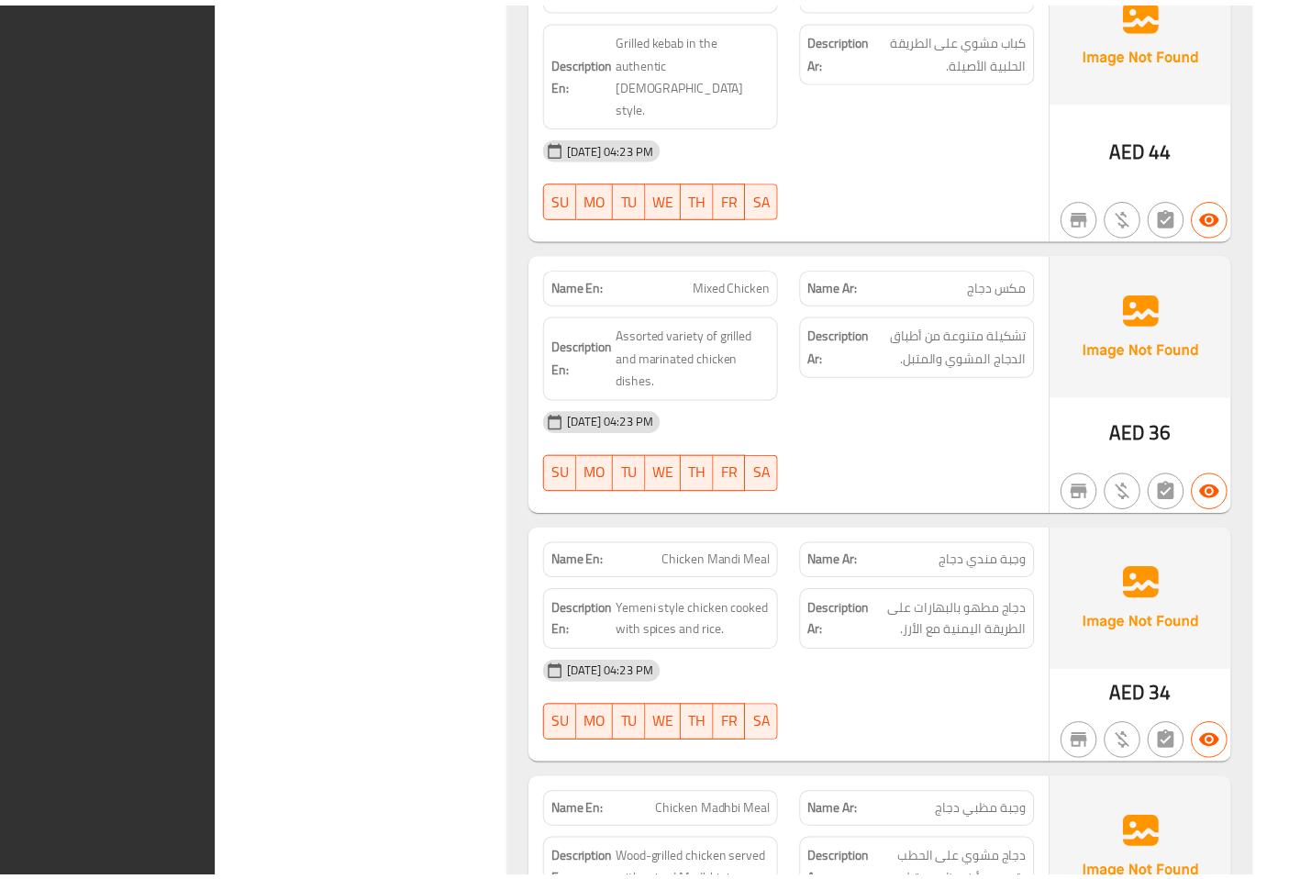
scroll to position [10591, 0]
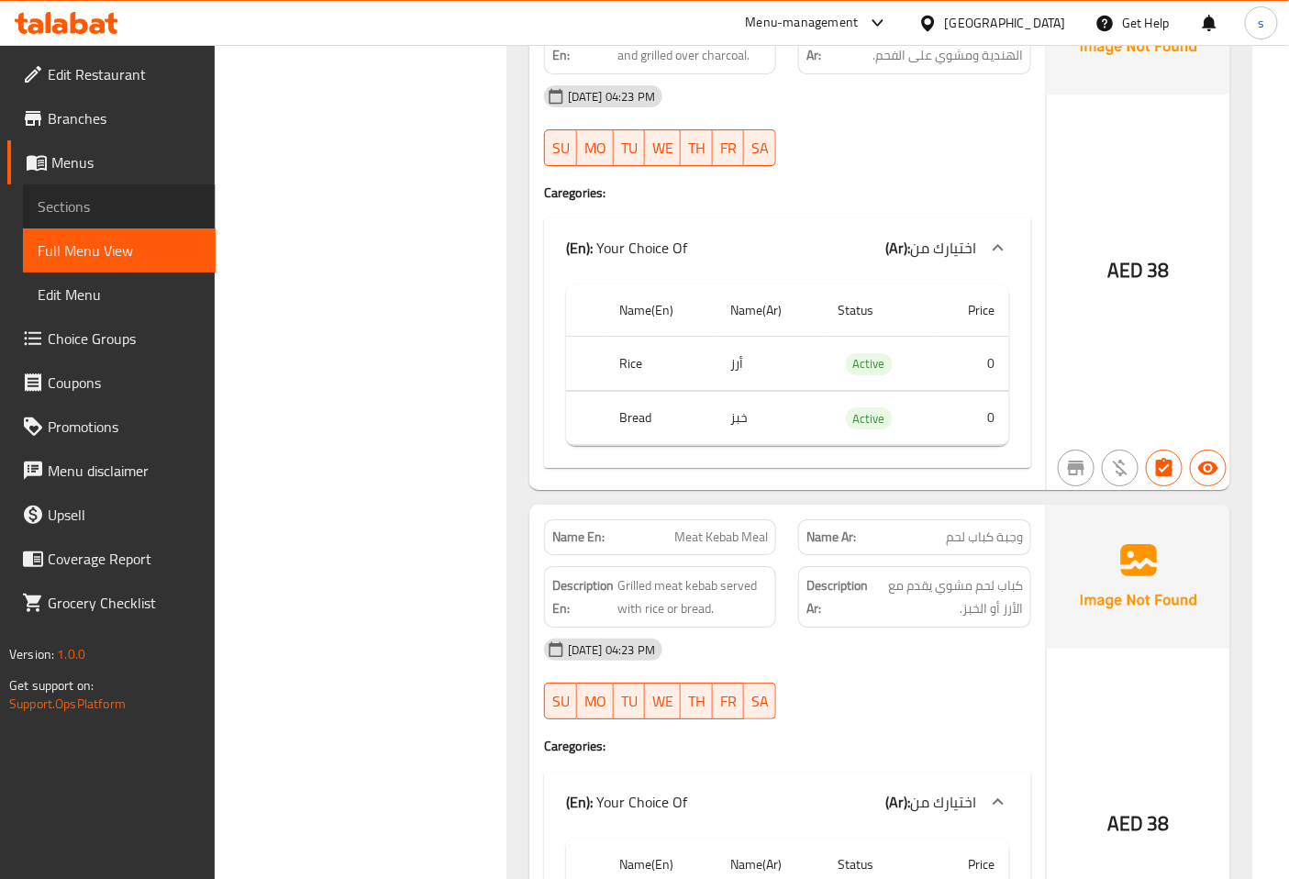
click at [113, 196] on span "Sections" at bounding box center [119, 206] width 163 height 22
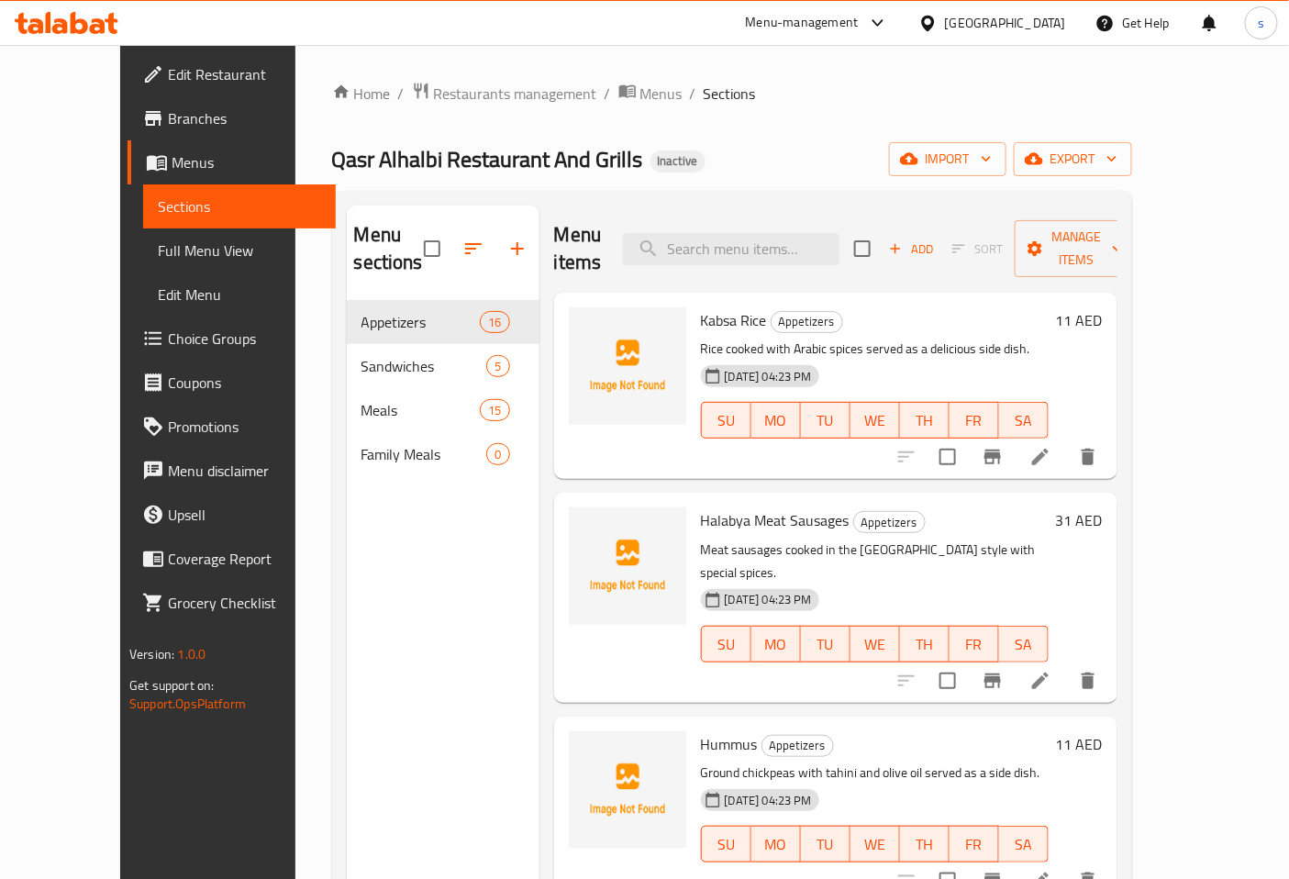
click at [158, 294] on span "Edit Menu" at bounding box center [239, 294] width 163 height 22
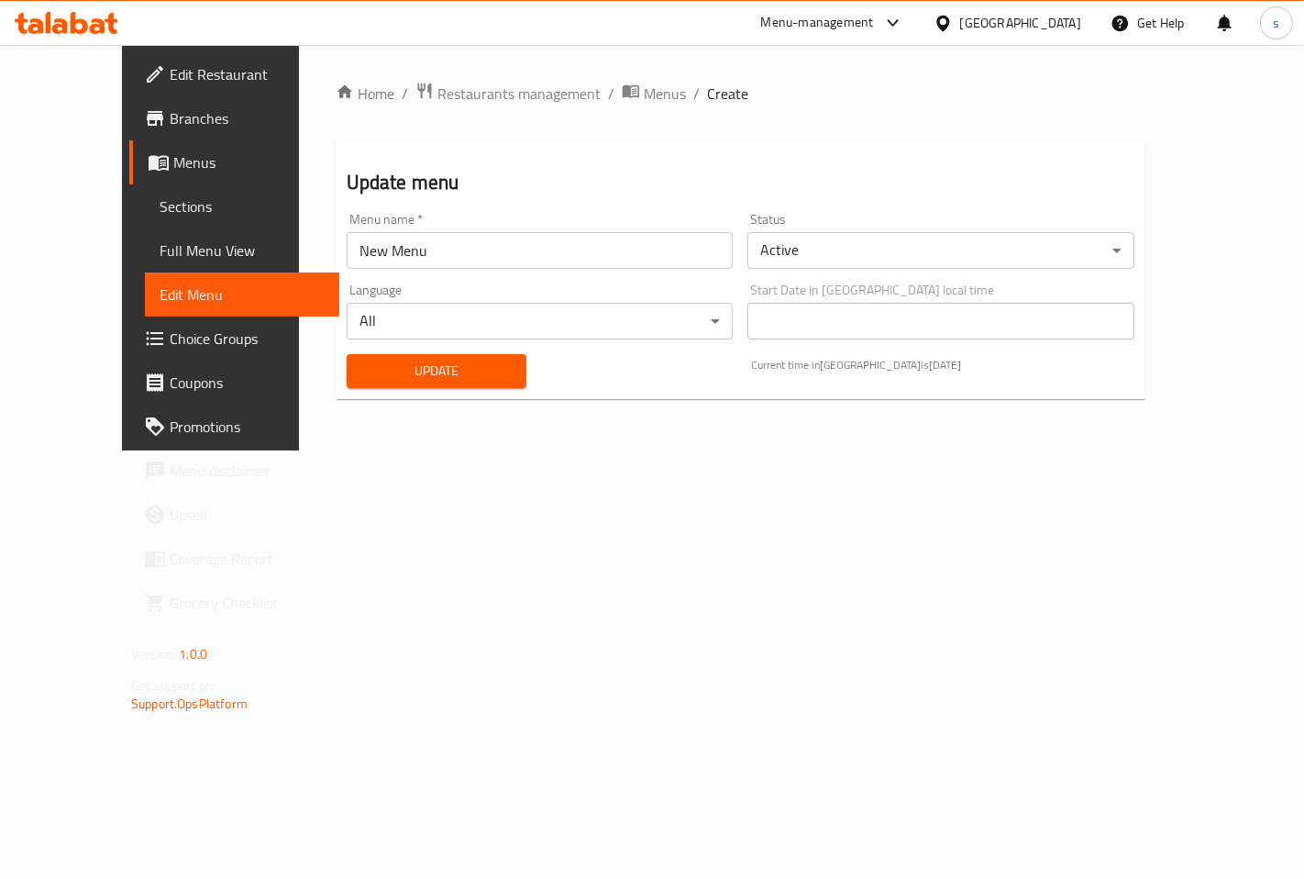
click at [160, 249] on span "Full Menu View" at bounding box center [242, 250] width 165 height 22
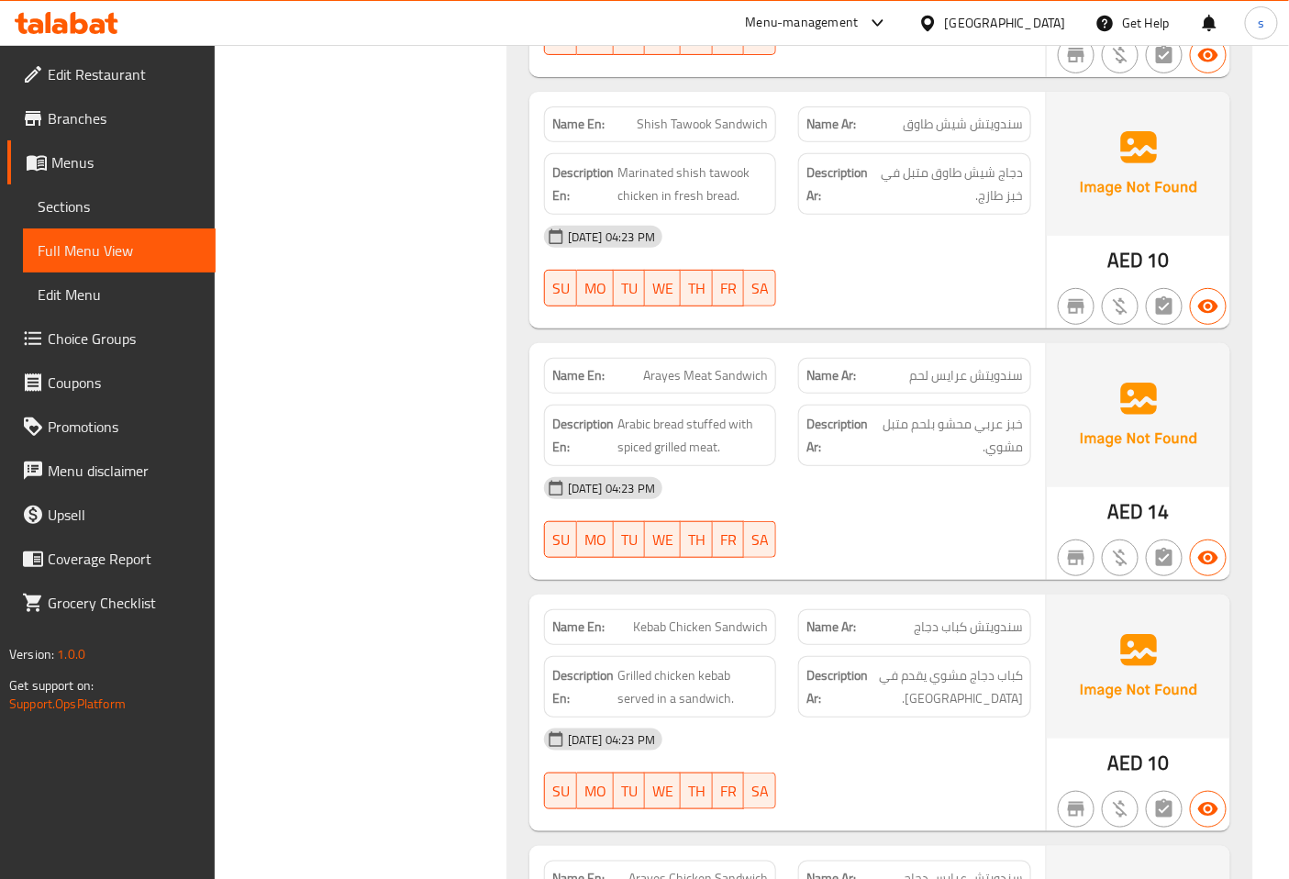
scroll to position [5198, 0]
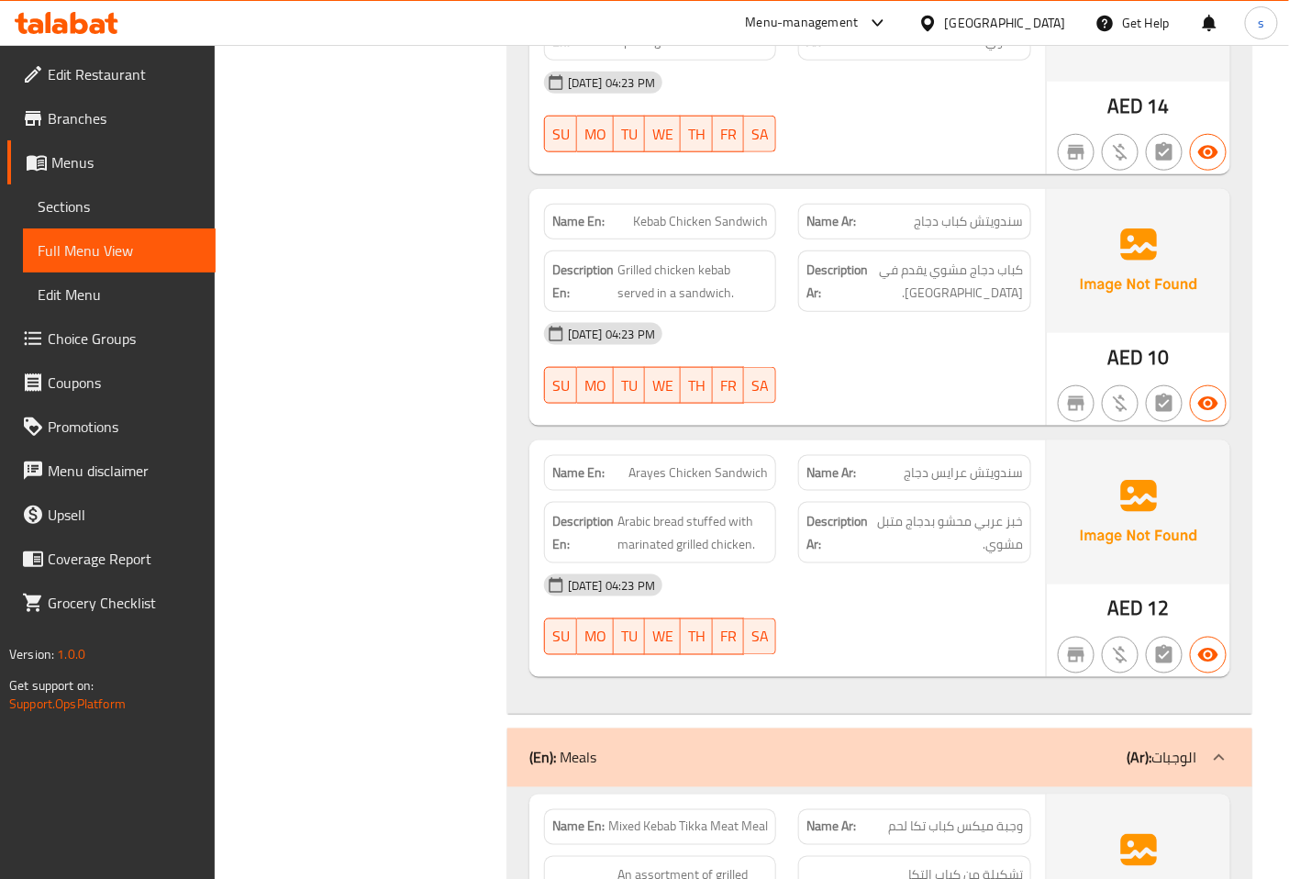
click at [389, 385] on div "Filter Branches Branches Popular filters Free items Branch specific items Has c…" at bounding box center [368, 221] width 256 height 10367
